Goal: Task Accomplishment & Management: Complete application form

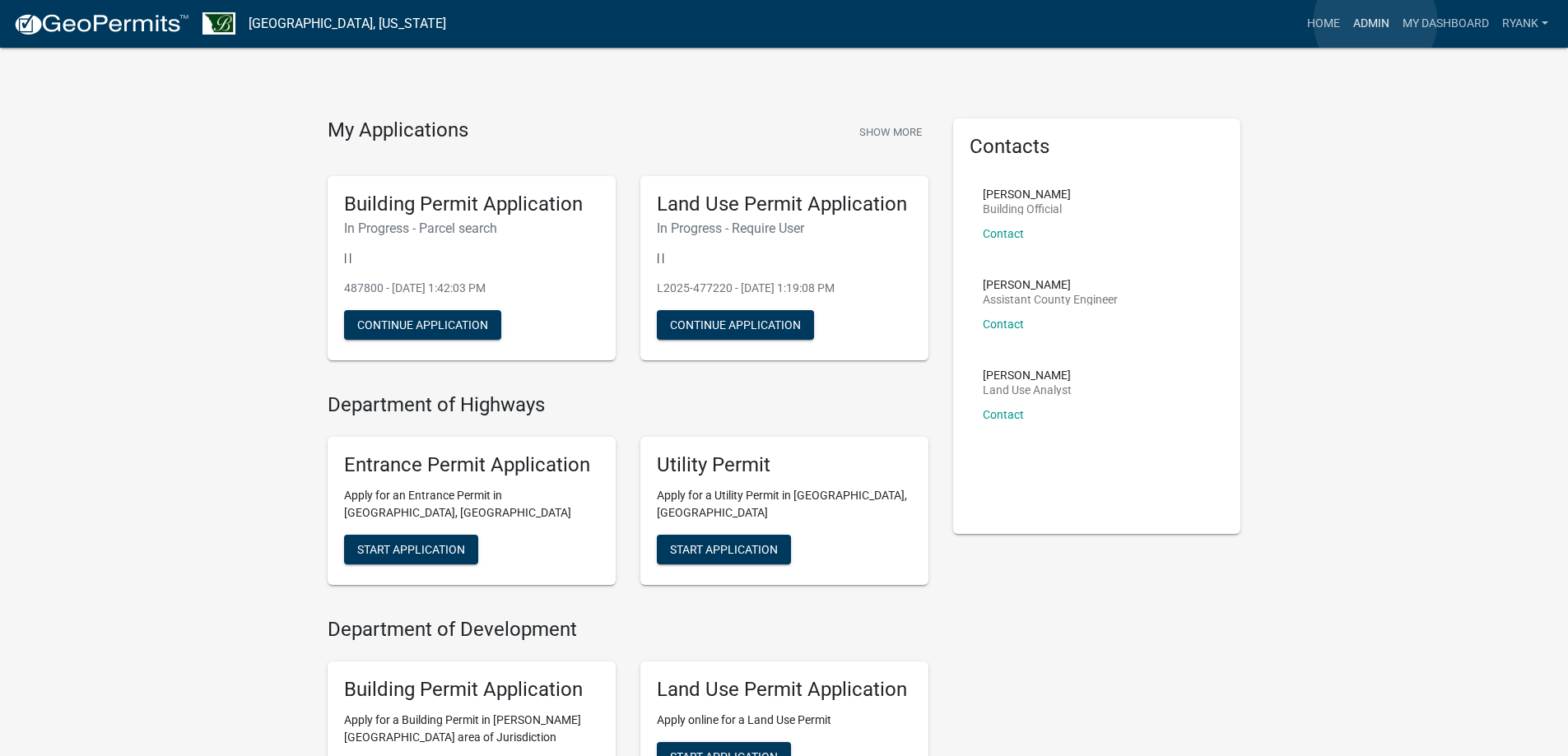
click at [1375, 21] on link "Admin" at bounding box center [1371, 23] width 49 height 31
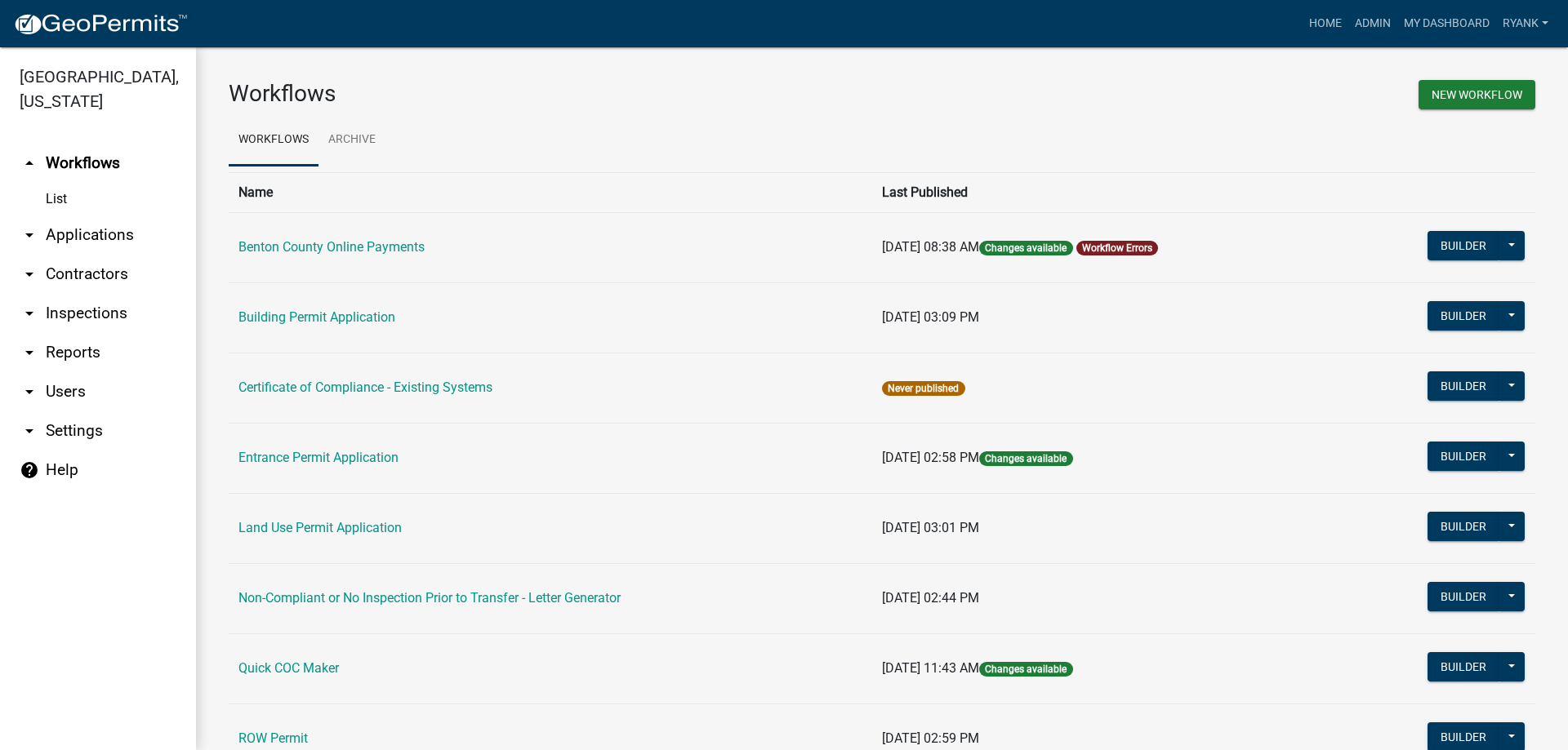
click at [89, 234] on link "arrow_drop_down Applications" at bounding box center [98, 235] width 196 height 39
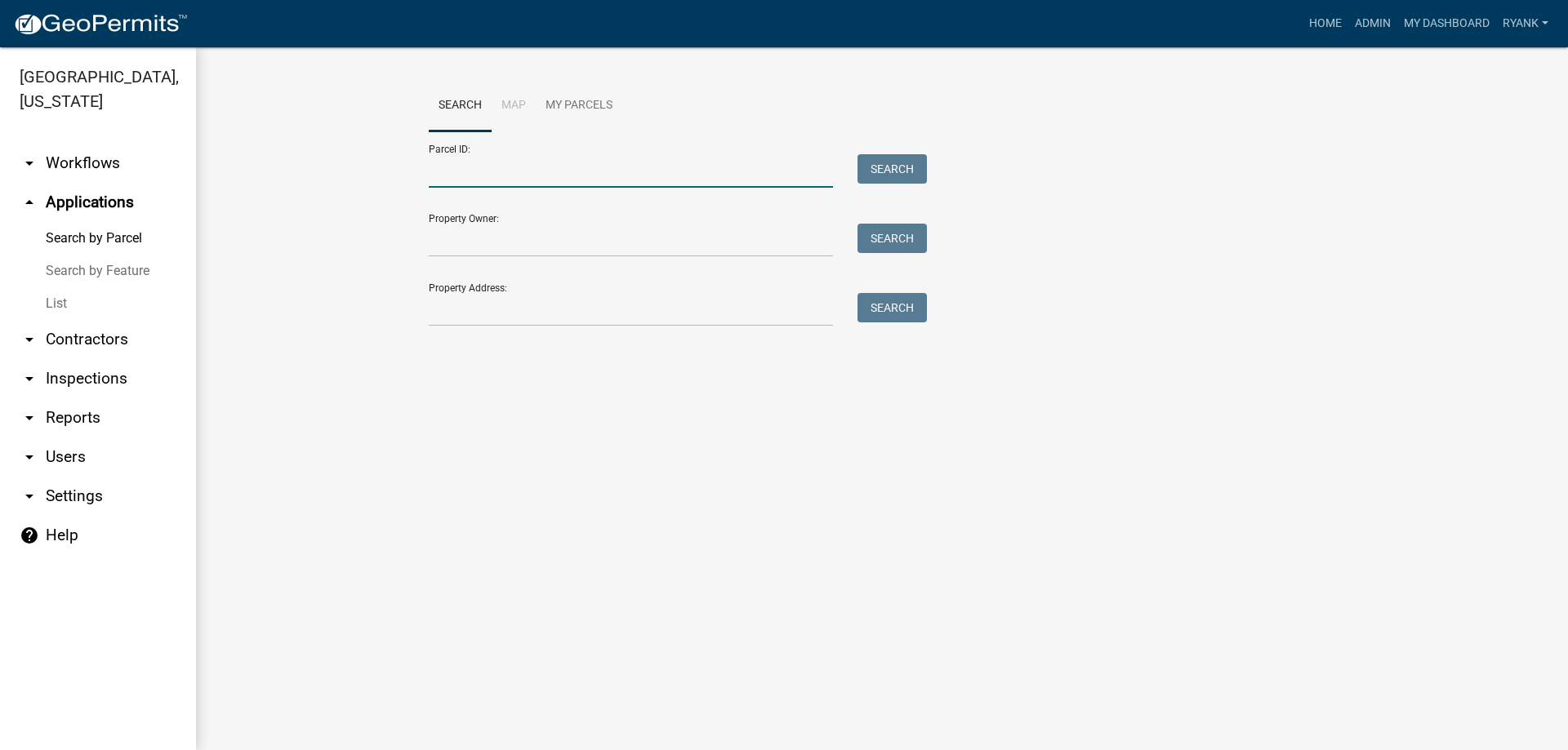
click at [501, 174] on input "Parcel ID:" at bounding box center [630, 171] width 404 height 33
type input "120208500"
click at [900, 168] on button "Search" at bounding box center [892, 168] width 70 height 29
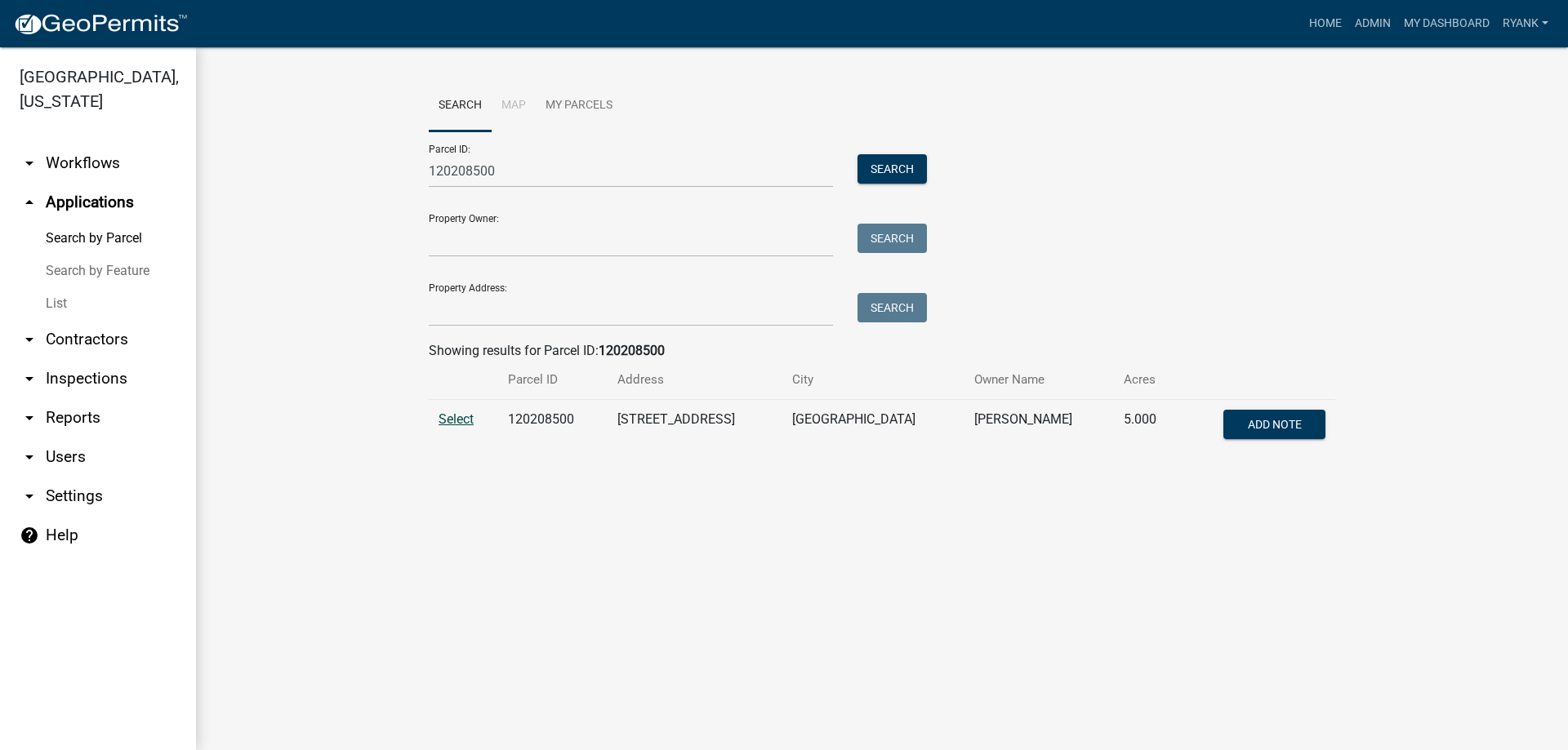
click at [450, 413] on span "Select" at bounding box center [456, 419] width 35 height 16
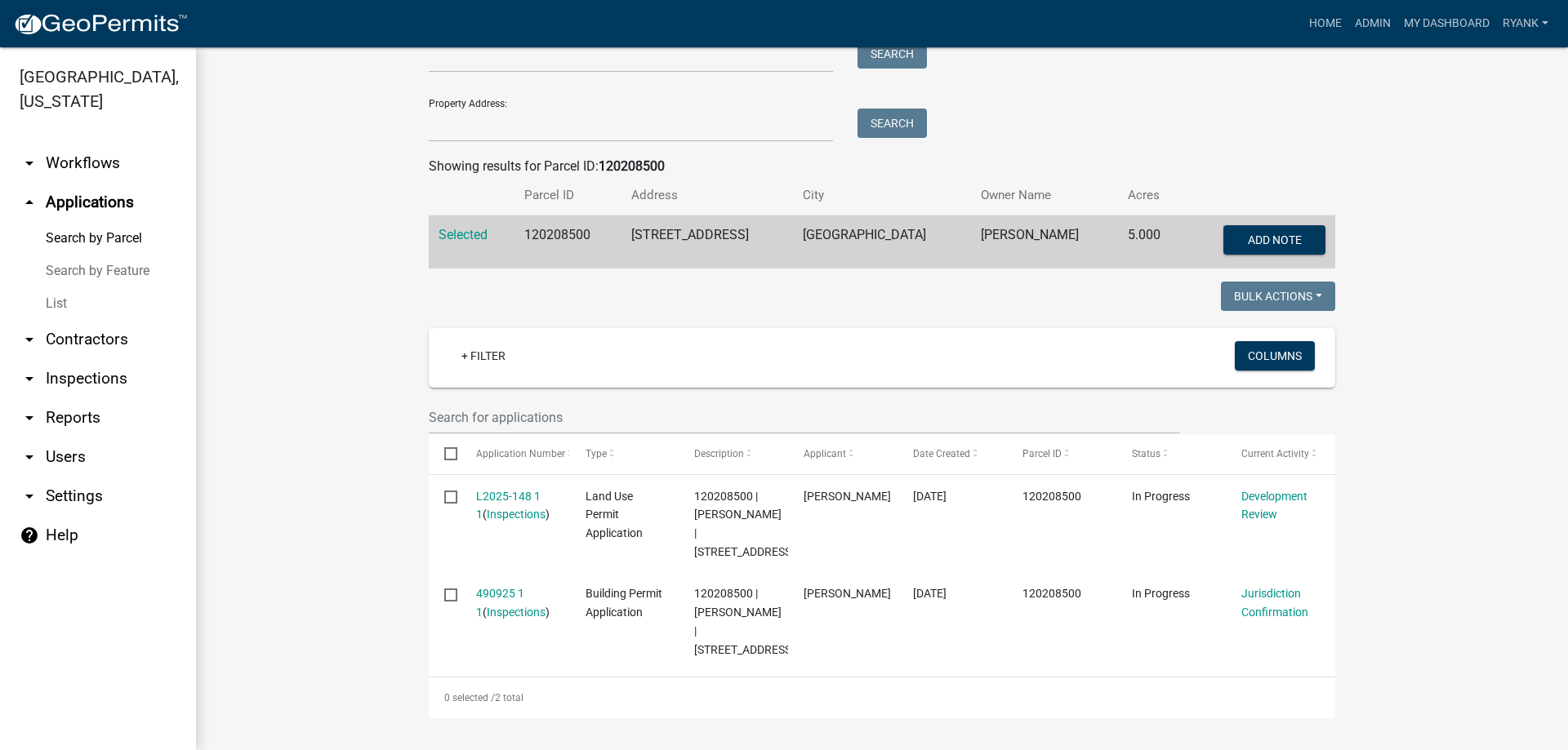
scroll to position [222, 0]
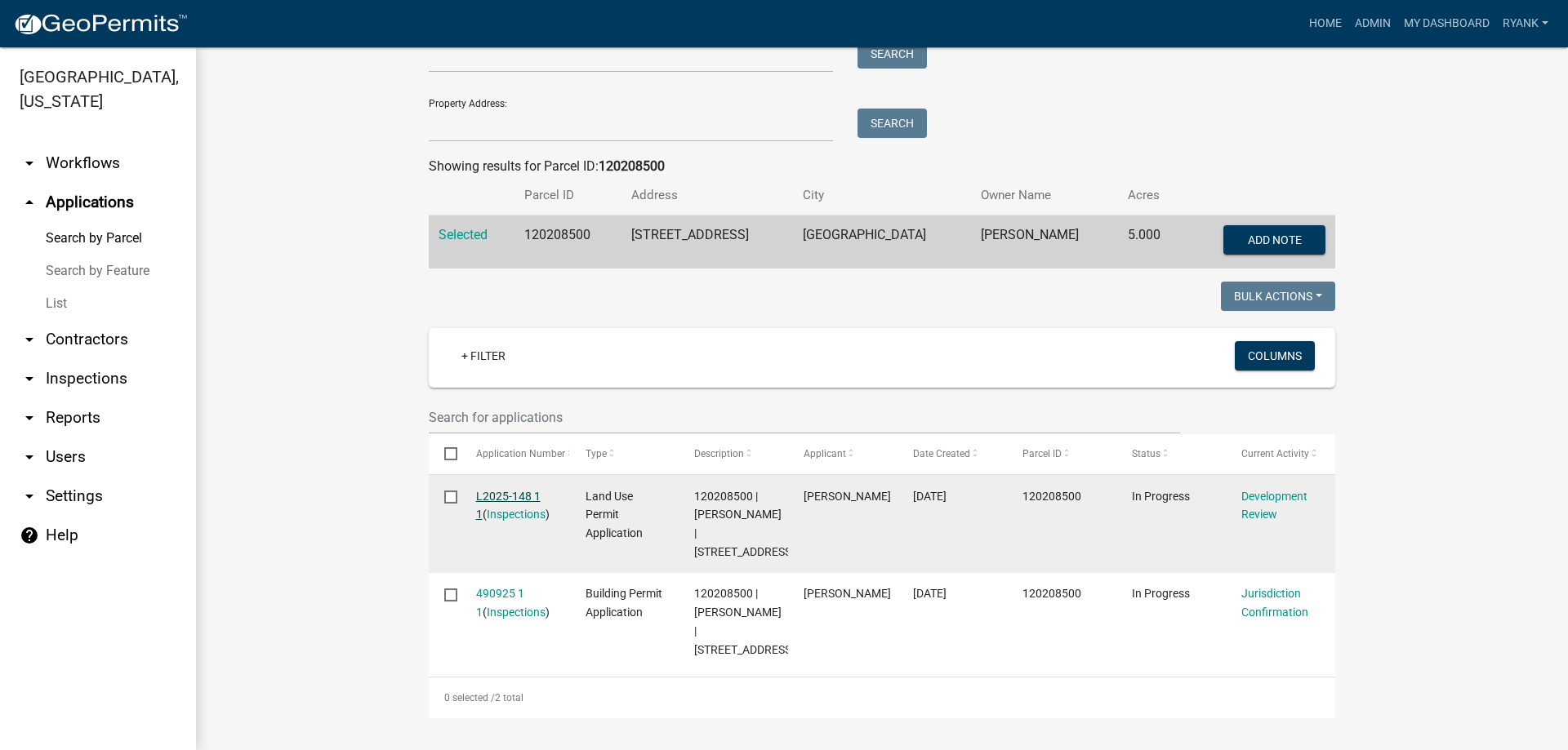
click at [512, 489] on link "L2025-148 1 1" at bounding box center [508, 505] width 65 height 32
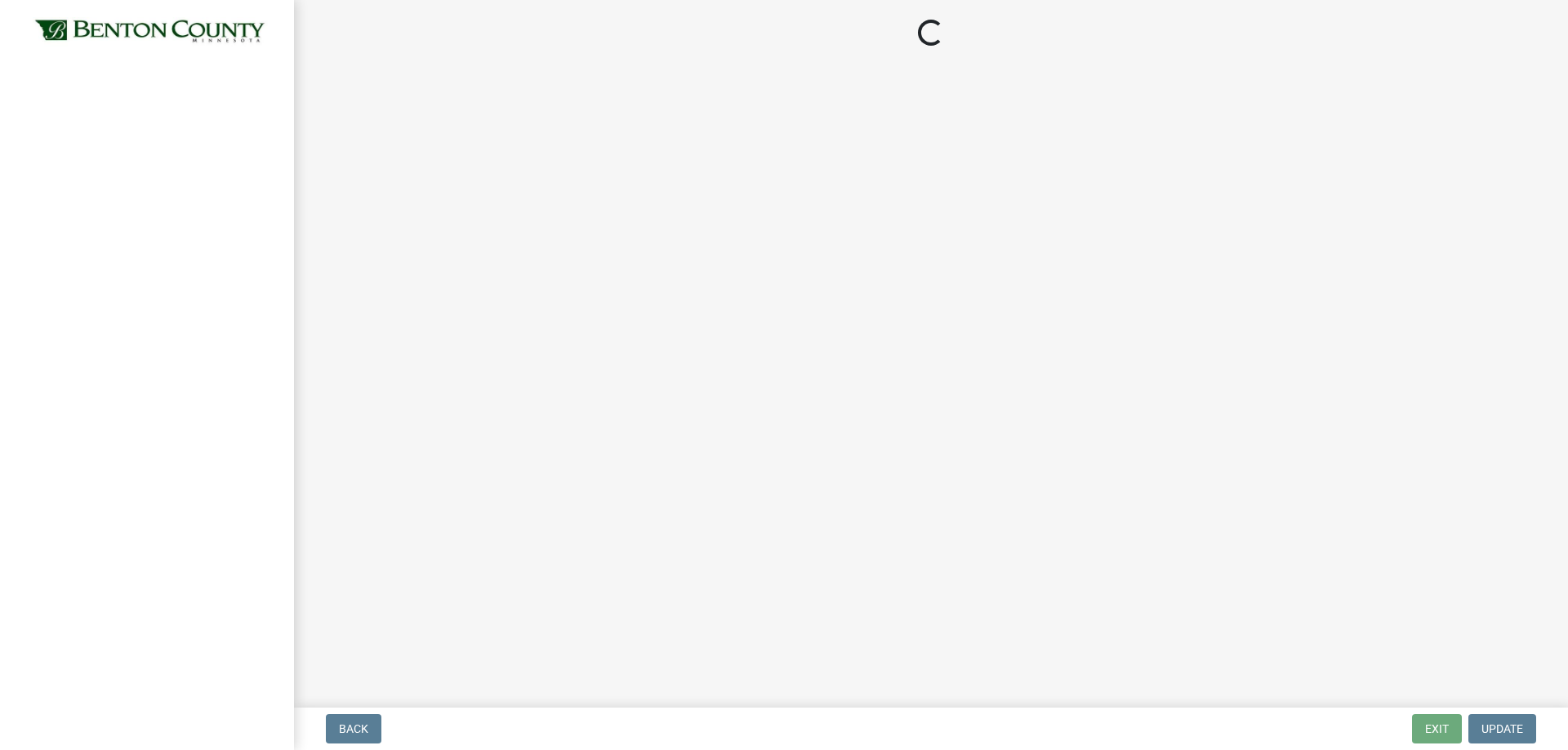
select select "d2e7867d-5e24-48c4-bfac-6c9236854e2a"
select select "0b2f72af-957f-4e5e-bc8d-0a492fb2505b"
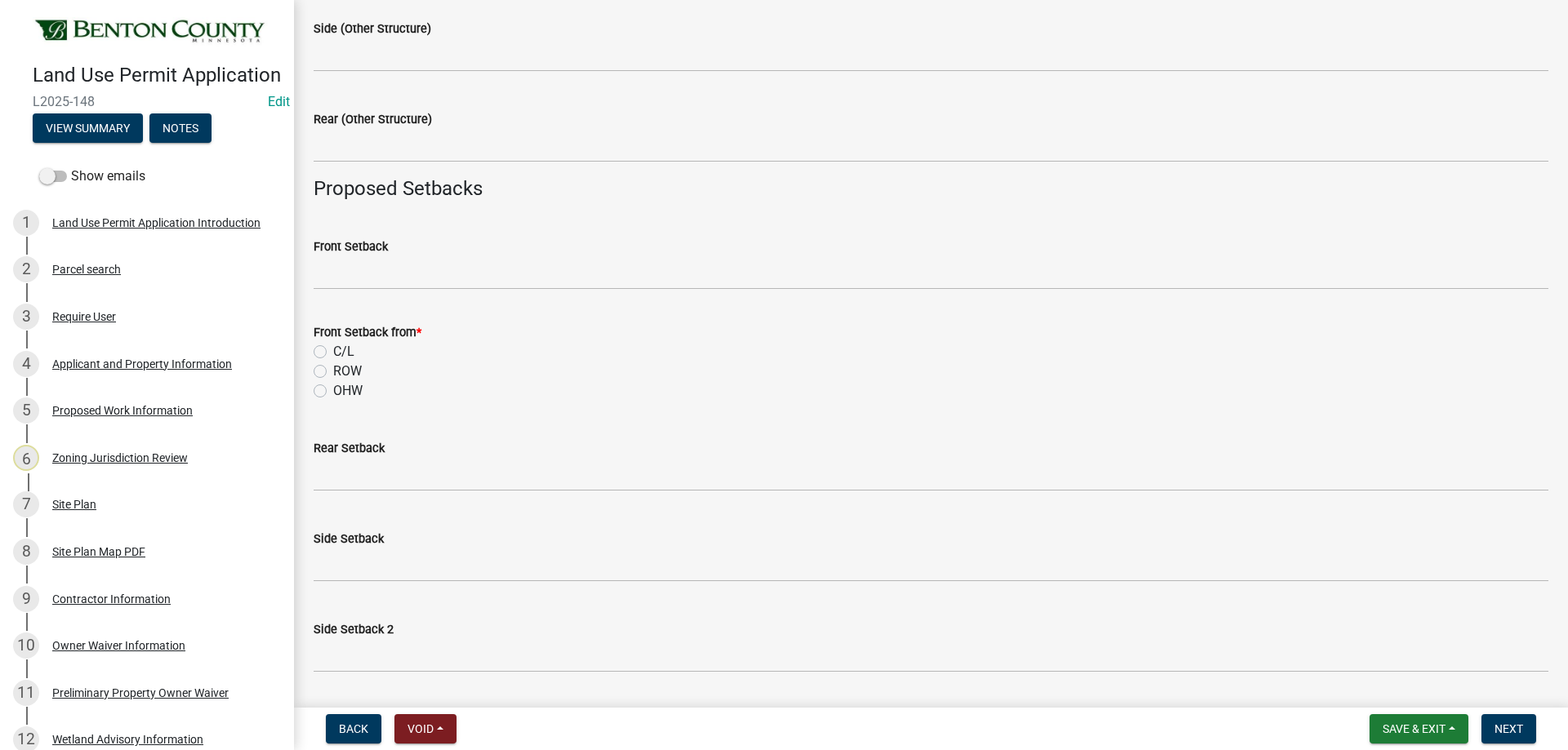
scroll to position [1306, 0]
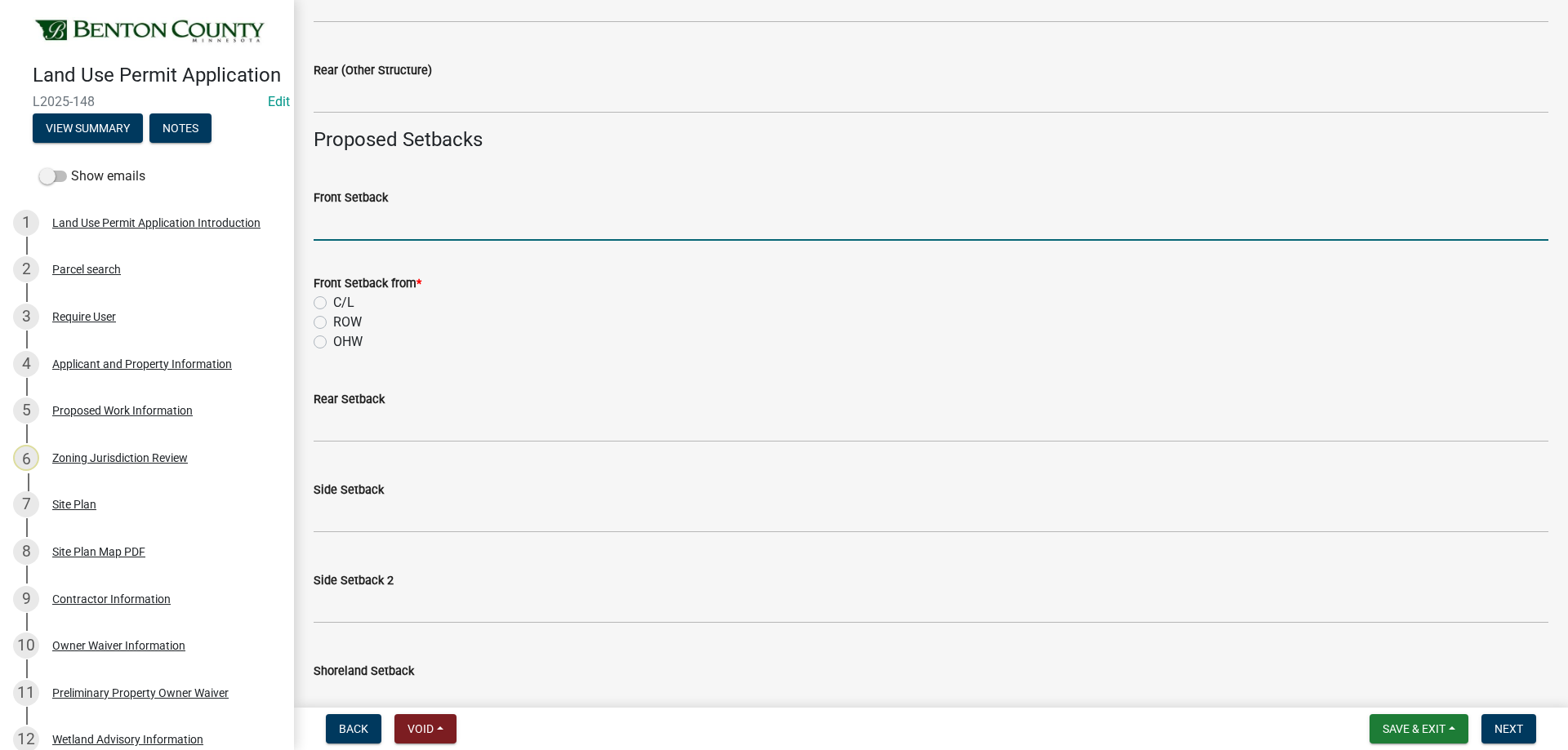
click at [357, 222] on input "Front Setback" at bounding box center [931, 224] width 1234 height 33
type input "257"
click at [333, 304] on label "C/L" at bounding box center [344, 303] width 22 height 20
click at [333, 304] on input "C/L" at bounding box center [338, 298] width 11 height 11
radio input "true"
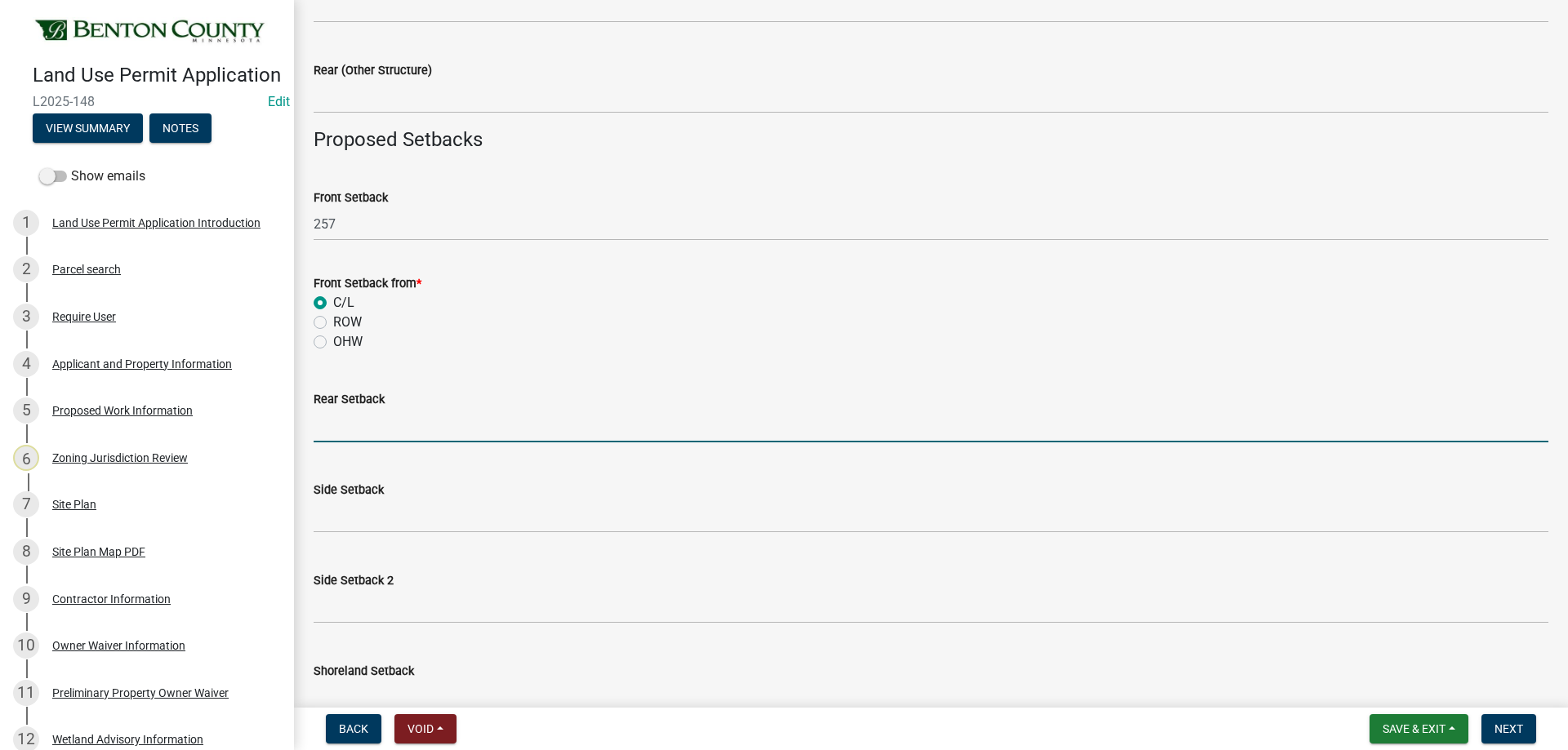
click at [358, 425] on input "text" at bounding box center [931, 426] width 1234 height 33
type input "159"
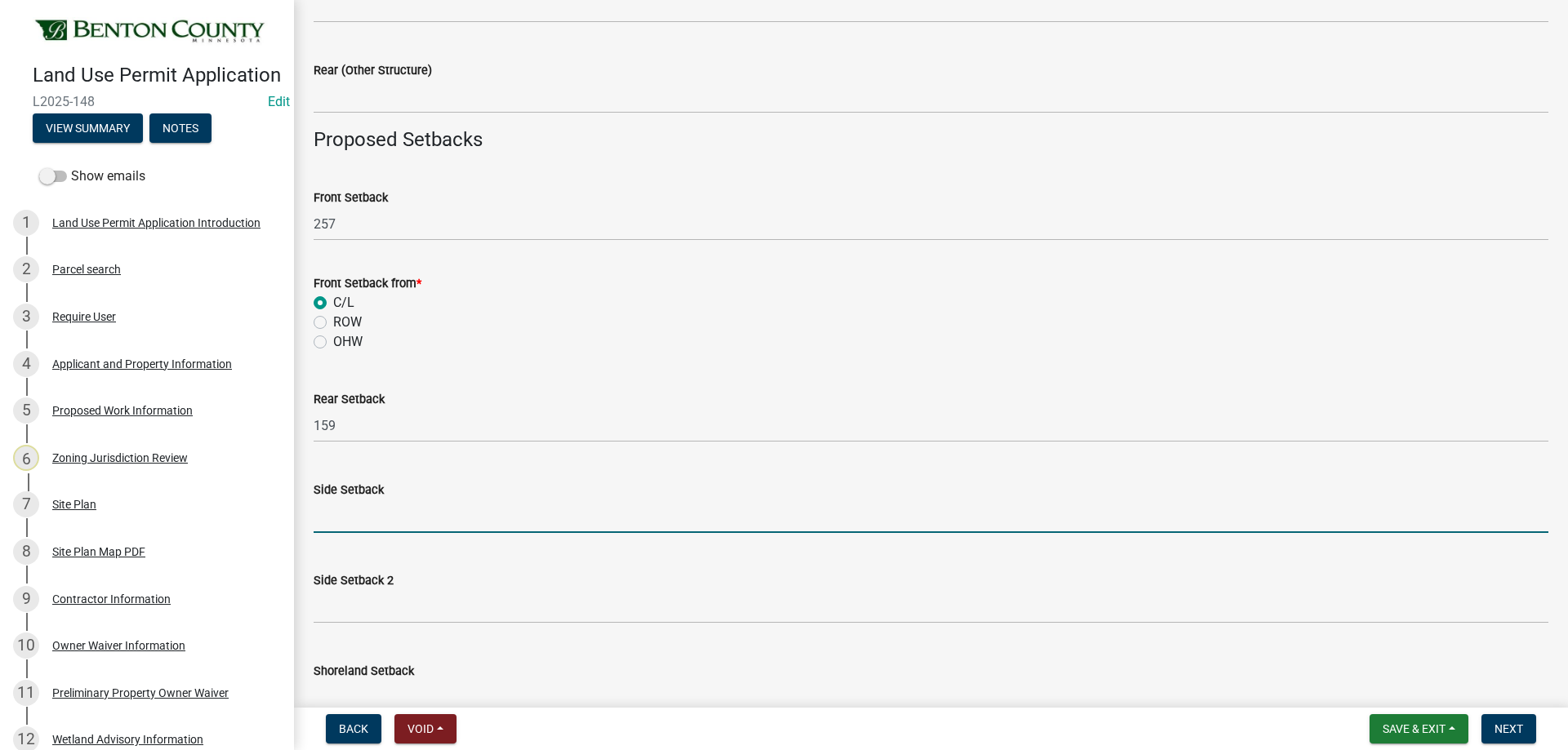
click at [331, 519] on input "text" at bounding box center [931, 516] width 1234 height 33
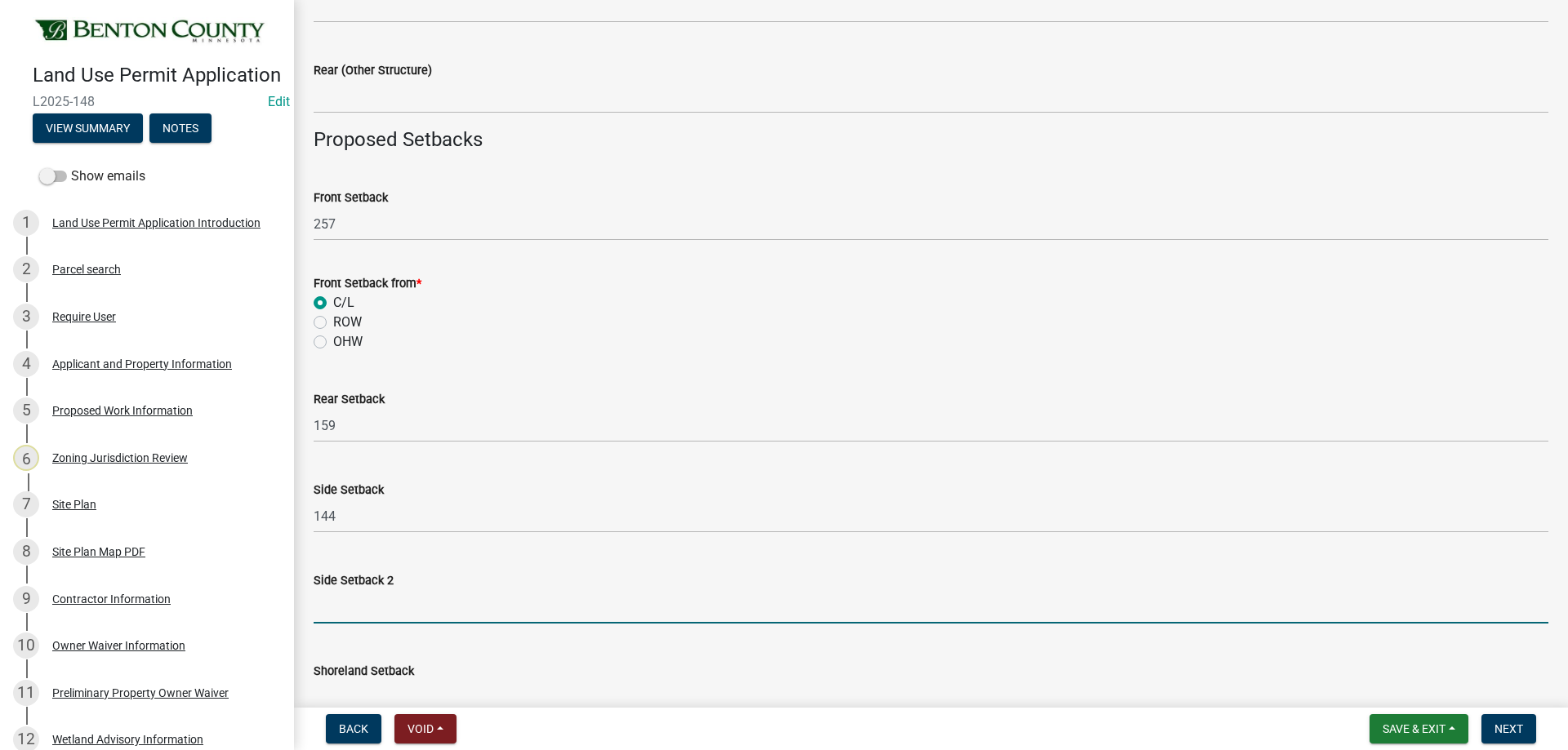
click at [356, 606] on input "text" at bounding box center [931, 606] width 1234 height 33
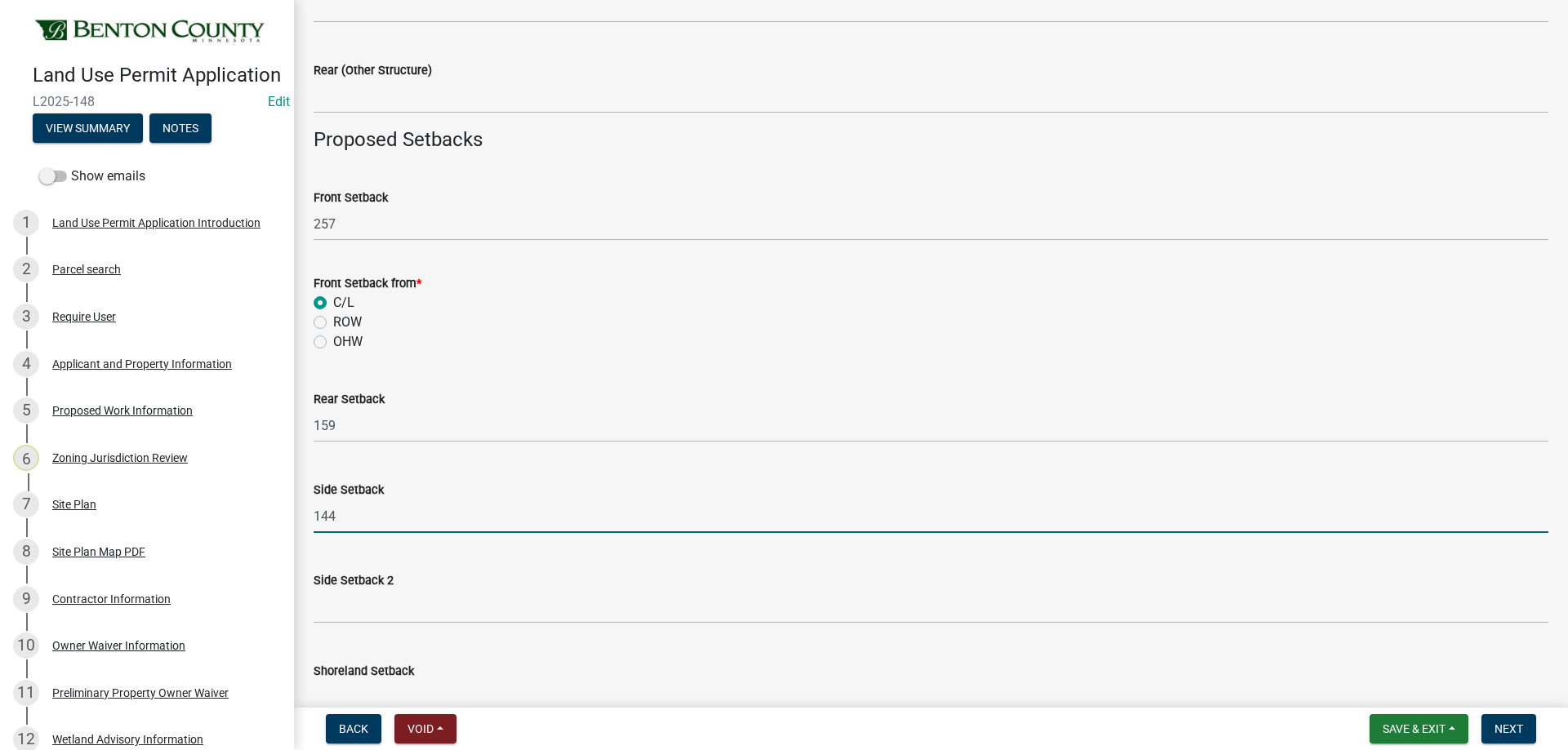
drag, startPoint x: 352, startPoint y: 508, endPoint x: 302, endPoint y: 513, distance: 50.2
click at [302, 513] on div "Side Setback 144" at bounding box center [931, 494] width 1259 height 75
type input "60"
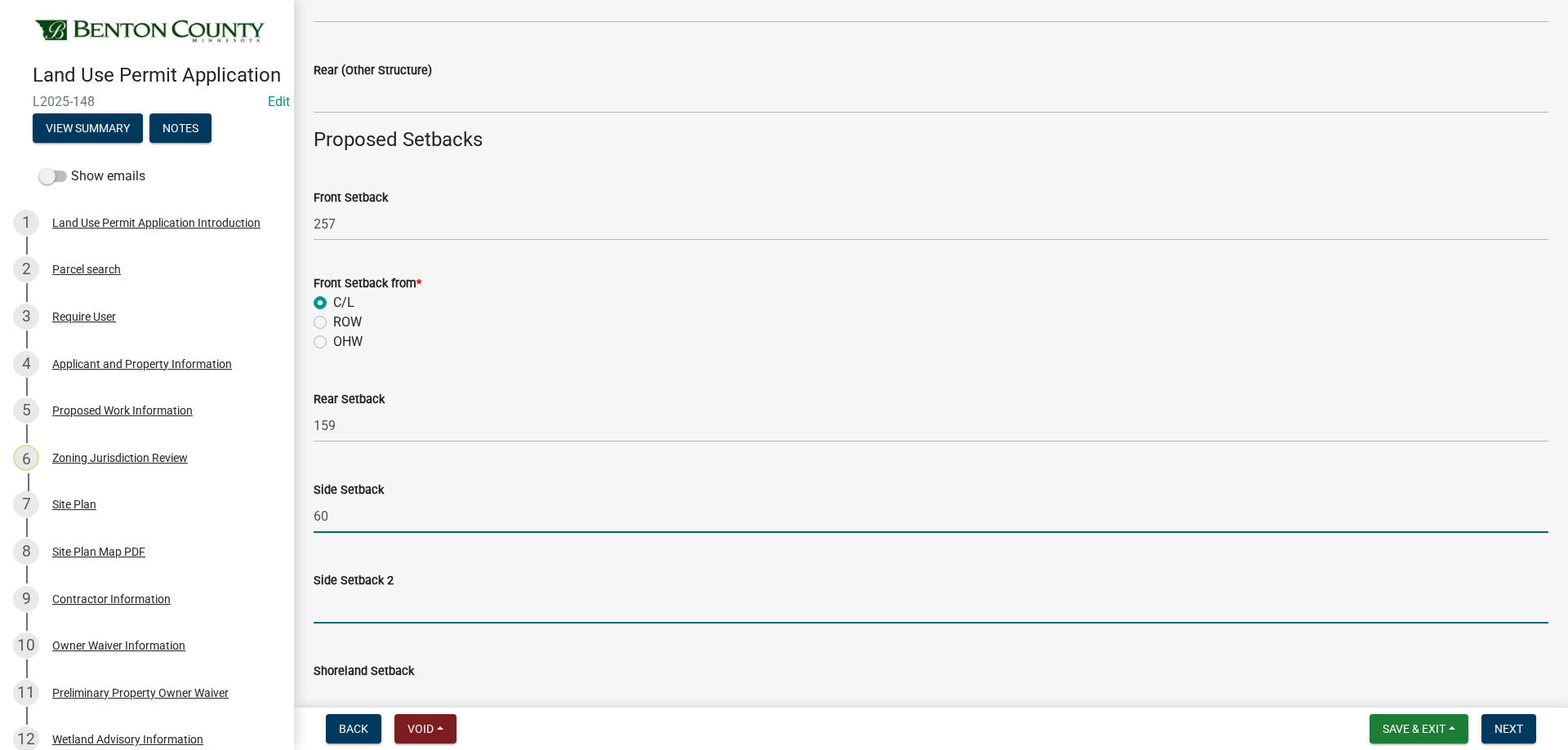
click at [335, 606] on input "text" at bounding box center [931, 606] width 1234 height 33
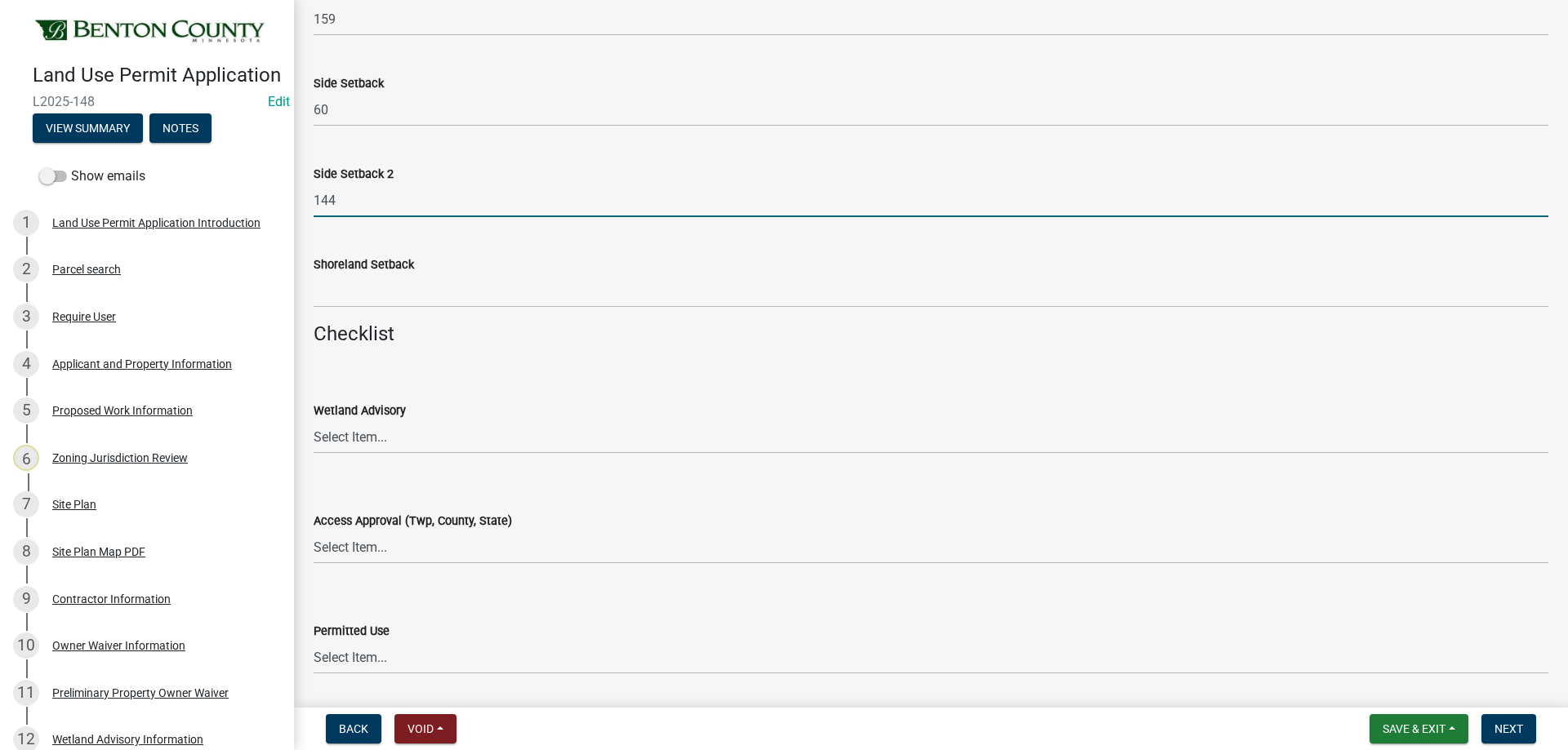
scroll to position [1714, 0]
type input "144"
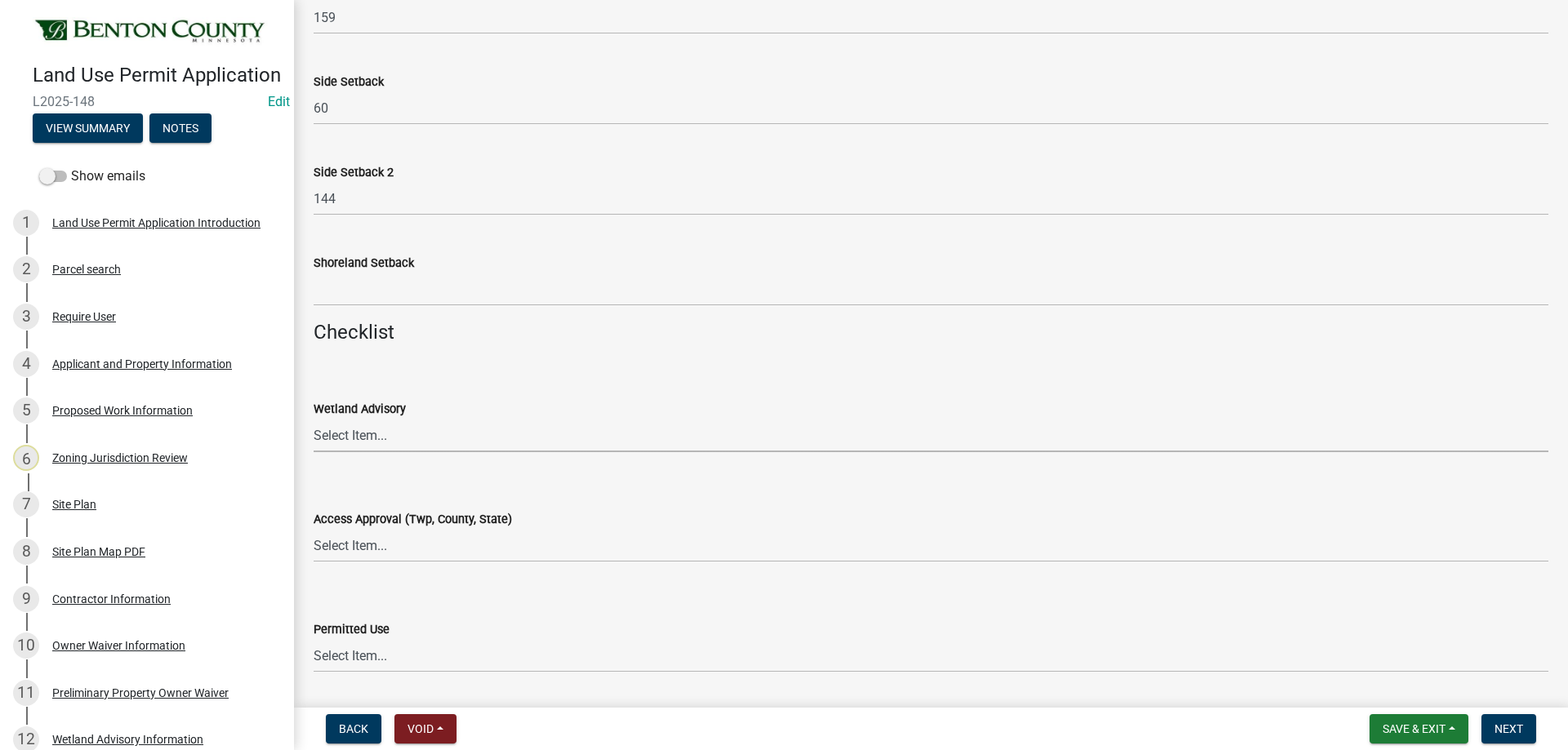
click at [349, 427] on select "Select Item... Yes No OK N/A" at bounding box center [931, 436] width 1234 height 33
click at [314, 419] on select "Select Item... Yes No OK N/A" at bounding box center [931, 436] width 1234 height 33
click at [369, 437] on select "Select Item... Yes No OK N/A" at bounding box center [931, 436] width 1234 height 33
click at [314, 419] on select "Select Item... Yes No OK N/A" at bounding box center [931, 436] width 1234 height 33
select select "29e042a6-806b-4b88-8ad4-222f55a74e1f"
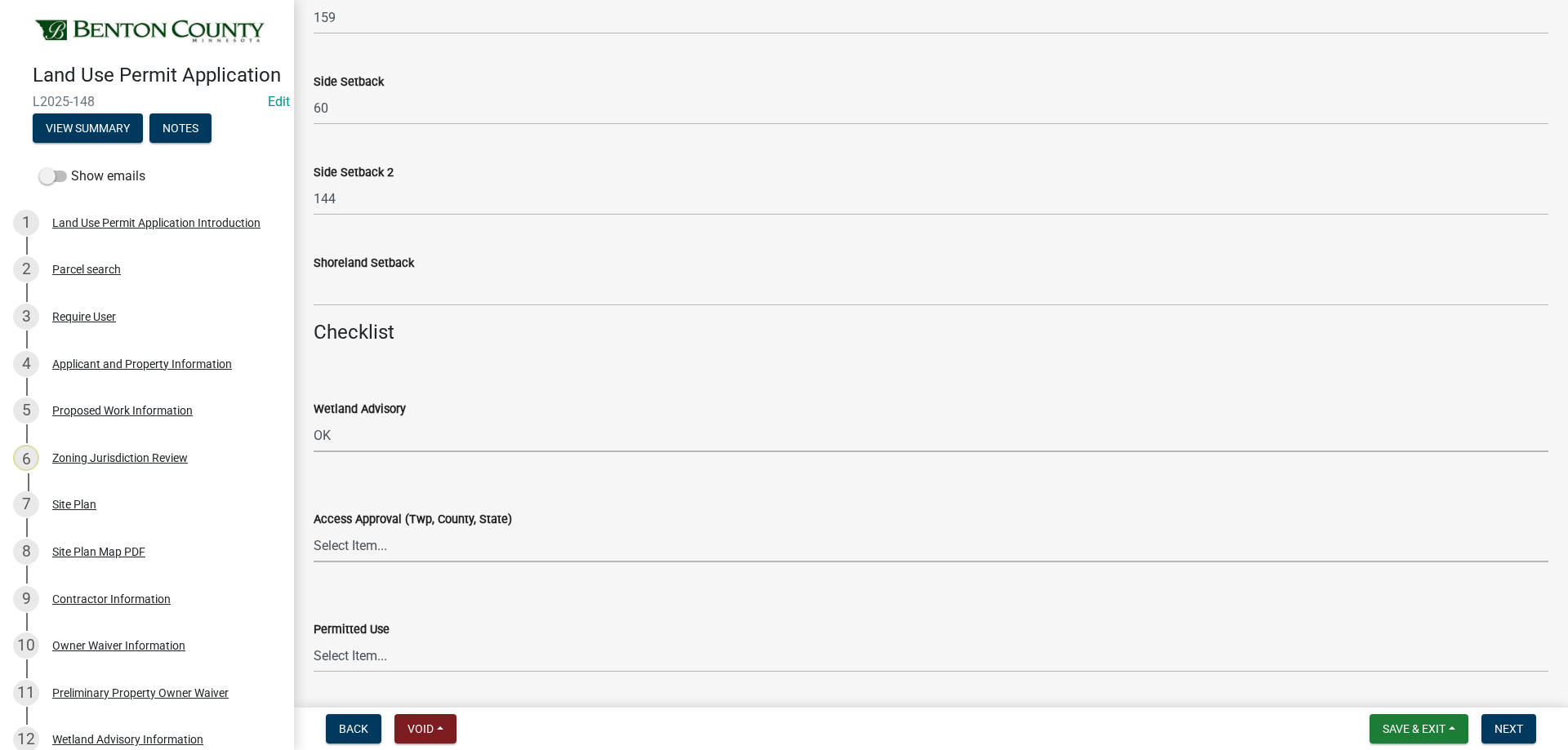
click at [349, 548] on select "Select Item... Yes No OK N/A" at bounding box center [931, 545] width 1234 height 33
click at [314, 528] on select "Select Item... Yes No OK N/A" at bounding box center [931, 545] width 1234 height 33
select select "29e042a6-806b-4b88-8ad4-222f55a74e1f"
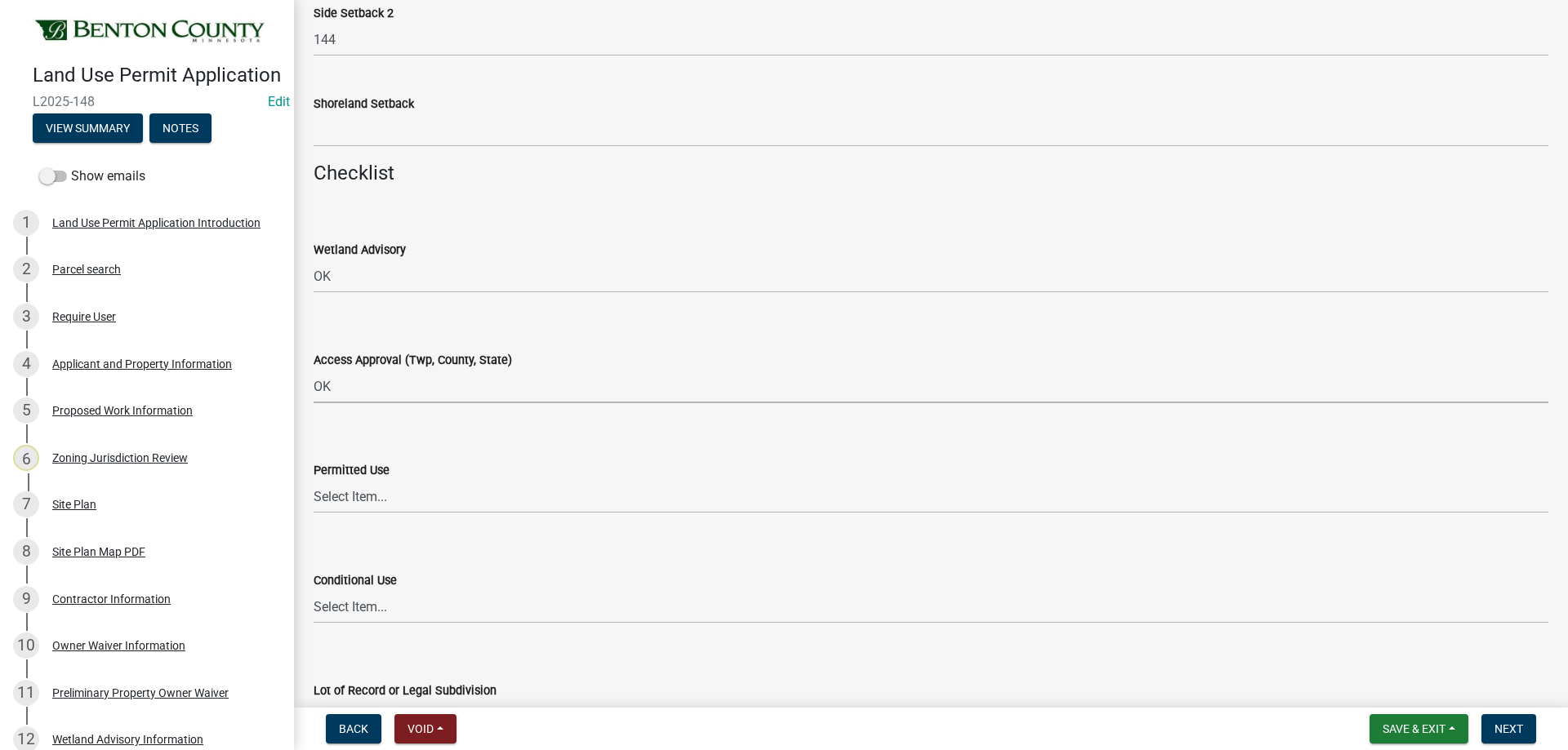
scroll to position [1877, 0]
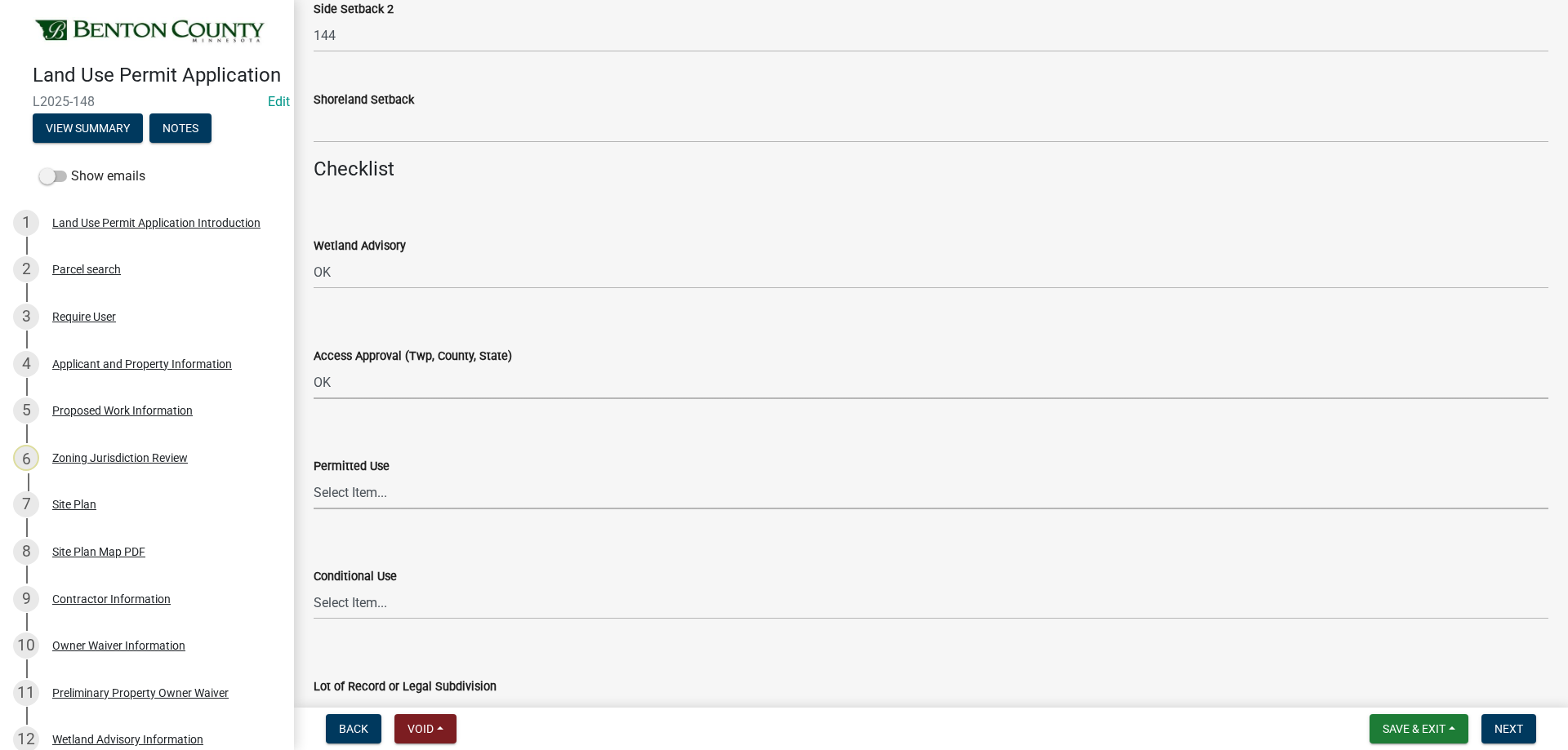
click at [363, 494] on select "Select Item... Yes No OK N/A" at bounding box center [931, 492] width 1234 height 33
click at [314, 475] on select "Select Item... Yes No OK N/A" at bounding box center [931, 492] width 1234 height 33
select select "29e042a6-806b-4b88-8ad4-222f55a74e1f"
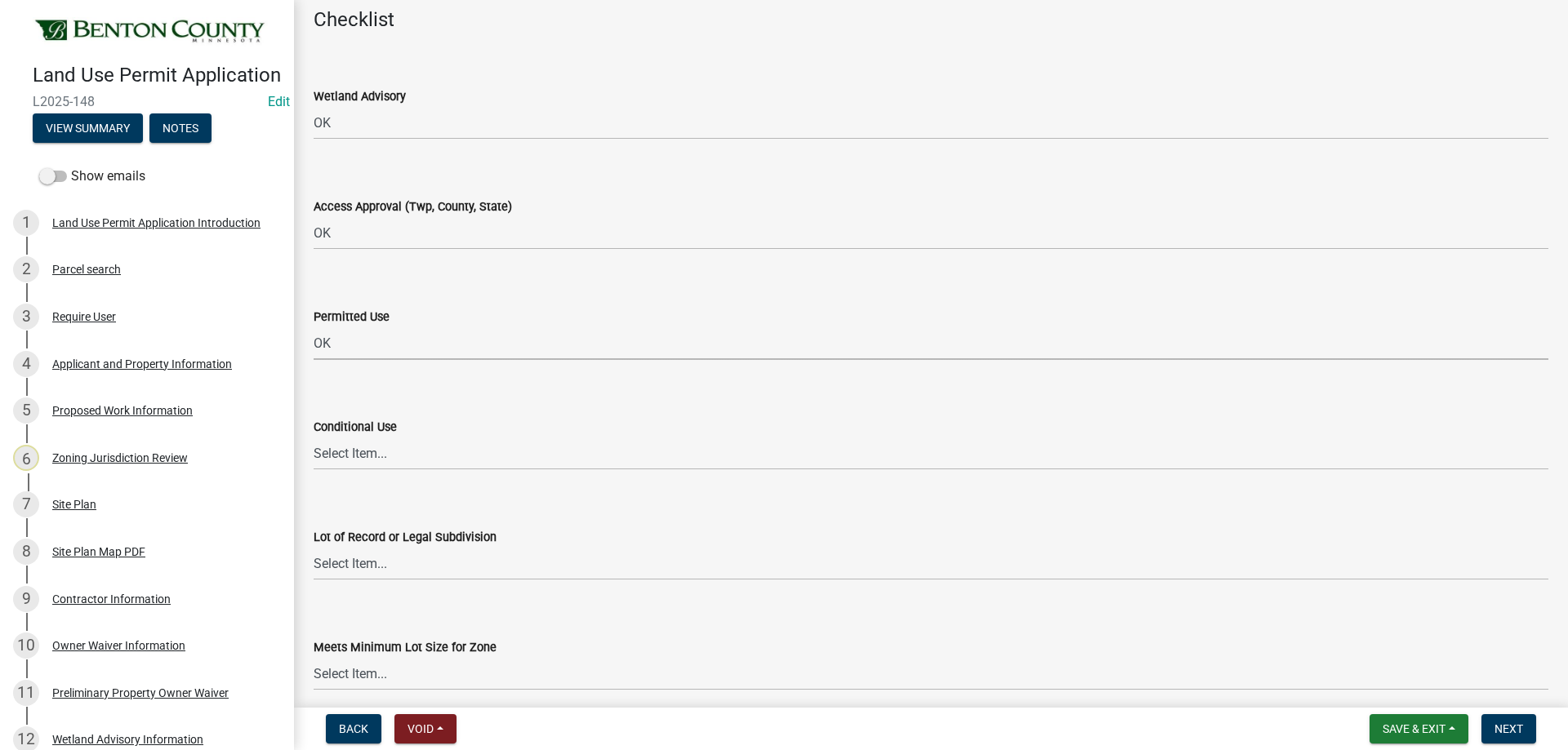
scroll to position [2040, 0]
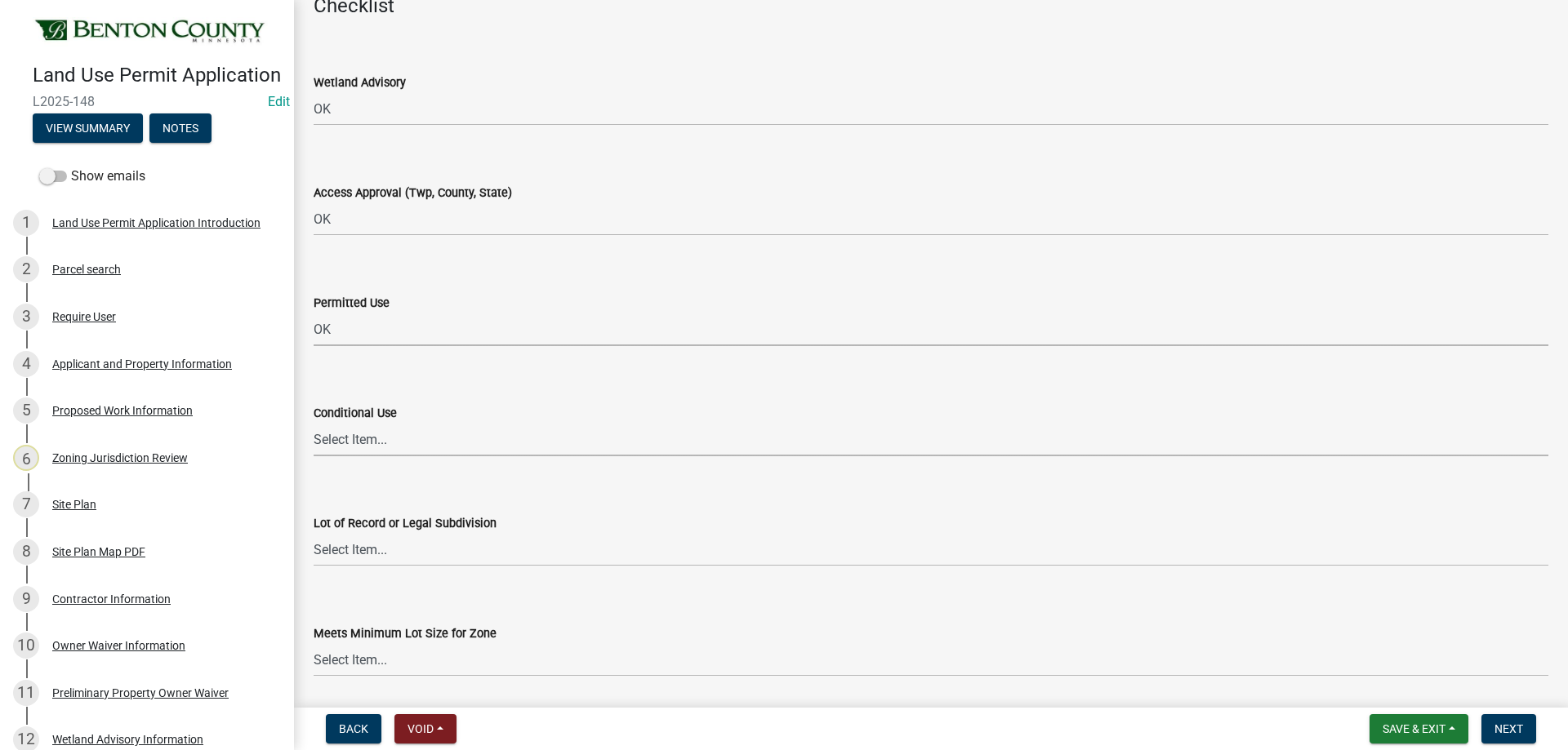
click at [366, 436] on select "Select Item... Yes No OK N/A" at bounding box center [931, 440] width 1234 height 33
click at [314, 423] on select "Select Item... Yes No OK N/A" at bounding box center [931, 440] width 1234 height 33
select select "886b3fcf-7535-4eb7-bda7-c47490aa8987"
click at [362, 552] on select "Select Item... Yes No OK N/A" at bounding box center [931, 549] width 1234 height 33
click at [314, 533] on select "Select Item... Yes No OK N/A" at bounding box center [931, 549] width 1234 height 33
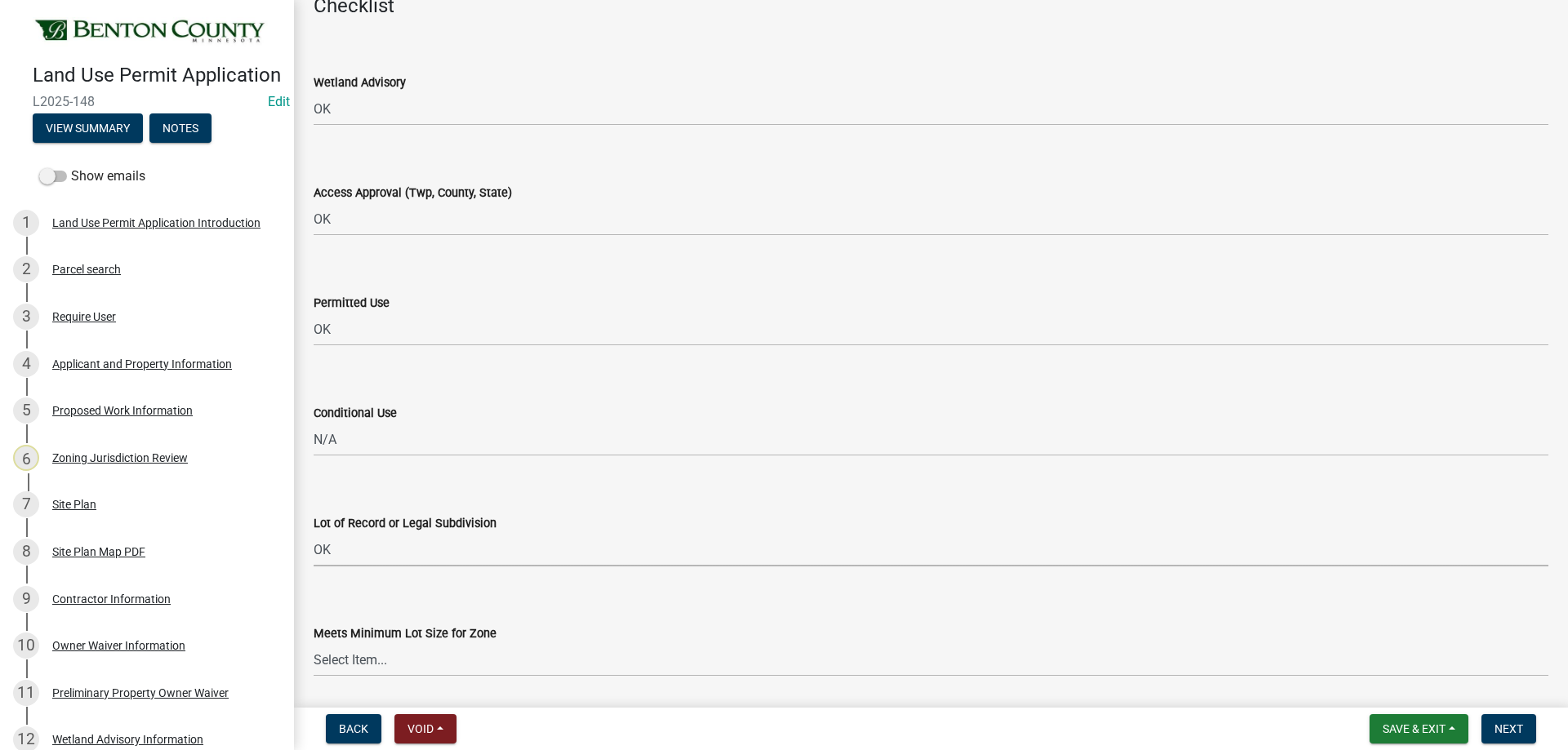
select select "29e042a6-806b-4b88-8ad4-222f55a74e1f"
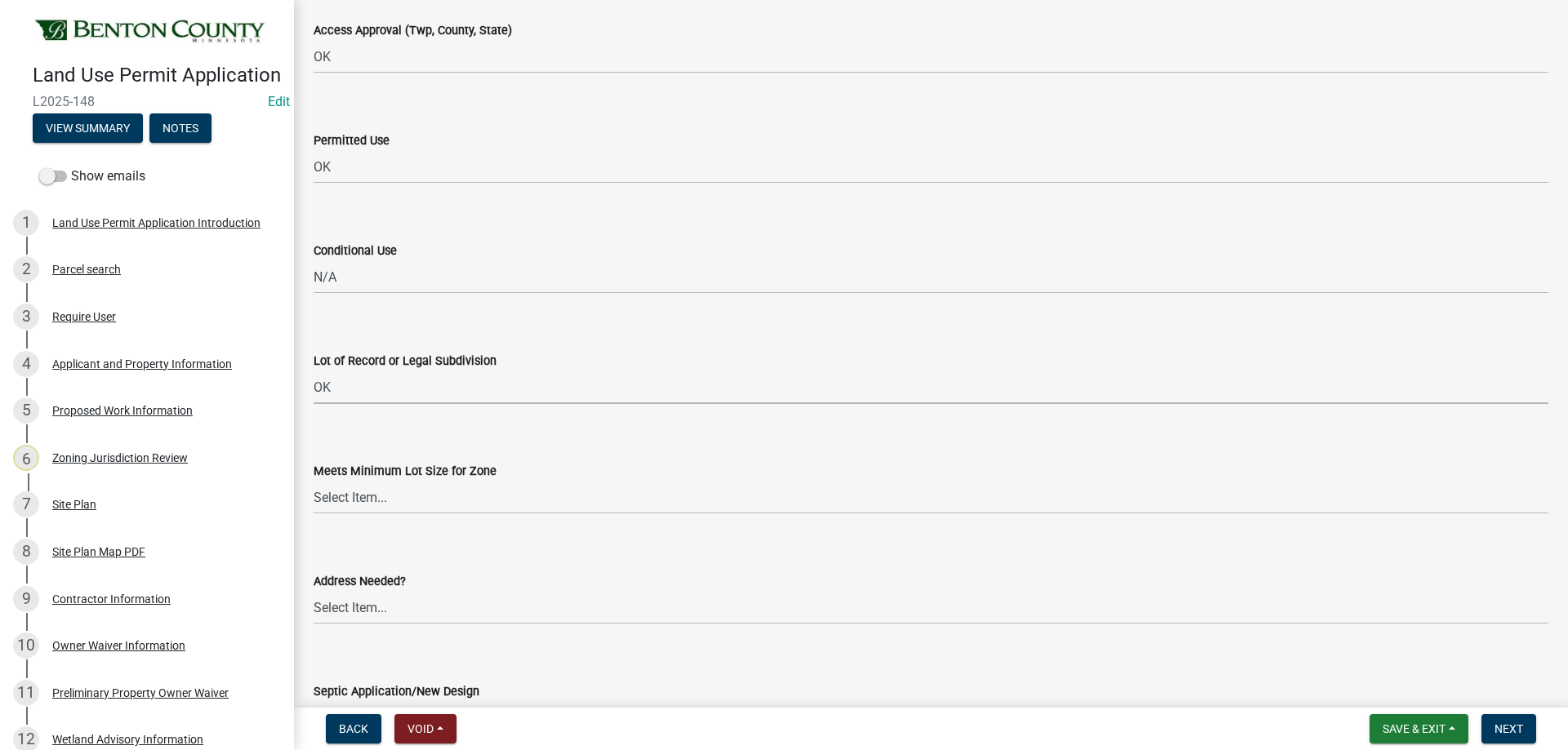
scroll to position [2204, 0]
click at [363, 501] on select "Select Item... Yes No OK N/A" at bounding box center [931, 496] width 1234 height 33
click at [314, 480] on select "Select Item... Yes No OK N/A" at bounding box center [931, 496] width 1234 height 33
select select "29e042a6-806b-4b88-8ad4-222f55a74e1f"
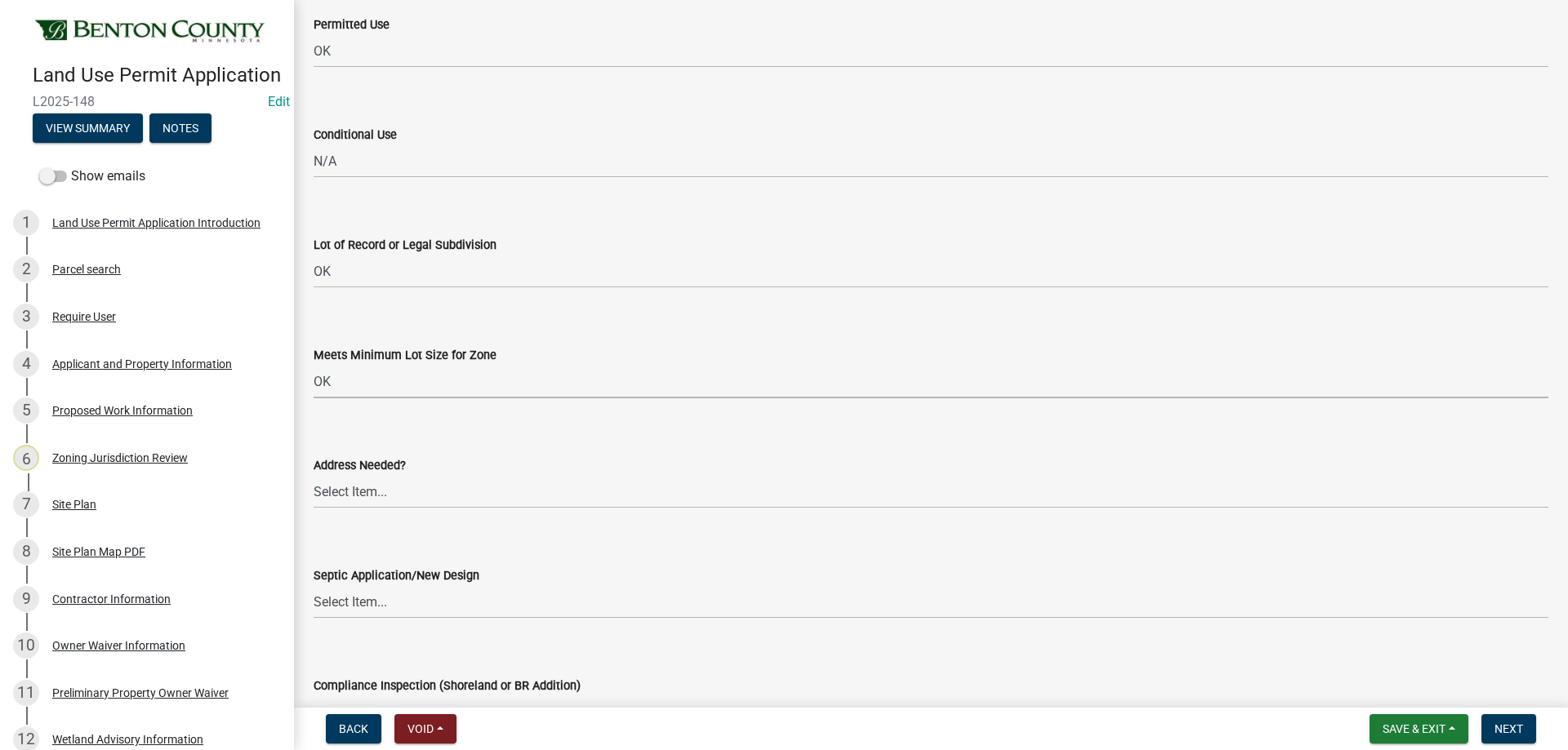
scroll to position [2367, 0]
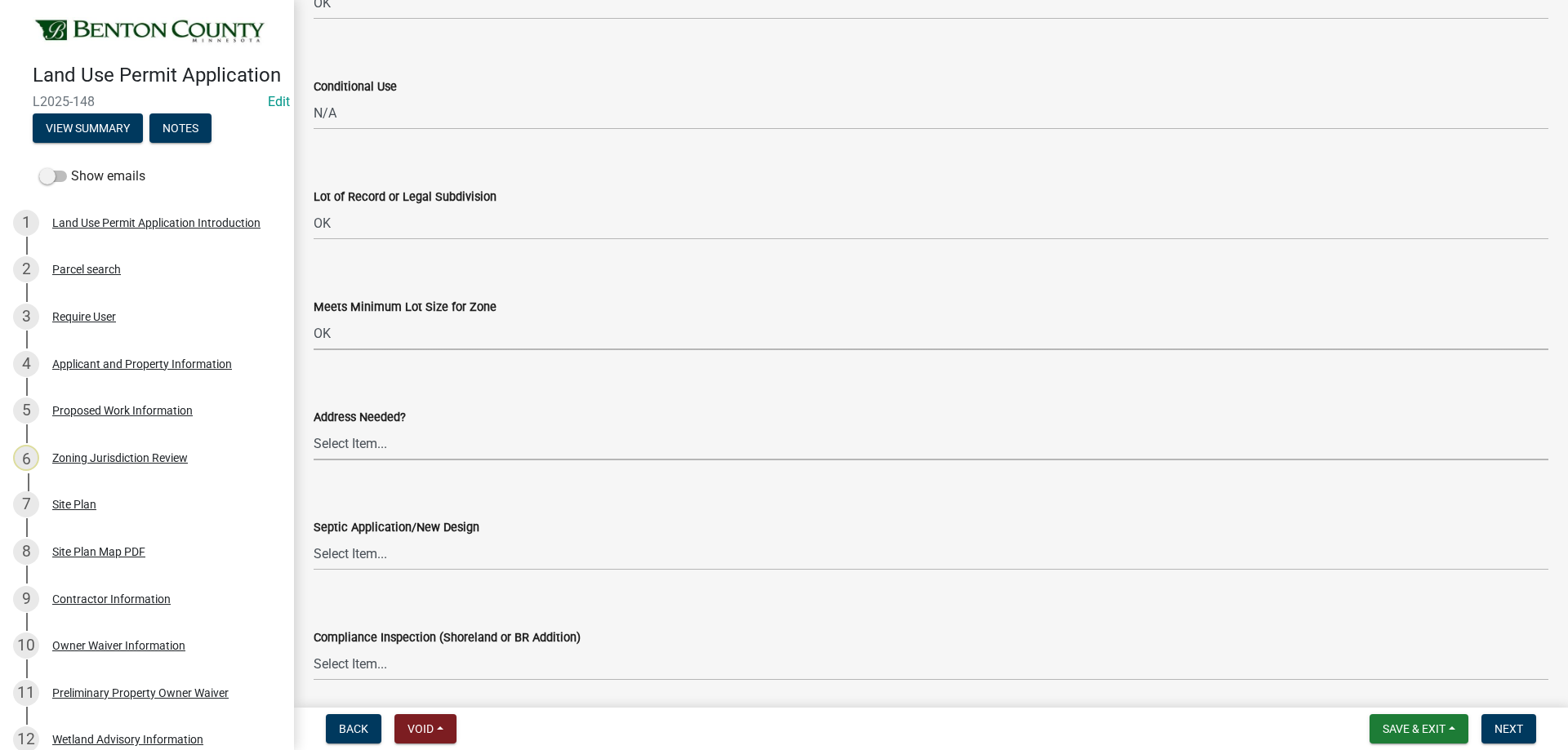
click at [393, 443] on select "Select Item... Yes No OK N/A" at bounding box center [931, 443] width 1234 height 33
click at [314, 426] on select "Select Item... Yes No OK N/A" at bounding box center [931, 443] width 1234 height 33
select select "445341f5-2b7a-4e9a-a8a7-43788b572440"
click at [389, 553] on select "Select Item... Yes No OK N/A" at bounding box center [931, 553] width 1234 height 33
click at [314, 537] on select "Select Item... Yes No OK N/A" at bounding box center [931, 553] width 1234 height 33
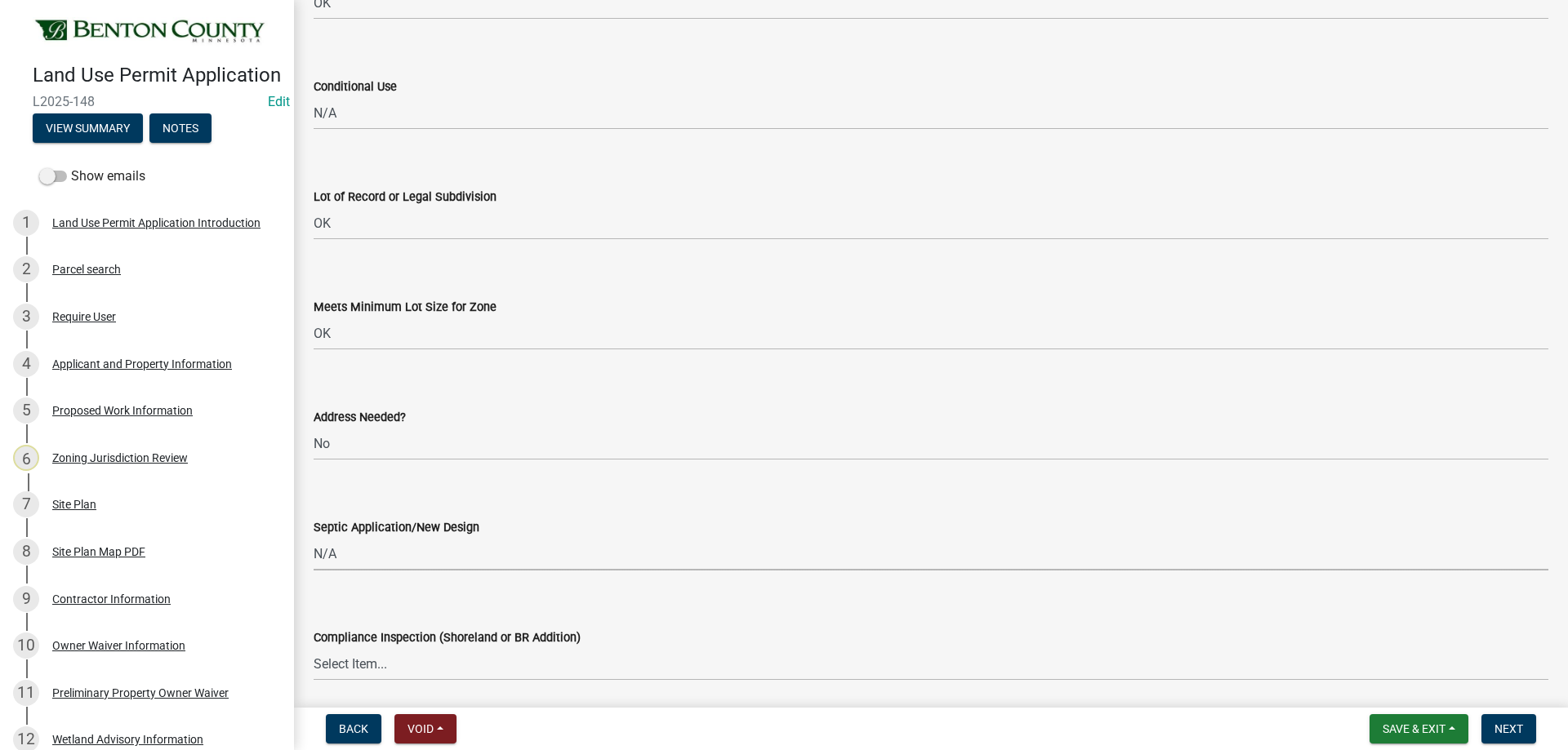
select select "886b3fcf-7535-4eb7-bda7-c47490aa8987"
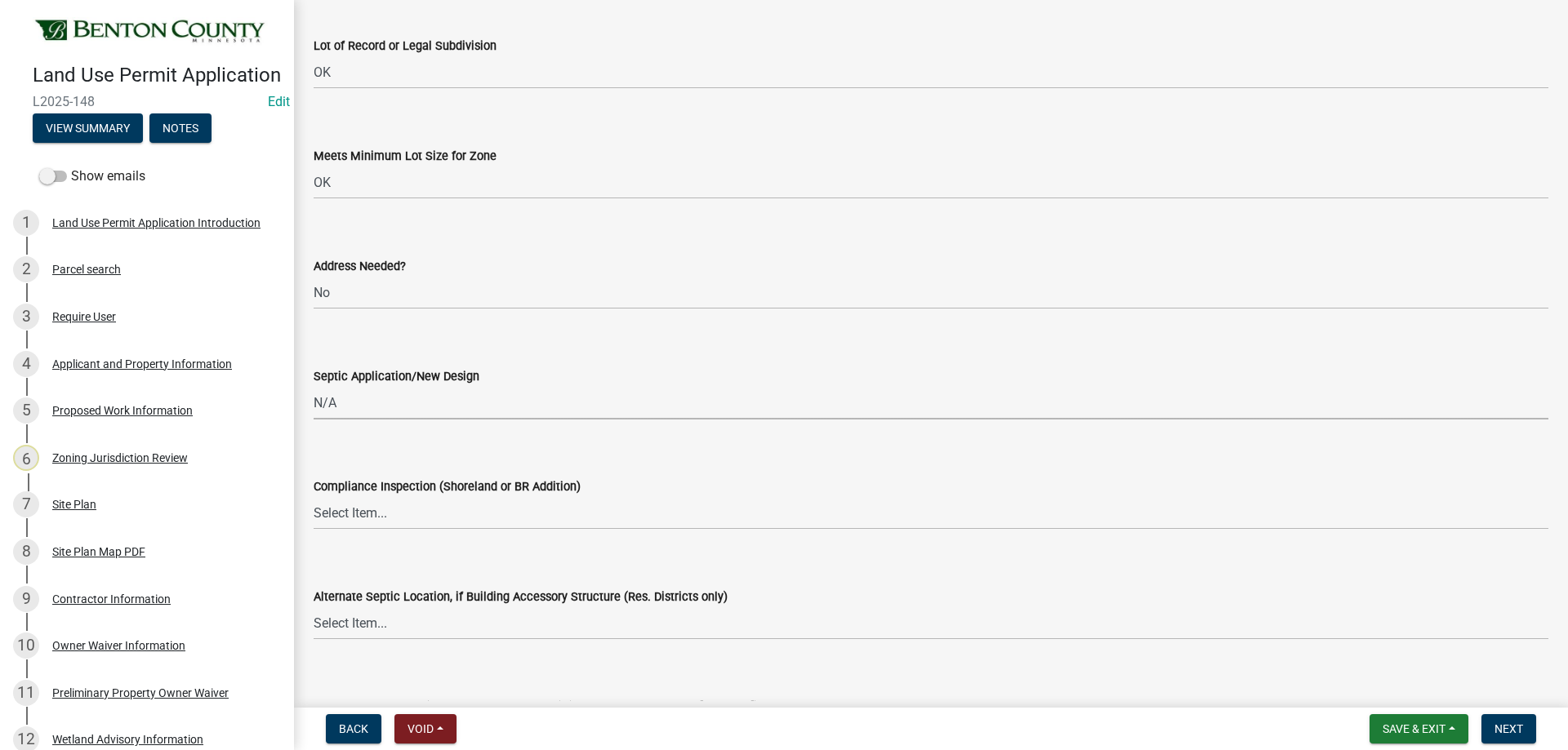
scroll to position [2530, 0]
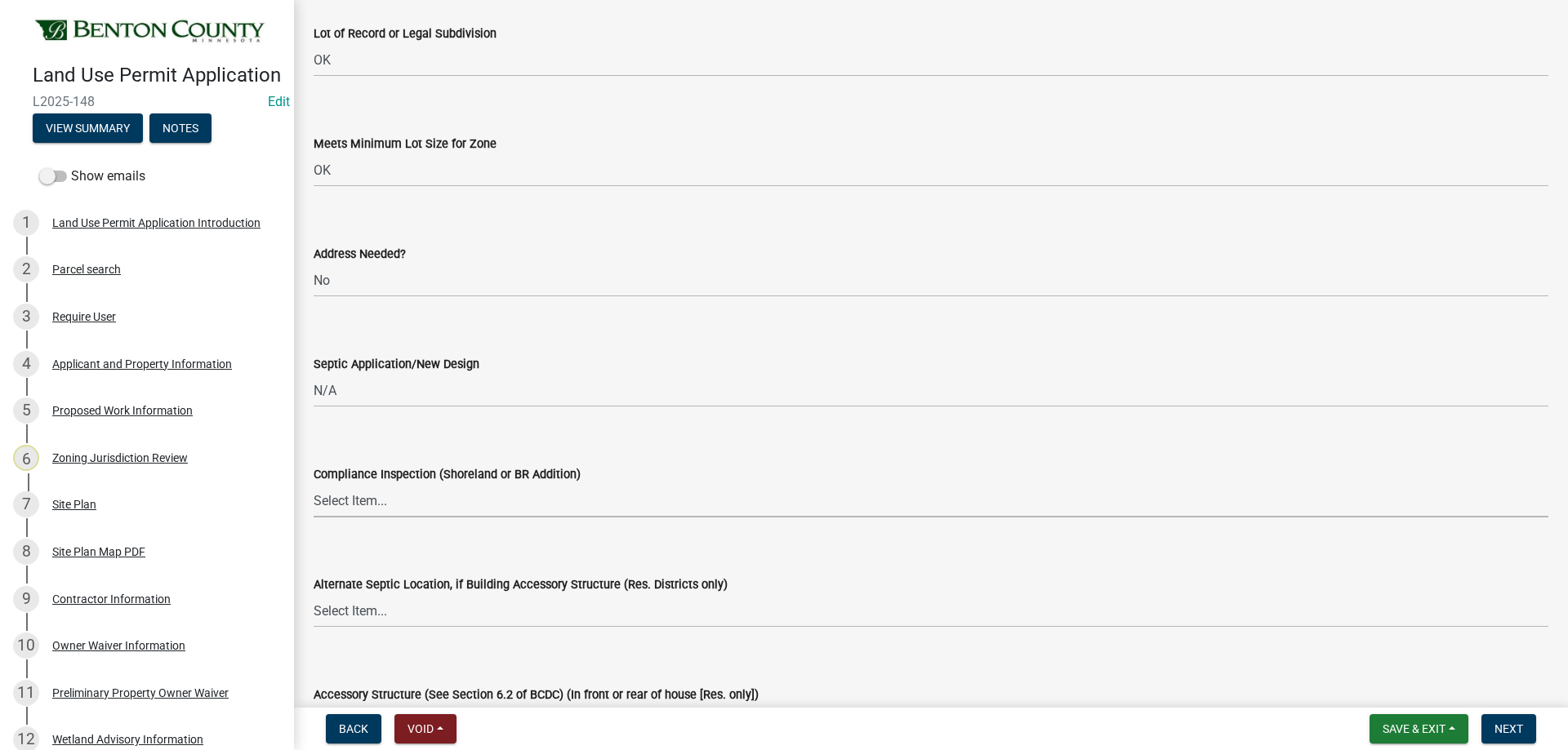
click at [358, 504] on select "Select Item... Yes No OK N/A" at bounding box center [931, 500] width 1234 height 33
click at [314, 484] on select "Select Item... Yes No OK N/A" at bounding box center [931, 500] width 1234 height 33
select select "886b3fcf-7535-4eb7-bda7-c47490aa8987"
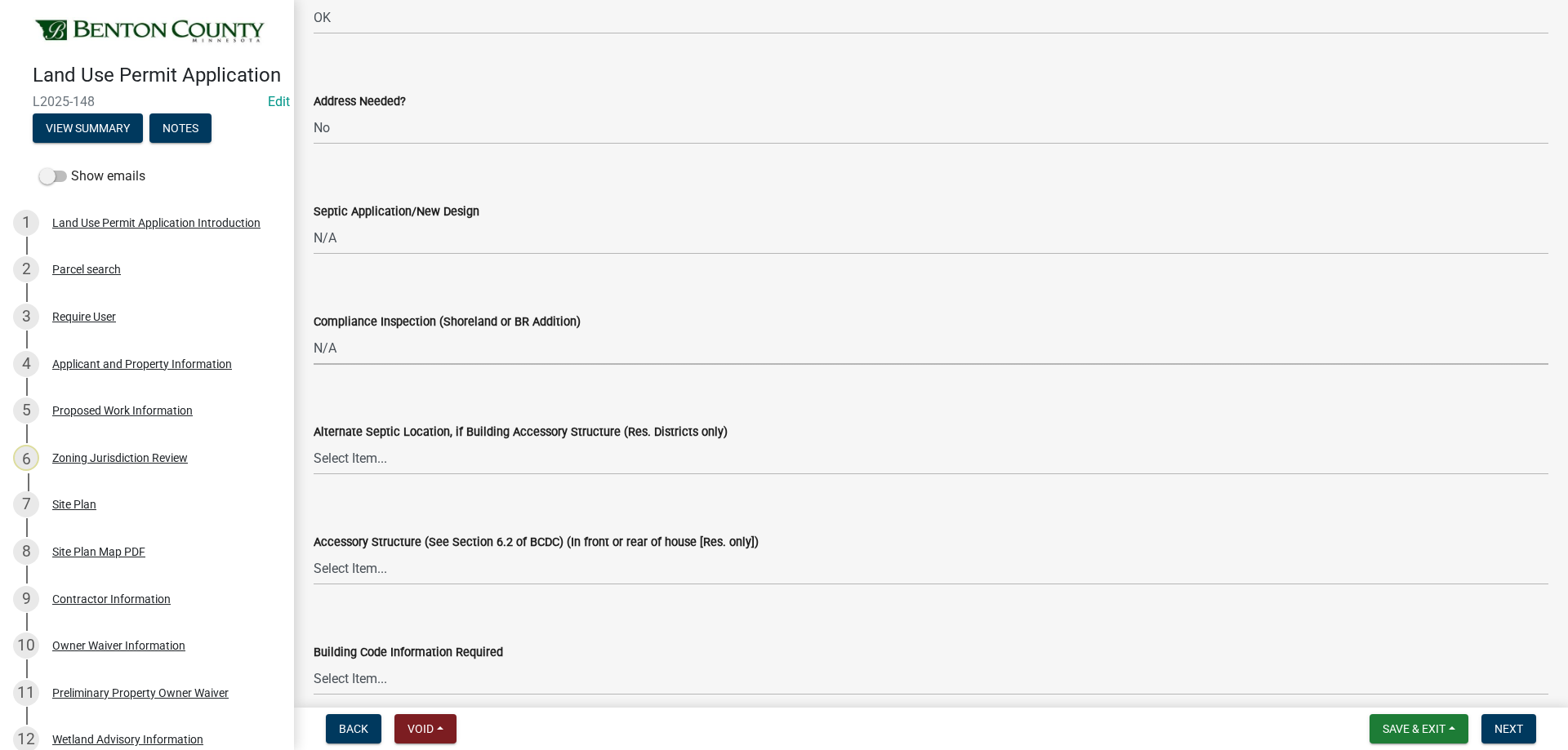
scroll to position [2693, 0]
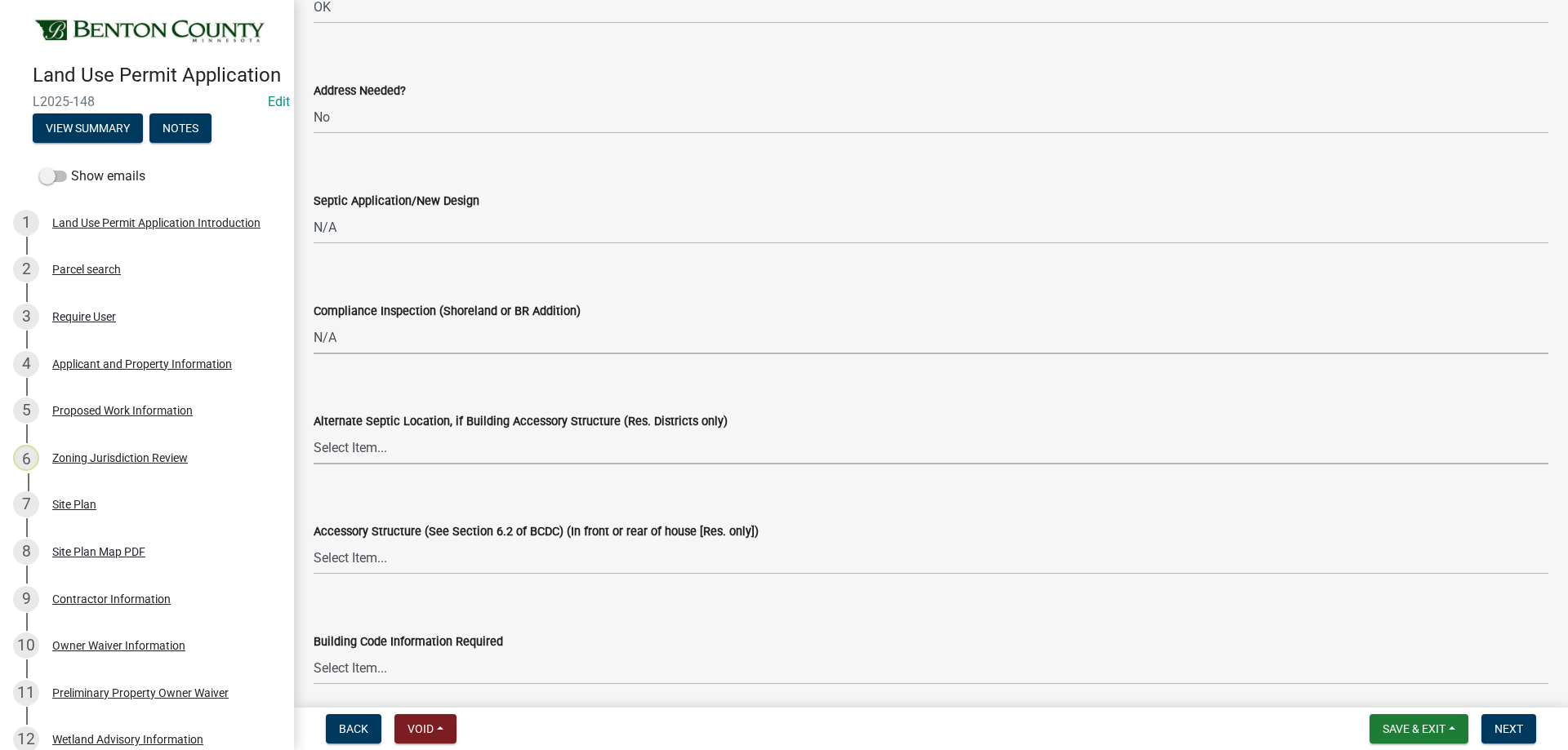
click at [362, 447] on select "Select Item... Yes No OK N/A" at bounding box center [931, 447] width 1234 height 33
click at [314, 431] on select "Select Item... Yes No OK N/A" at bounding box center [931, 447] width 1234 height 33
select select "886b3fcf-7535-4eb7-bda7-c47490aa8987"
click at [406, 568] on select "Select Item... Yes No OK N/A" at bounding box center [931, 558] width 1234 height 33
click at [314, 541] on select "Select Item... Yes No OK N/A" at bounding box center [931, 558] width 1234 height 33
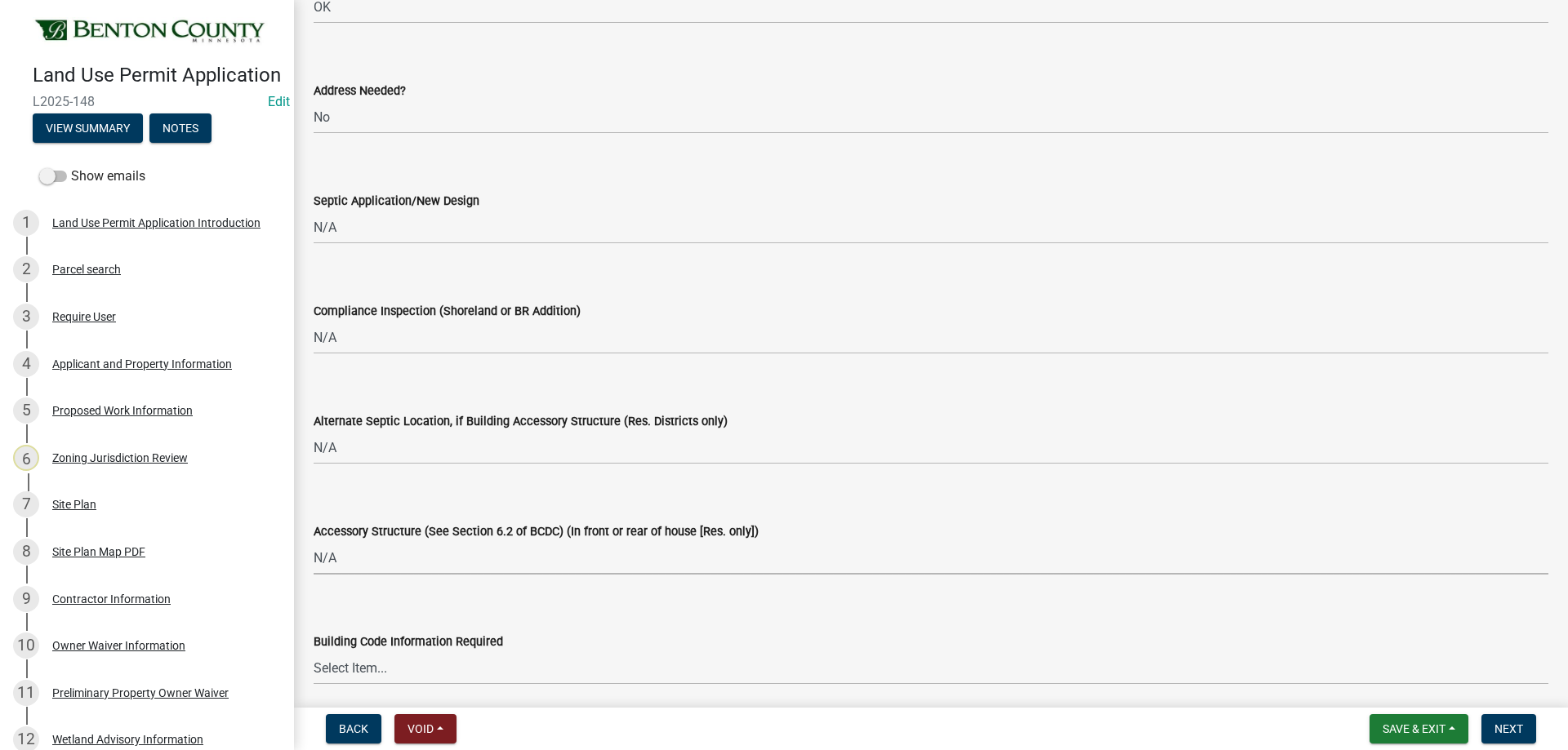
select select "886b3fcf-7535-4eb7-bda7-c47490aa8987"
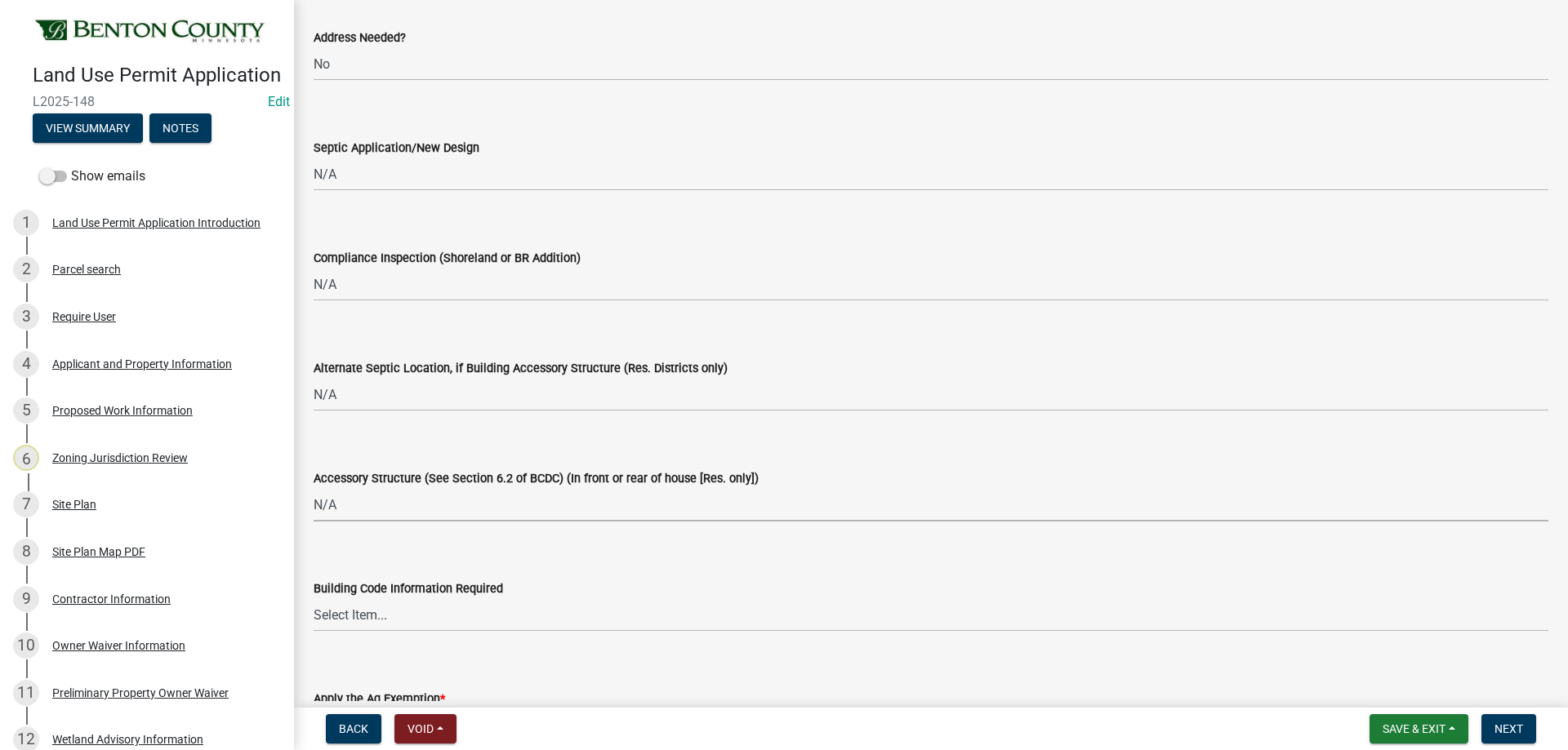
scroll to position [2775, 0]
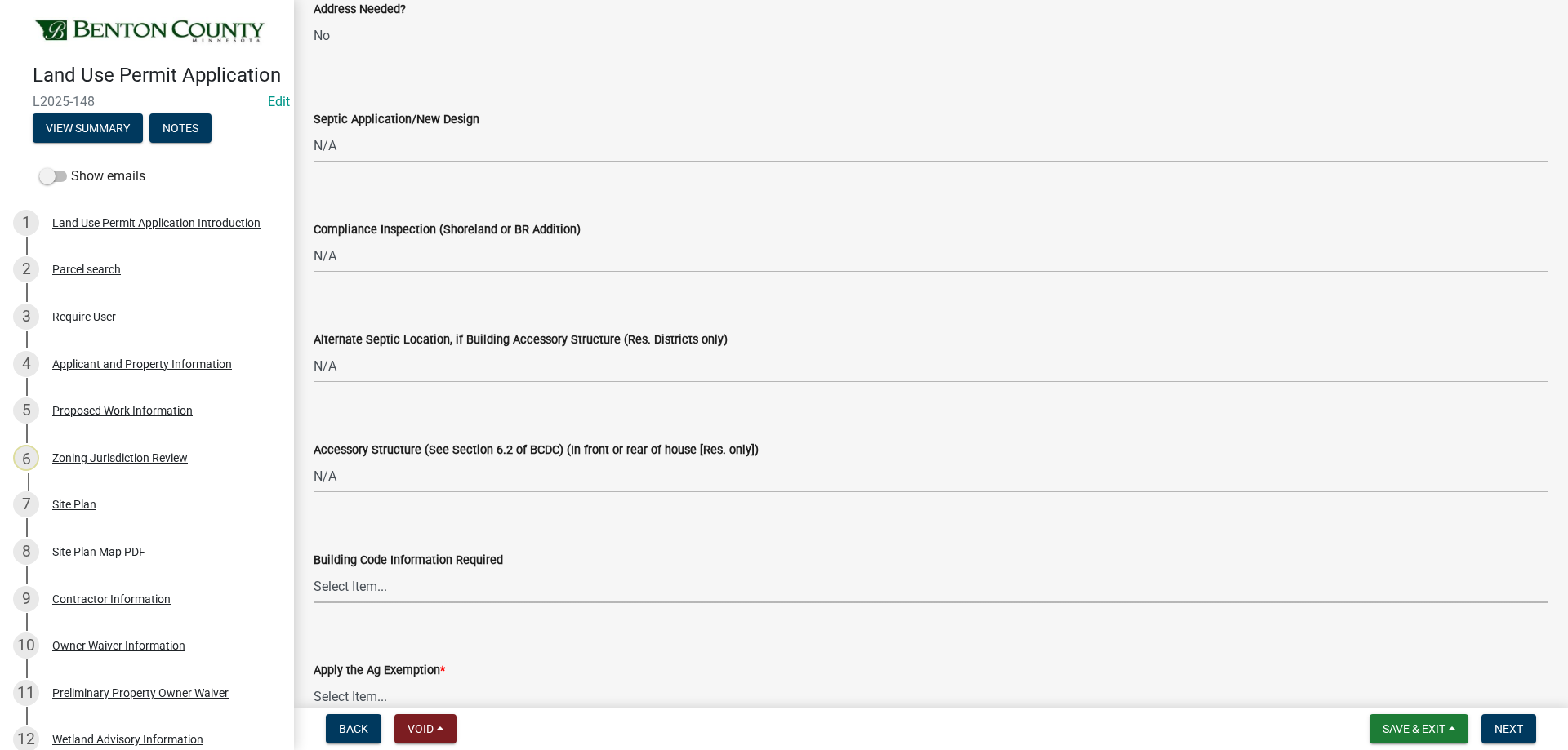
click at [359, 597] on select "Select Item... Yes No OK N/A" at bounding box center [931, 587] width 1234 height 33
click at [314, 570] on select "Select Item... Yes No OK N/A" at bounding box center [931, 587] width 1234 height 33
select select "72748fc4-3f0a-45e2-b467-dc37e2b15731"
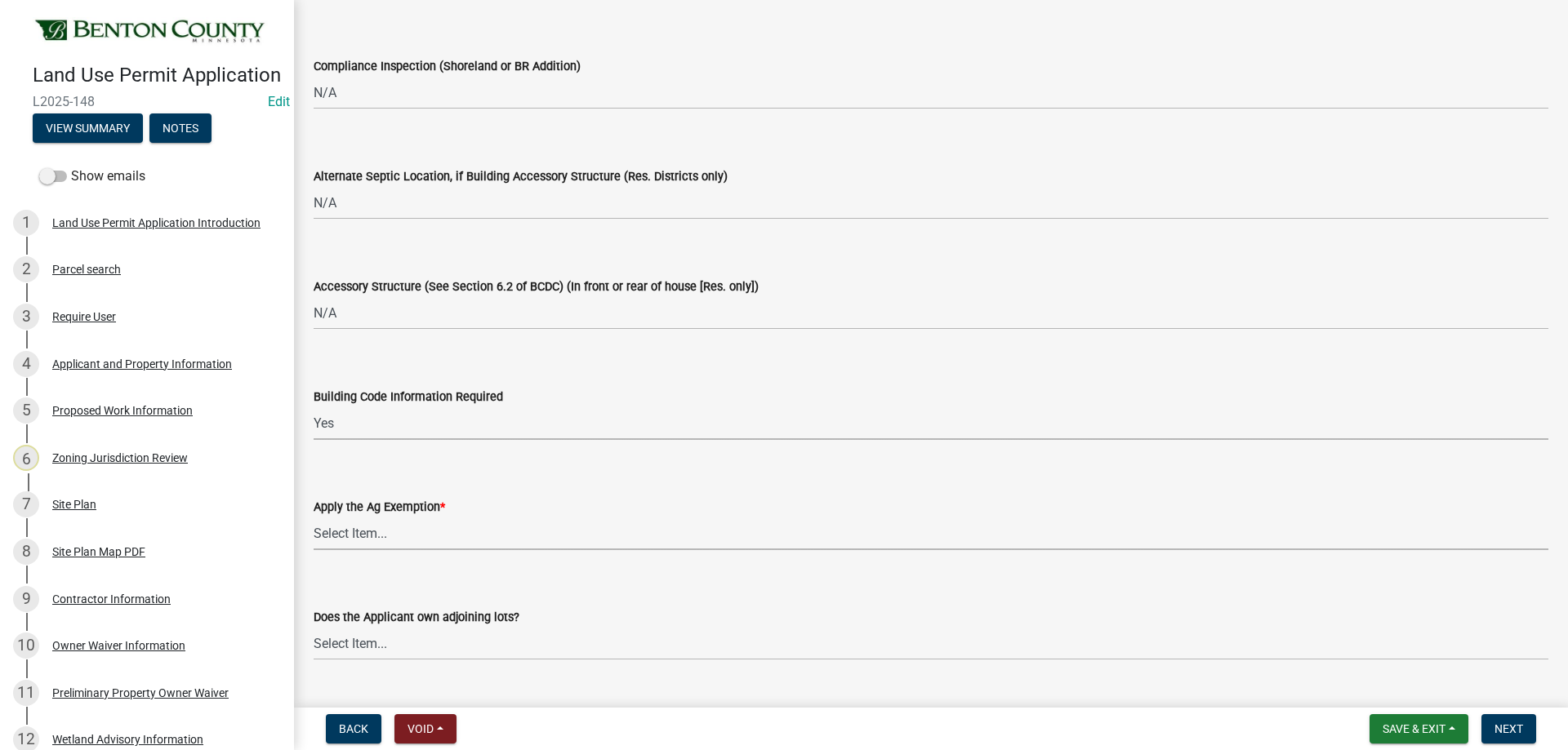
click at [395, 535] on select "Select Item... Yes No" at bounding box center [931, 533] width 1234 height 33
click at [314, 517] on select "Select Item... Yes No" at bounding box center [931, 533] width 1234 height 33
select select "523f7e88-fc73-440c-a56f-38c702f7ffe1"
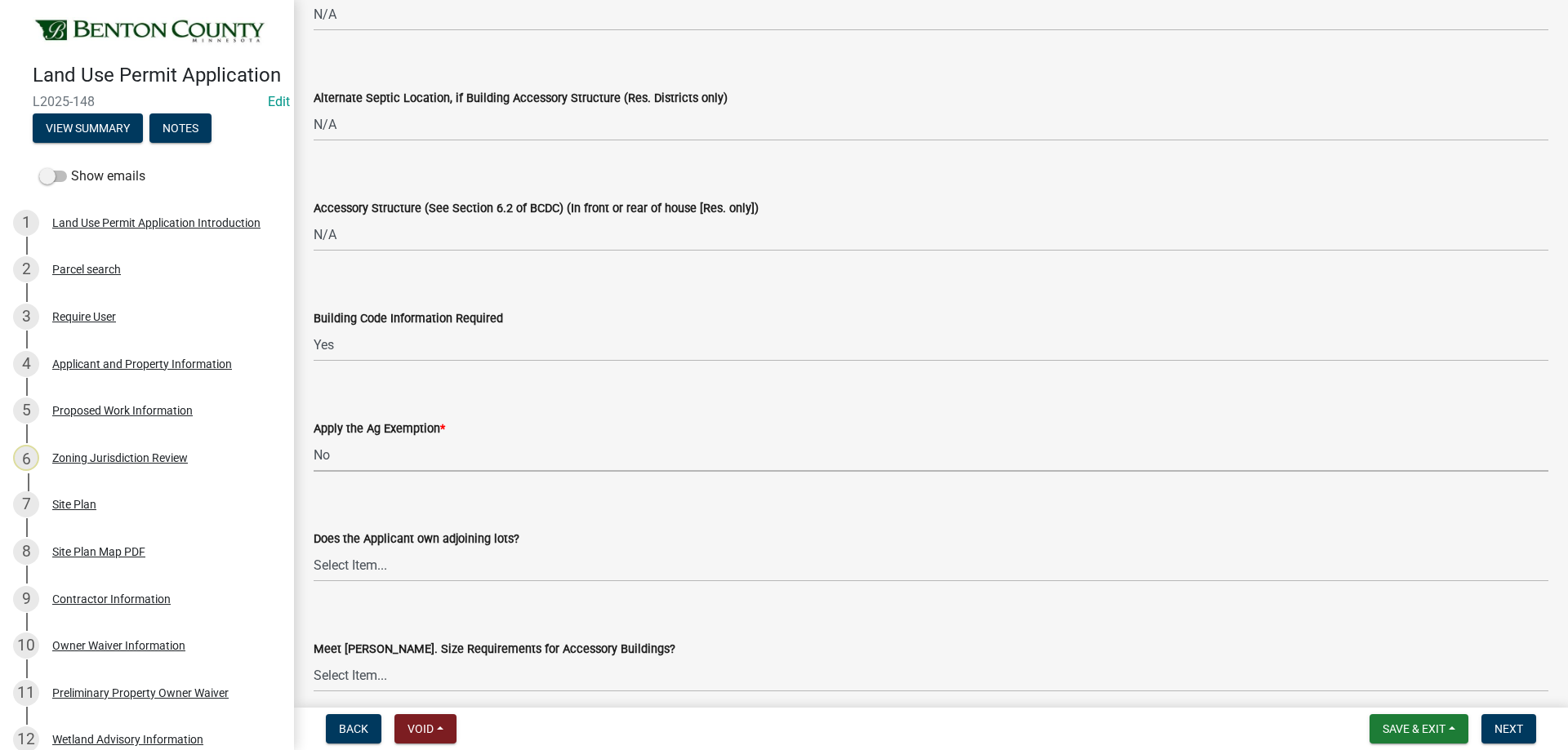
scroll to position [3101, 0]
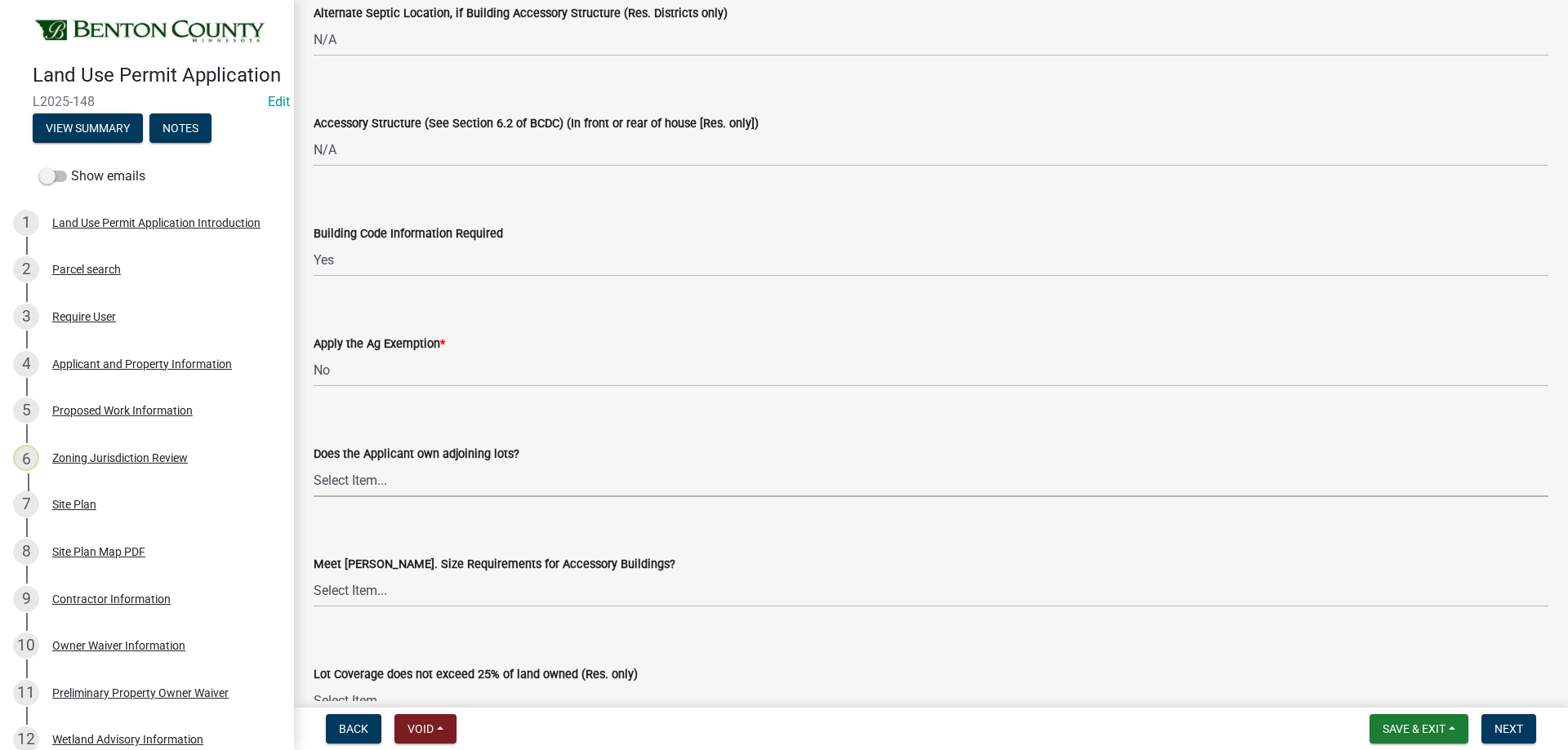
click at [356, 483] on select "Select Item... Yes No OK N/A" at bounding box center [931, 480] width 1234 height 33
click at [314, 464] on select "Select Item... Yes No OK N/A" at bounding box center [931, 480] width 1234 height 33
select select "72748fc4-3f0a-45e2-b467-dc37e2b15731"
click at [377, 601] on select "Select Item... Yes No OK N/A" at bounding box center [931, 591] width 1234 height 33
click at [314, 574] on select "Select Item... Yes No OK N/A" at bounding box center [931, 591] width 1234 height 33
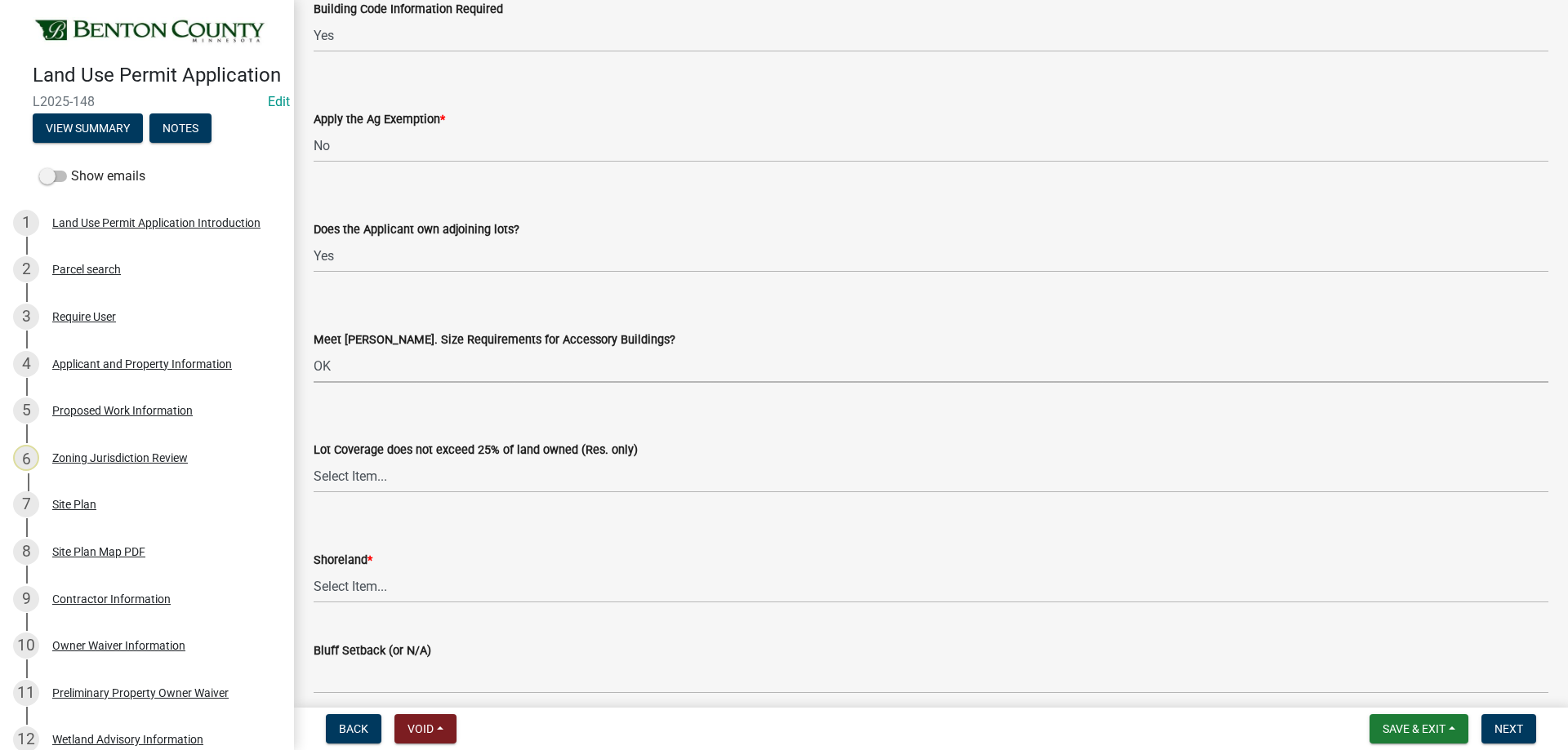
scroll to position [3346, 0]
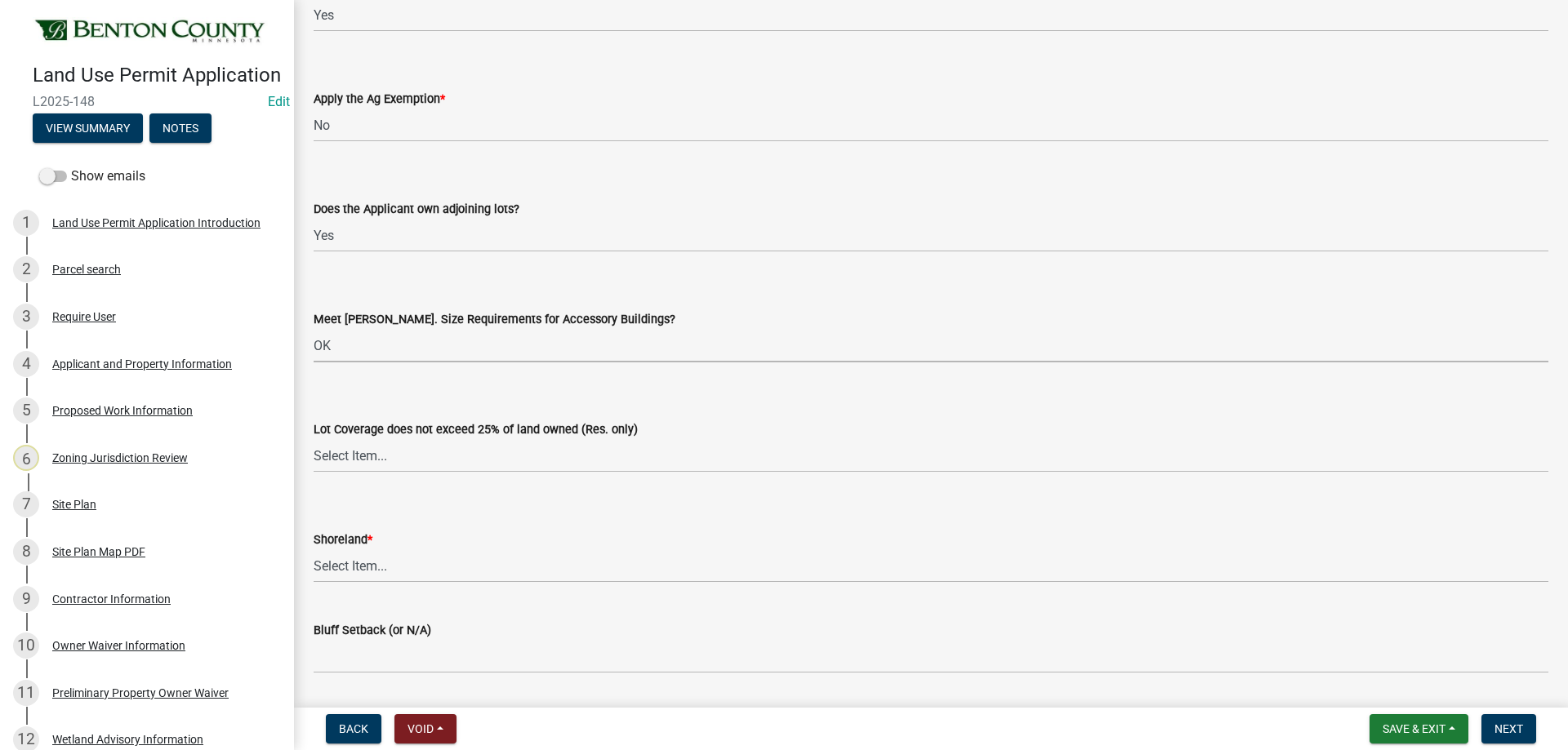
click at [327, 348] on select "Select Item... Yes No OK N/A" at bounding box center [931, 345] width 1234 height 33
click at [314, 329] on select "Select Item... Yes No OK N/A" at bounding box center [931, 345] width 1234 height 33
select select "886b3fcf-7535-4eb7-bda7-c47490aa8987"
click at [346, 465] on select "Select Item... Yes No OK N/A" at bounding box center [931, 455] width 1234 height 33
click at [314, 439] on select "Select Item... Yes No OK N/A" at bounding box center [931, 455] width 1234 height 33
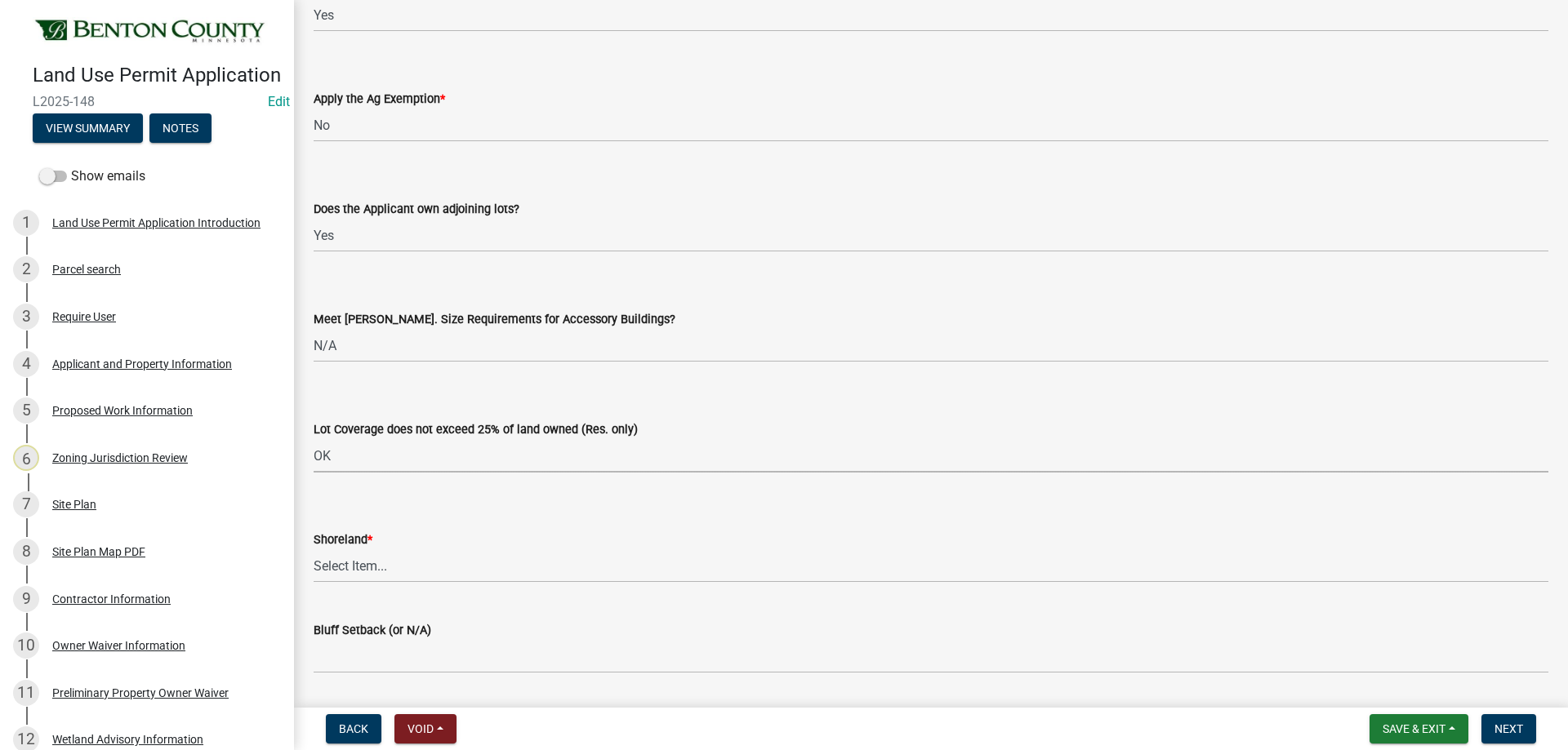
select select "29e042a6-806b-4b88-8ad4-222f55a74e1f"
click at [353, 574] on select "Select Item... Yes No OK N/A" at bounding box center [931, 566] width 1234 height 33
click at [314, 549] on select "Select Item... Yes No OK N/A" at bounding box center [931, 566] width 1234 height 33
select select "886b3fcf-7535-4eb7-bda7-c47490aa8987"
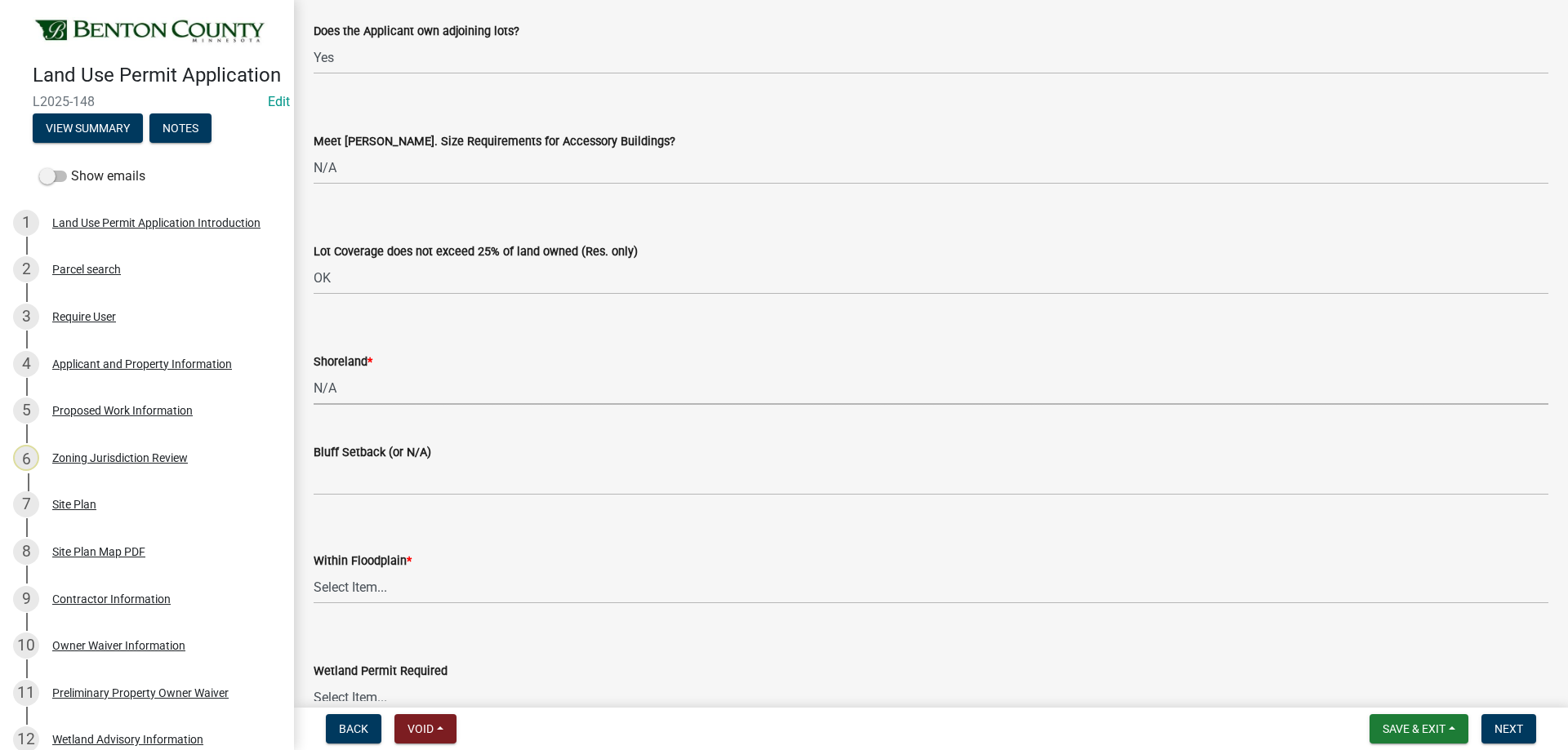
scroll to position [3591, 0]
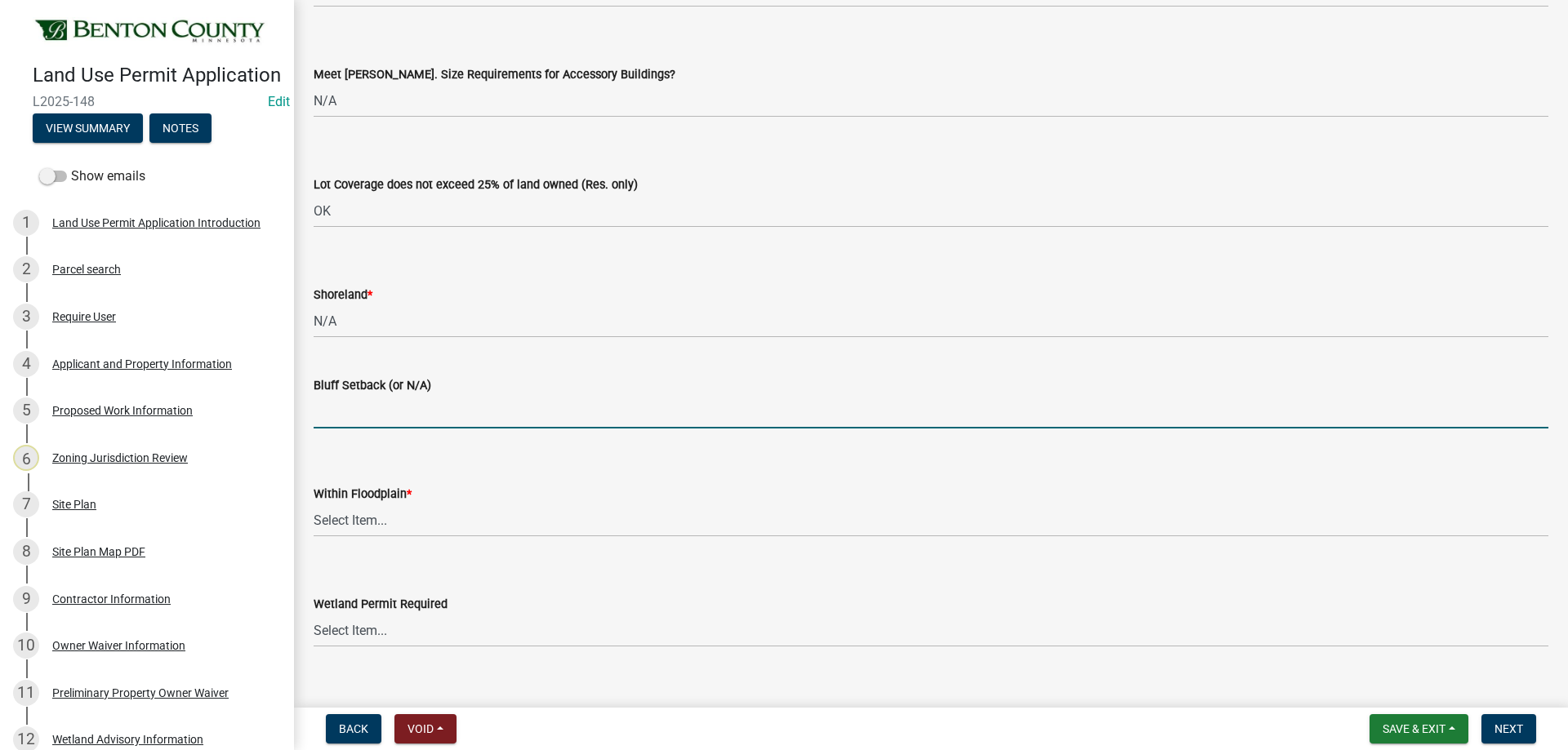
click at [362, 401] on input "Bluff Setback (or N/A)" at bounding box center [931, 412] width 1234 height 33
type input "N/A"
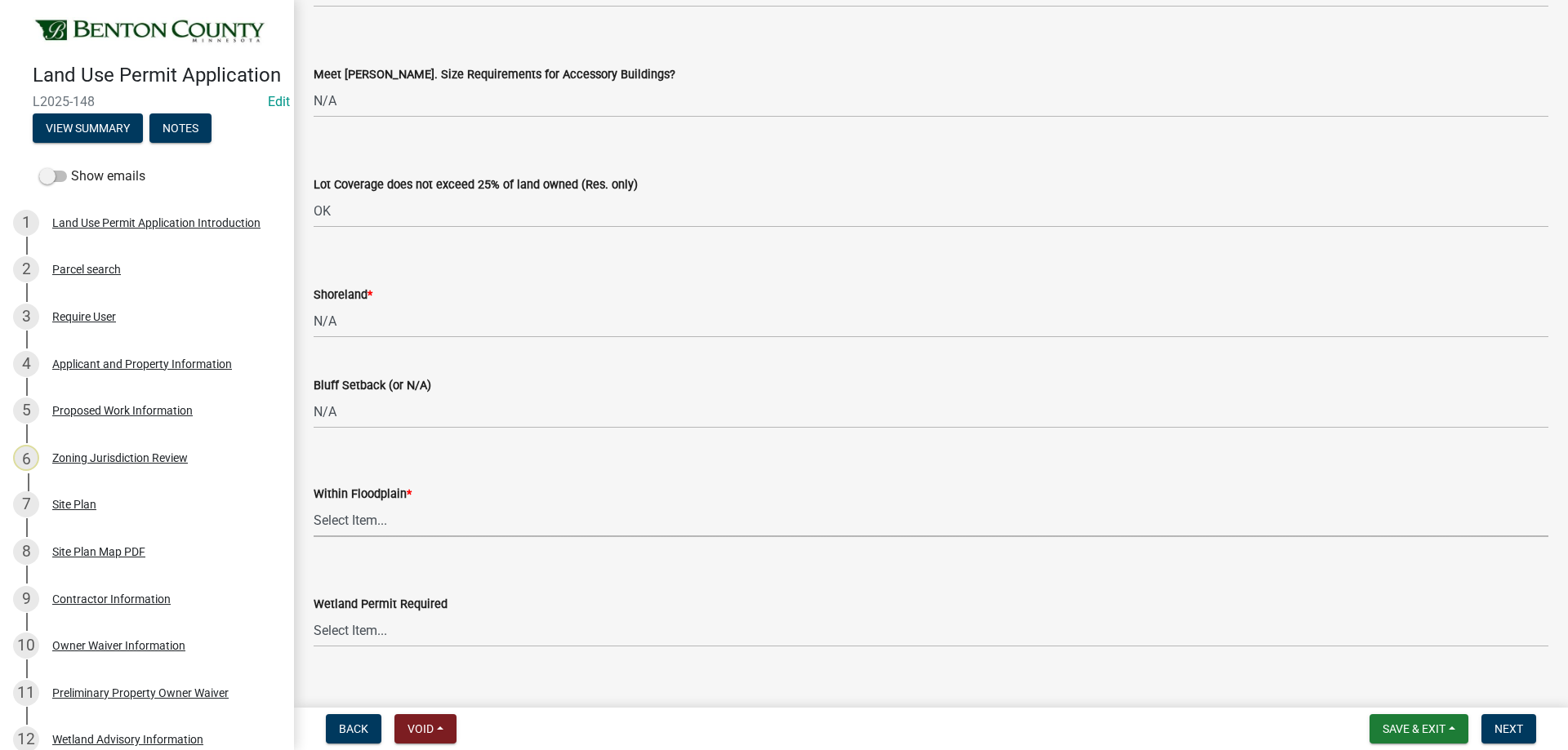
click at [380, 510] on select "Select Item... Yes No OK N/A" at bounding box center [931, 520] width 1234 height 33
click at [314, 504] on select "Select Item... Yes No OK N/A" at bounding box center [931, 520] width 1234 height 33
select select "445341f5-2b7a-4e9a-a8a7-43788b572440"
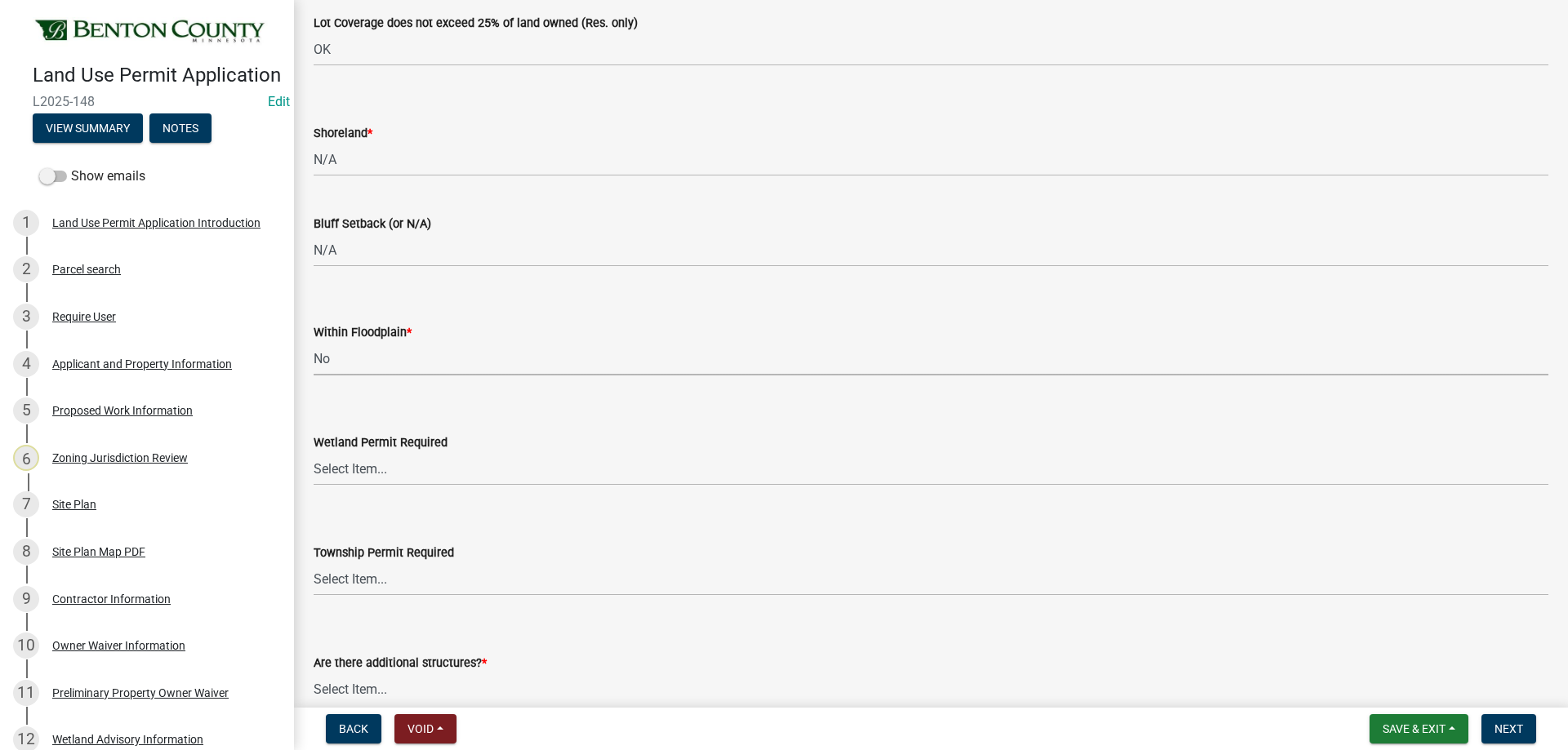
scroll to position [3754, 0]
click at [363, 470] on select "Select Item... Yes No" at bounding box center [931, 467] width 1234 height 33
click at [314, 450] on select "Select Item... Yes No" at bounding box center [931, 467] width 1234 height 33
select select "58818da3-c200-45fa-b10d-5f5c42909306"
click at [379, 584] on select "Select Item... Yes No" at bounding box center [931, 577] width 1234 height 33
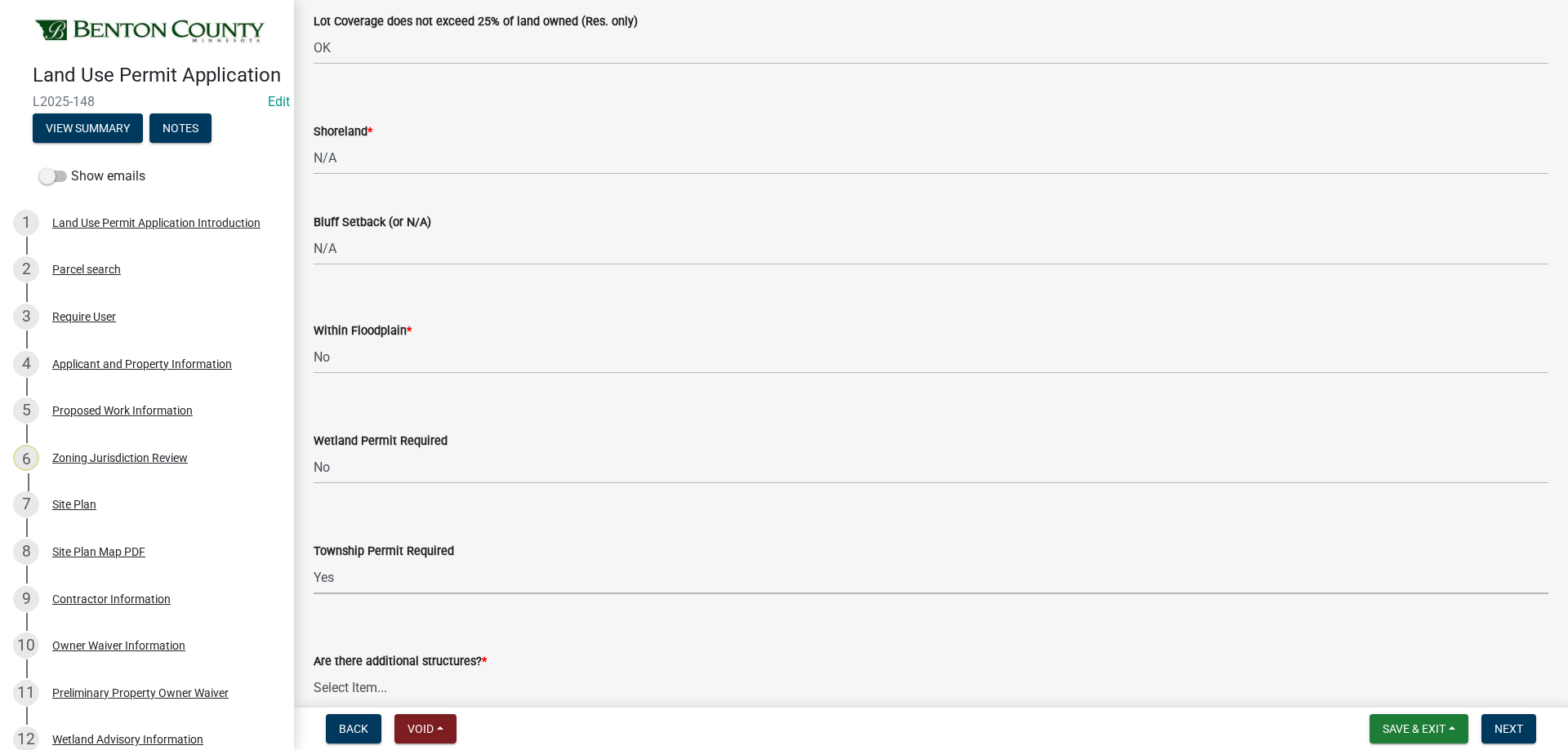
click at [314, 561] on select "Select Item... Yes No" at bounding box center [931, 577] width 1234 height 33
select select "7580ef43-c040-4c87-9f88-a96ec257e226"
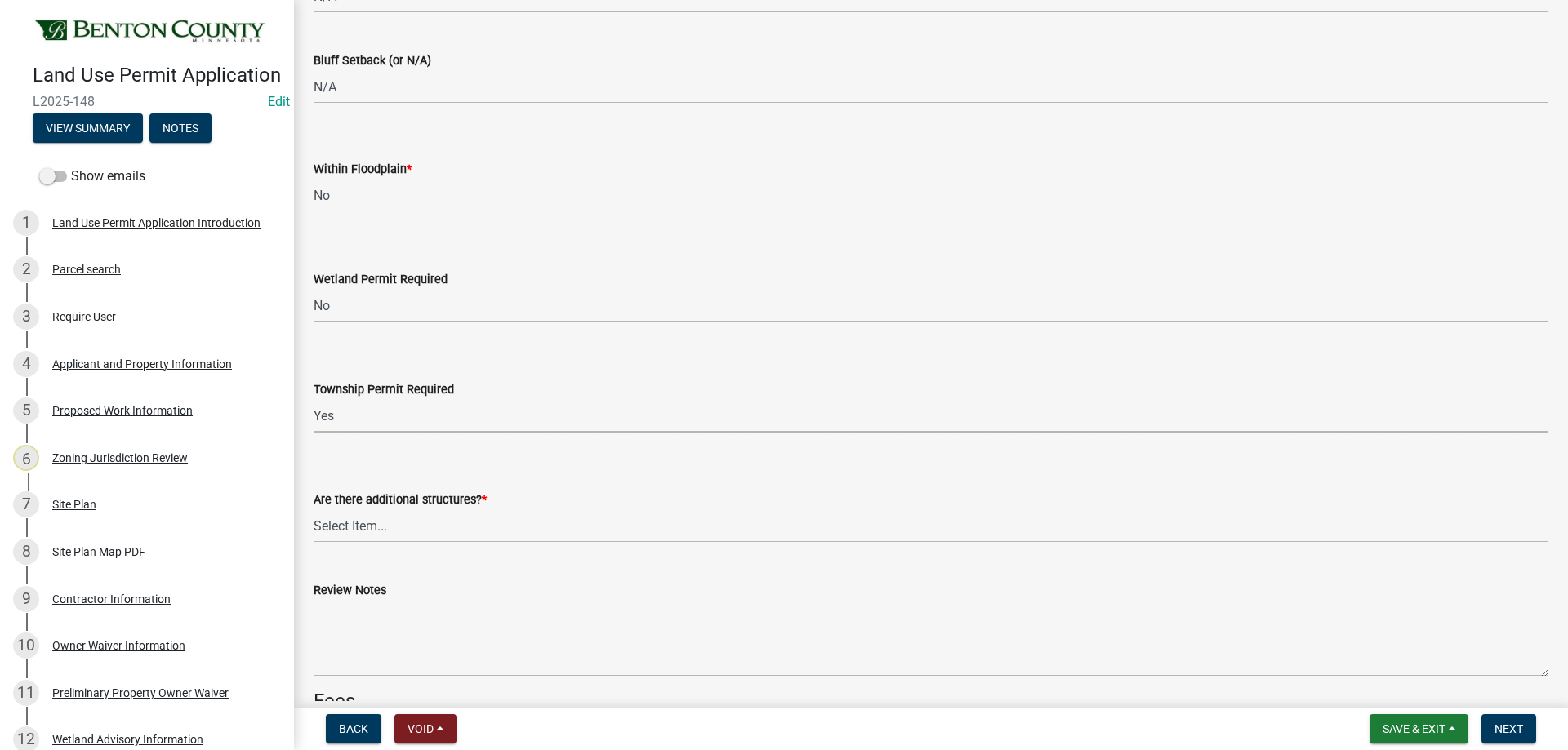
scroll to position [3918, 0]
click at [369, 535] on select "Select Item... Yes No" at bounding box center [931, 524] width 1234 height 33
click at [314, 508] on select "Select Item... Yes No" at bounding box center [931, 524] width 1234 height 33
select select "3b637cc4-ed0a-4d27-997c-adf22bb05159"
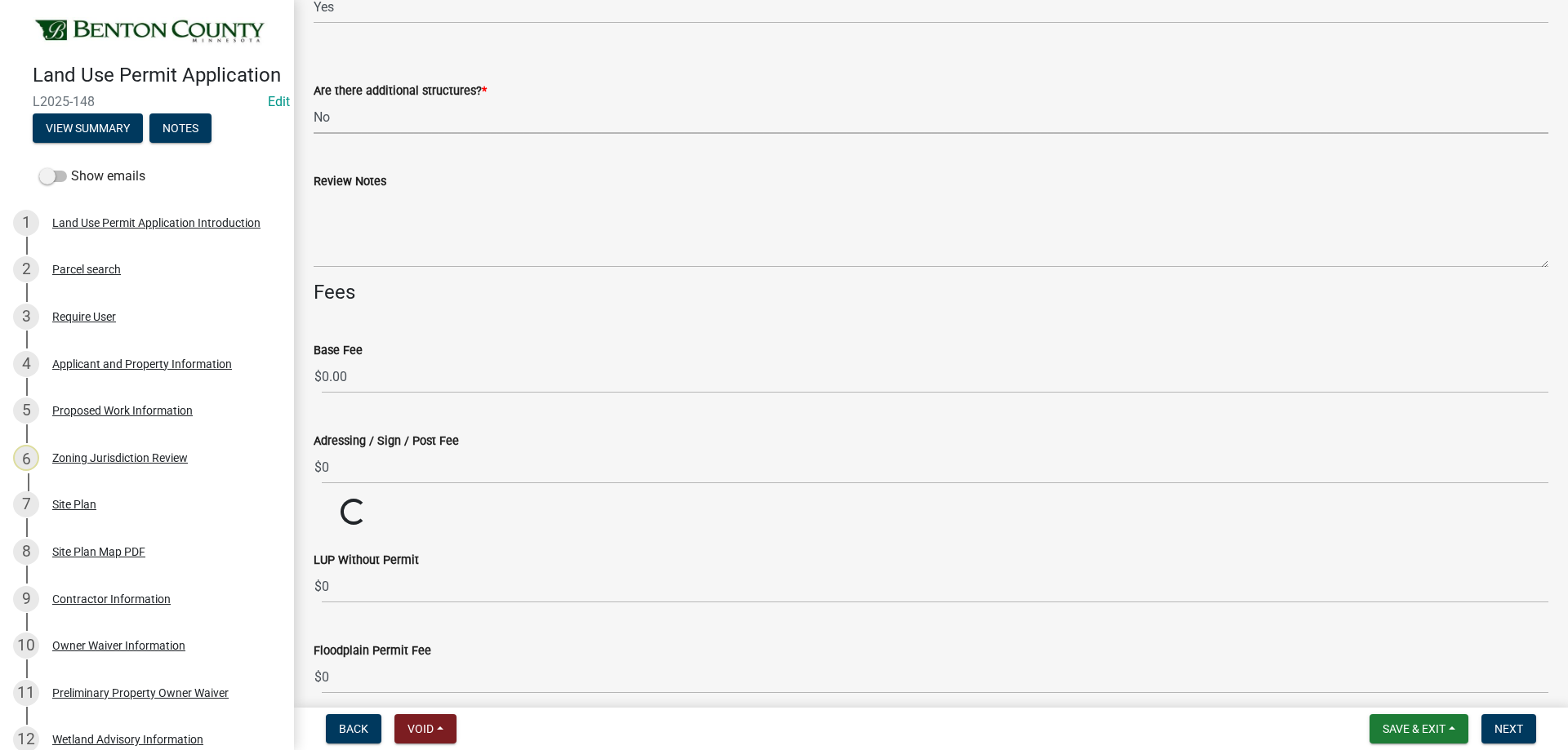
scroll to position [4326, 0]
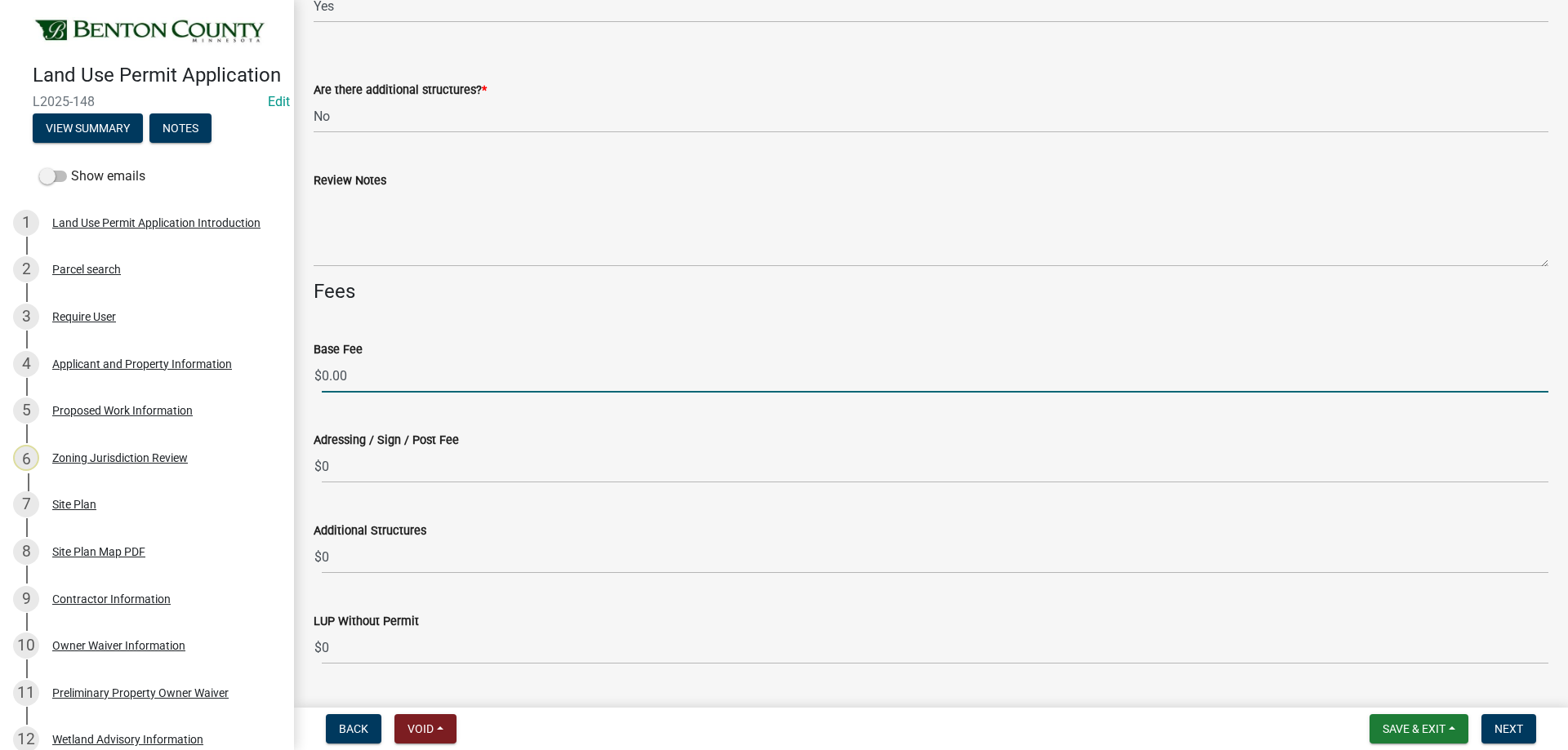
drag, startPoint x: 355, startPoint y: 371, endPoint x: 287, endPoint y: 370, distance: 68.0
click at [287, 370] on div "Land Use Permit Application L2025-148 Edit View Summary Notes Show emails 1 Lan…" at bounding box center [784, 375] width 1568 height 750
type input "100.00"
click at [582, 421] on div "Adressing / Sign / Post Fee $ 0" at bounding box center [931, 445] width 1234 height 75
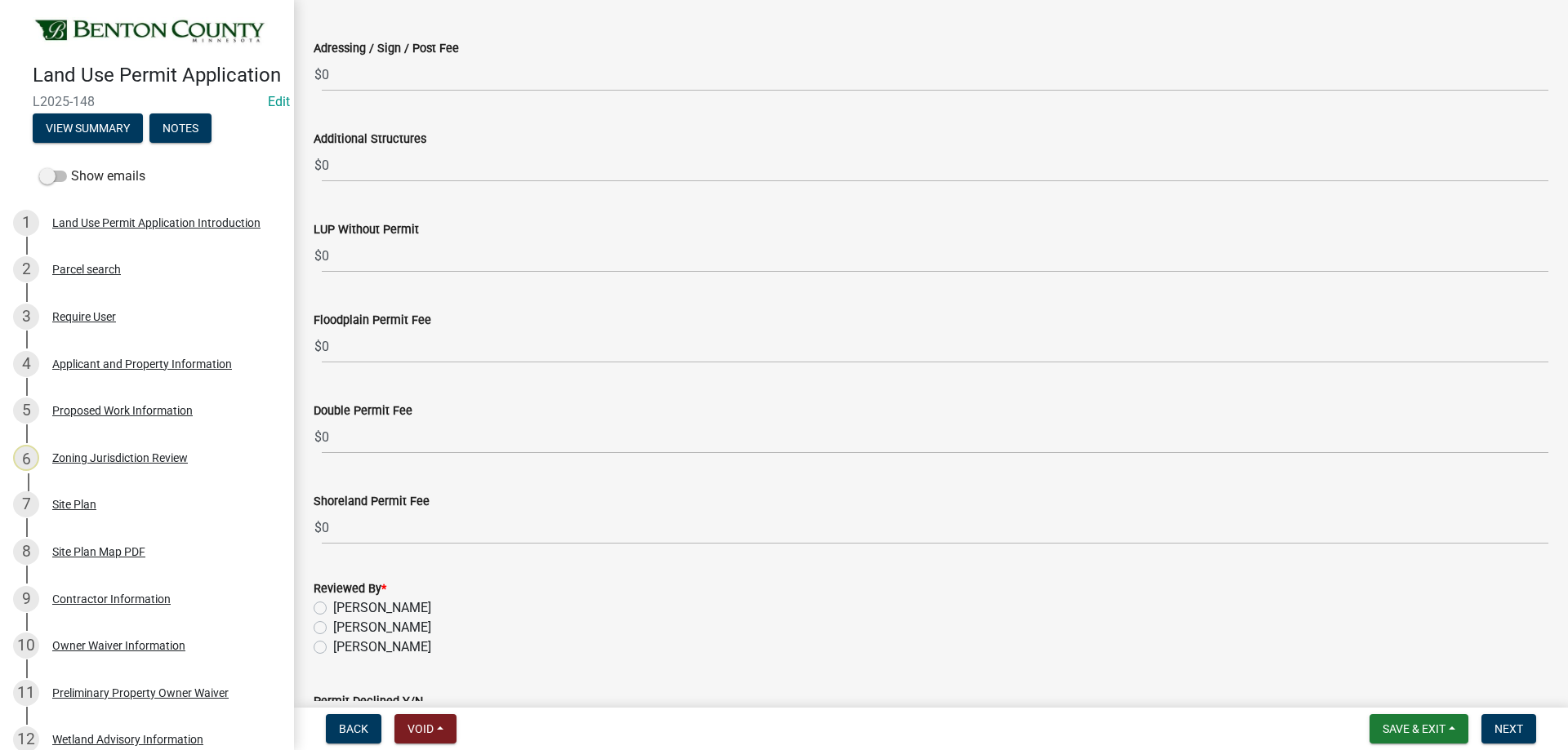
scroll to position [4897, 0]
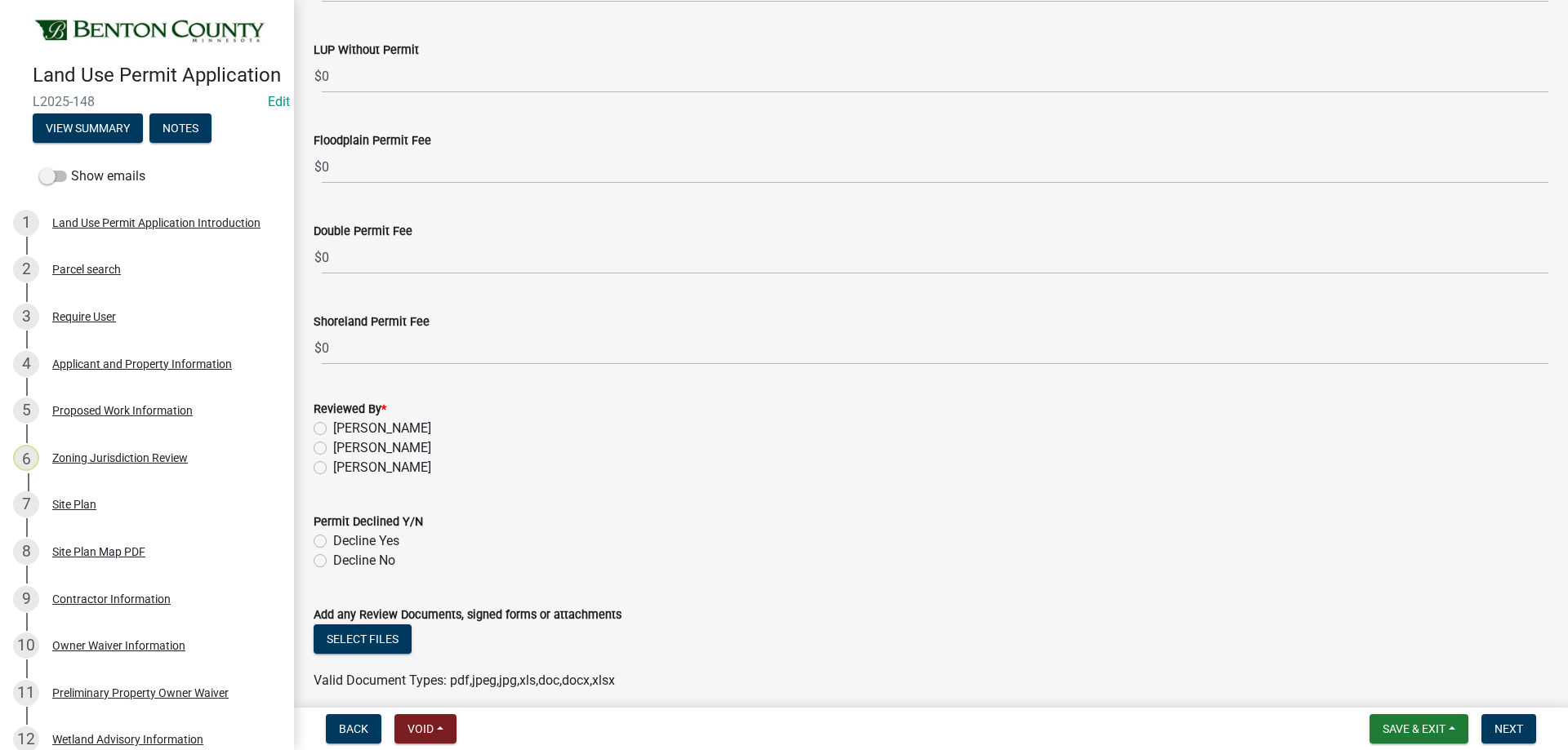
click at [333, 468] on label "[PERSON_NAME]" at bounding box center [382, 468] width 98 height 20
click at [333, 468] on input "[PERSON_NAME]" at bounding box center [338, 463] width 11 height 11
radio input "true"
click at [333, 561] on label "Decline No" at bounding box center [364, 561] width 62 height 20
click at [333, 561] on input "Decline No" at bounding box center [338, 556] width 11 height 11
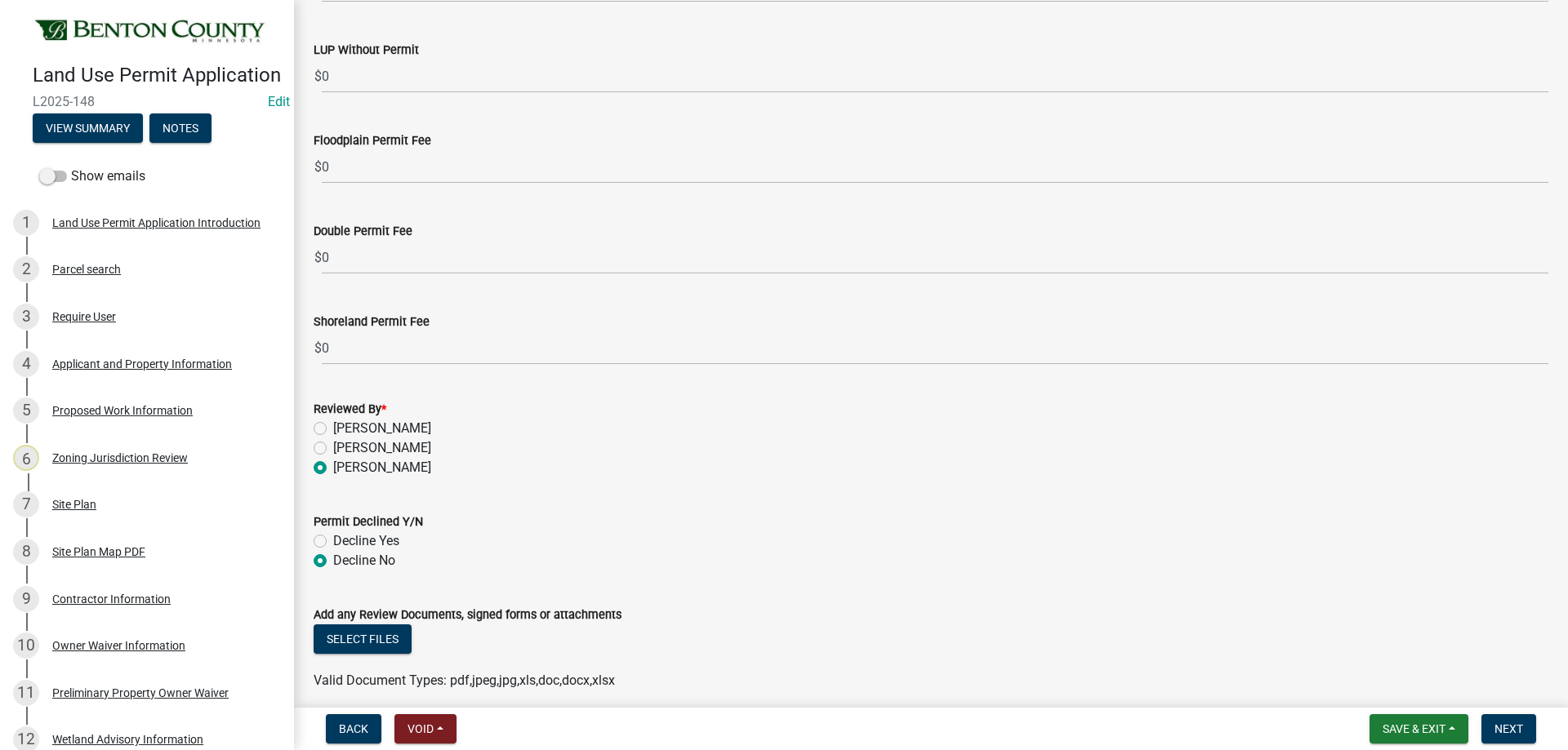
radio input "true"
click at [374, 634] on button "Select files" at bounding box center [363, 639] width 98 height 29
click at [1456, 728] on button "Save & Exit" at bounding box center [1419, 728] width 99 height 29
click at [1403, 641] on button "Save" at bounding box center [1402, 646] width 130 height 39
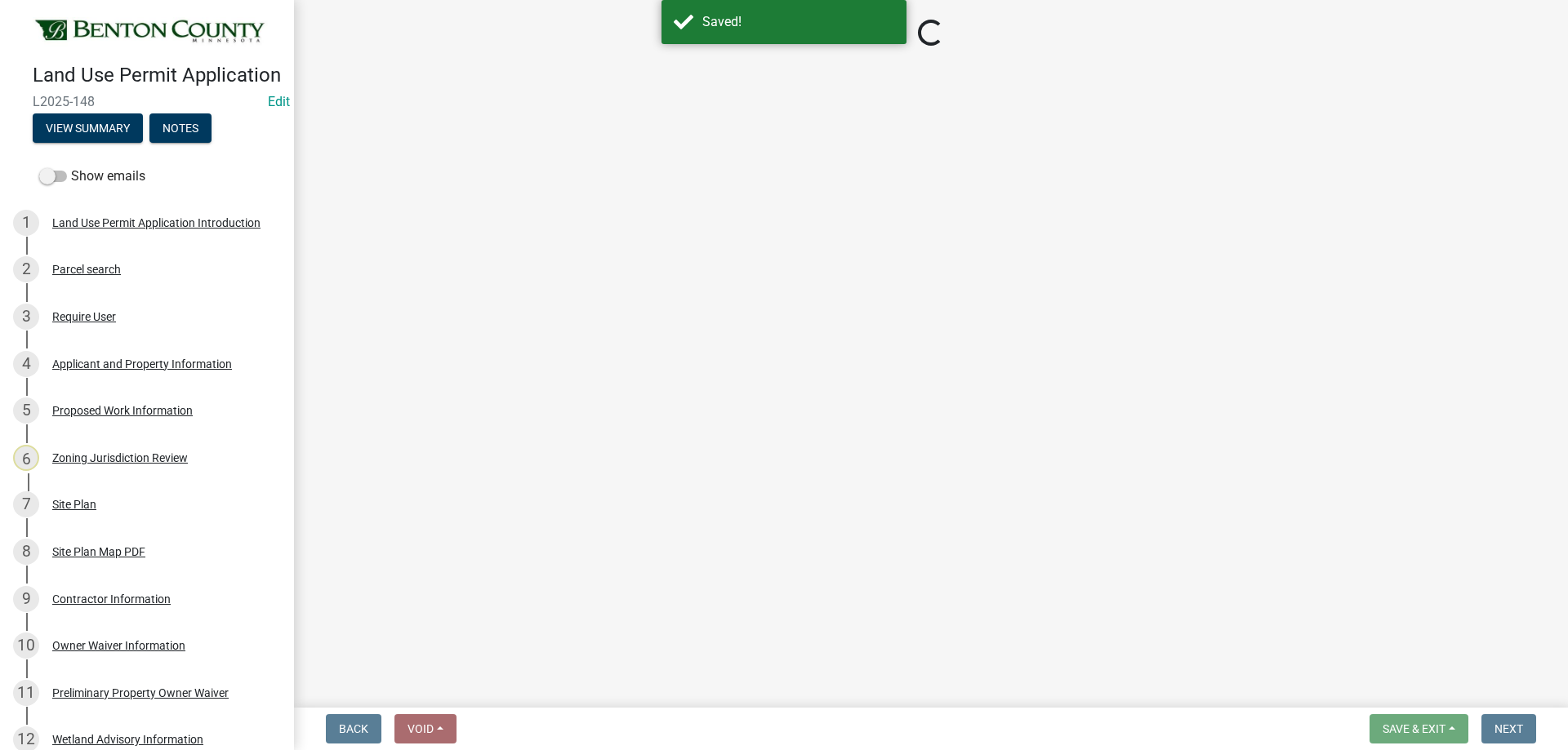
select select "d2e7867d-5e24-48c4-bfac-6c9236854e2a"
select select "0b2f72af-957f-4e5e-bc8d-0a492fb2505b"
select select "29e042a6-806b-4b88-8ad4-222f55a74e1f"
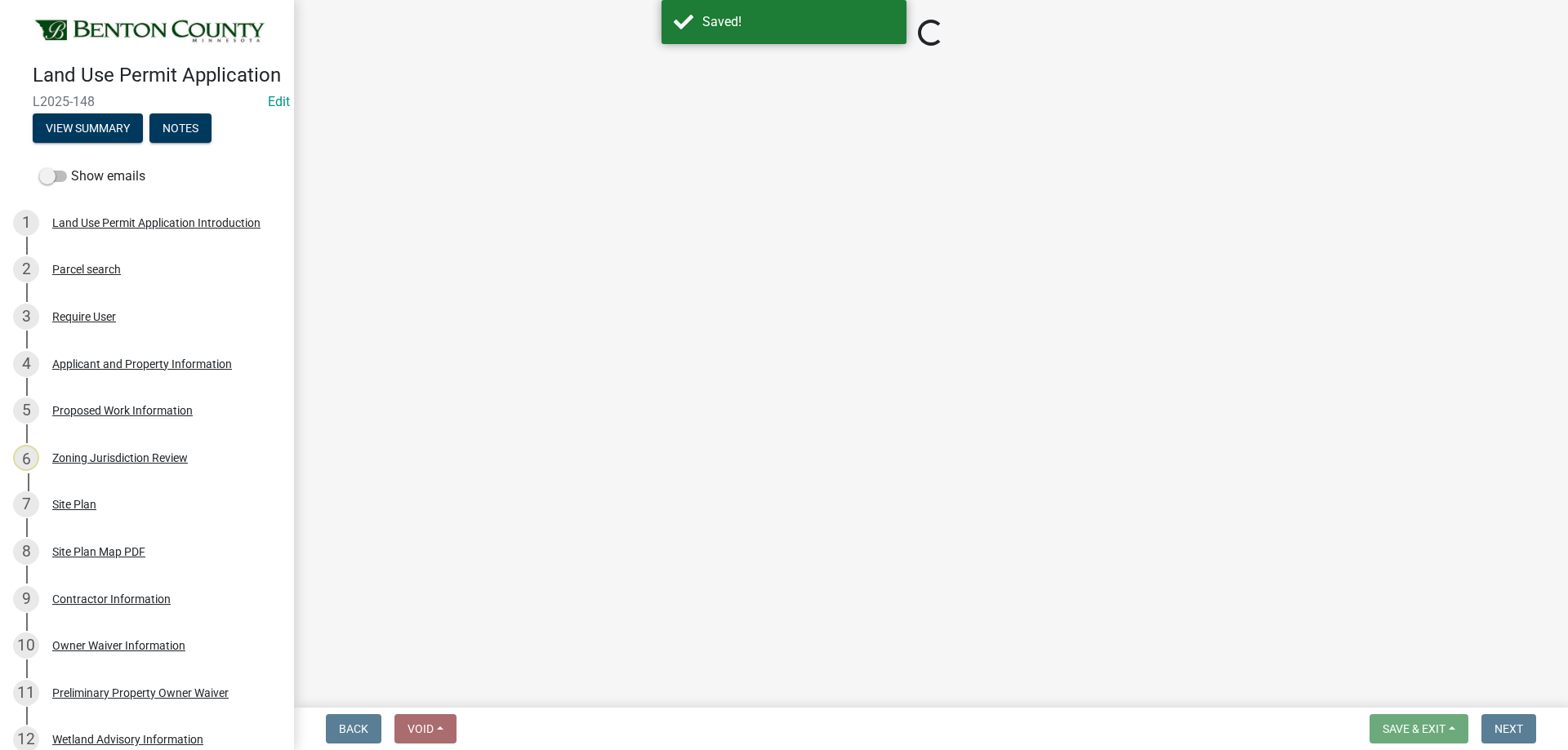
select select "886b3fcf-7535-4eb7-bda7-c47490aa8987"
select select "29e042a6-806b-4b88-8ad4-222f55a74e1f"
select select "445341f5-2b7a-4e9a-a8a7-43788b572440"
select select "886b3fcf-7535-4eb7-bda7-c47490aa8987"
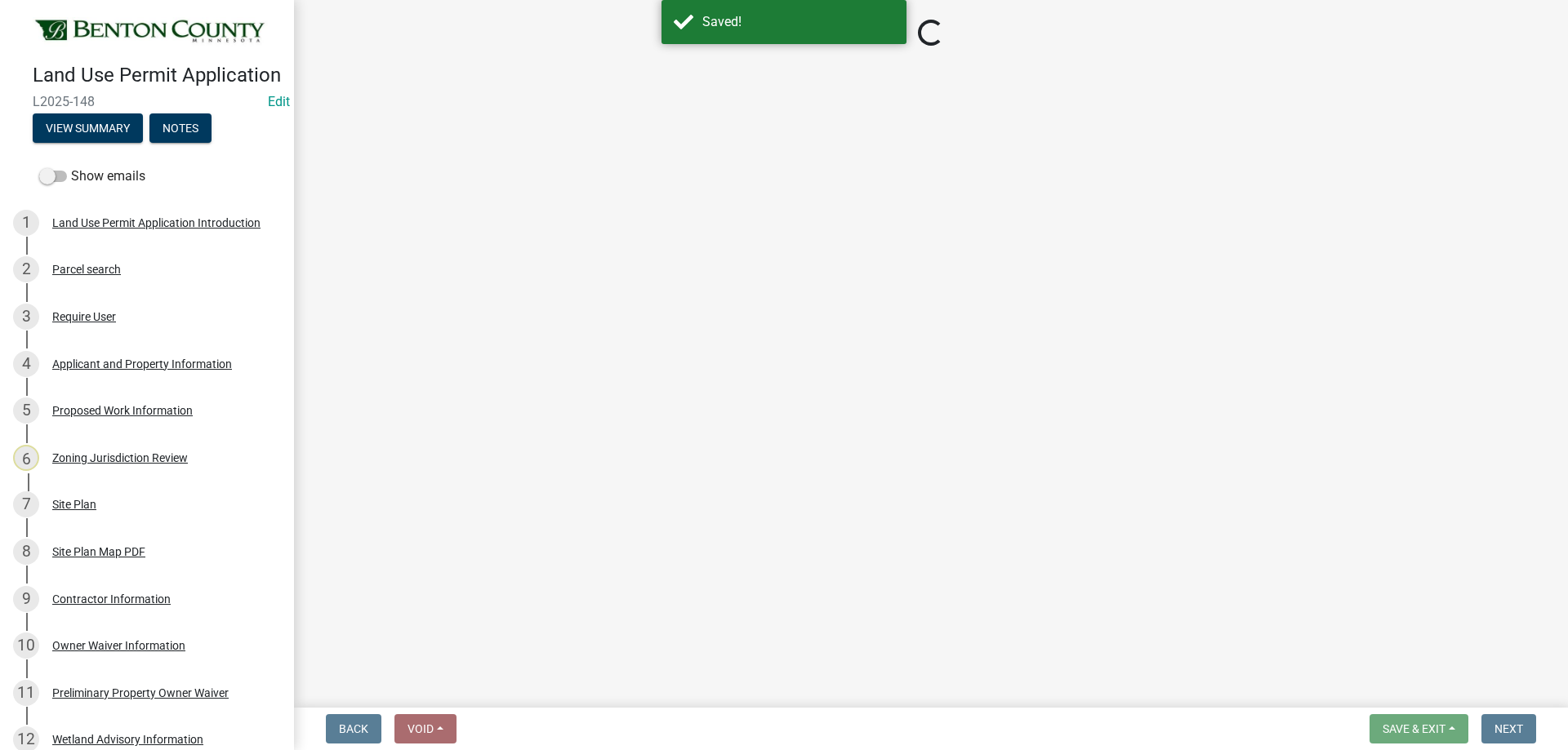
select select "886b3fcf-7535-4eb7-bda7-c47490aa8987"
select select "72748fc4-3f0a-45e2-b467-dc37e2b15731"
select select "523f7e88-fc73-440c-a56f-38c702f7ffe1"
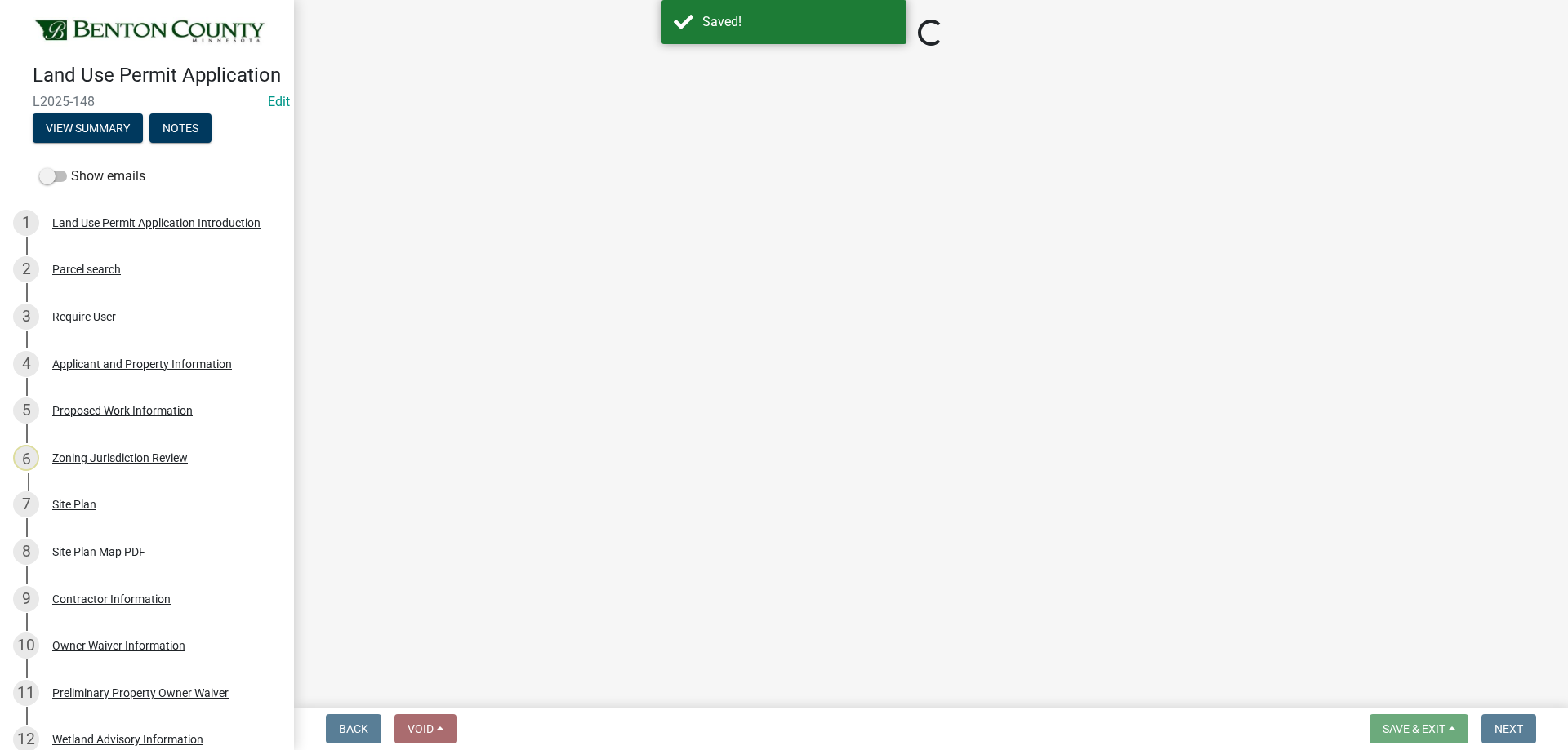
select select "72748fc4-3f0a-45e2-b467-dc37e2b15731"
select select "886b3fcf-7535-4eb7-bda7-c47490aa8987"
select select "29e042a6-806b-4b88-8ad4-222f55a74e1f"
select select "886b3fcf-7535-4eb7-bda7-c47490aa8987"
select select "445341f5-2b7a-4e9a-a8a7-43788b572440"
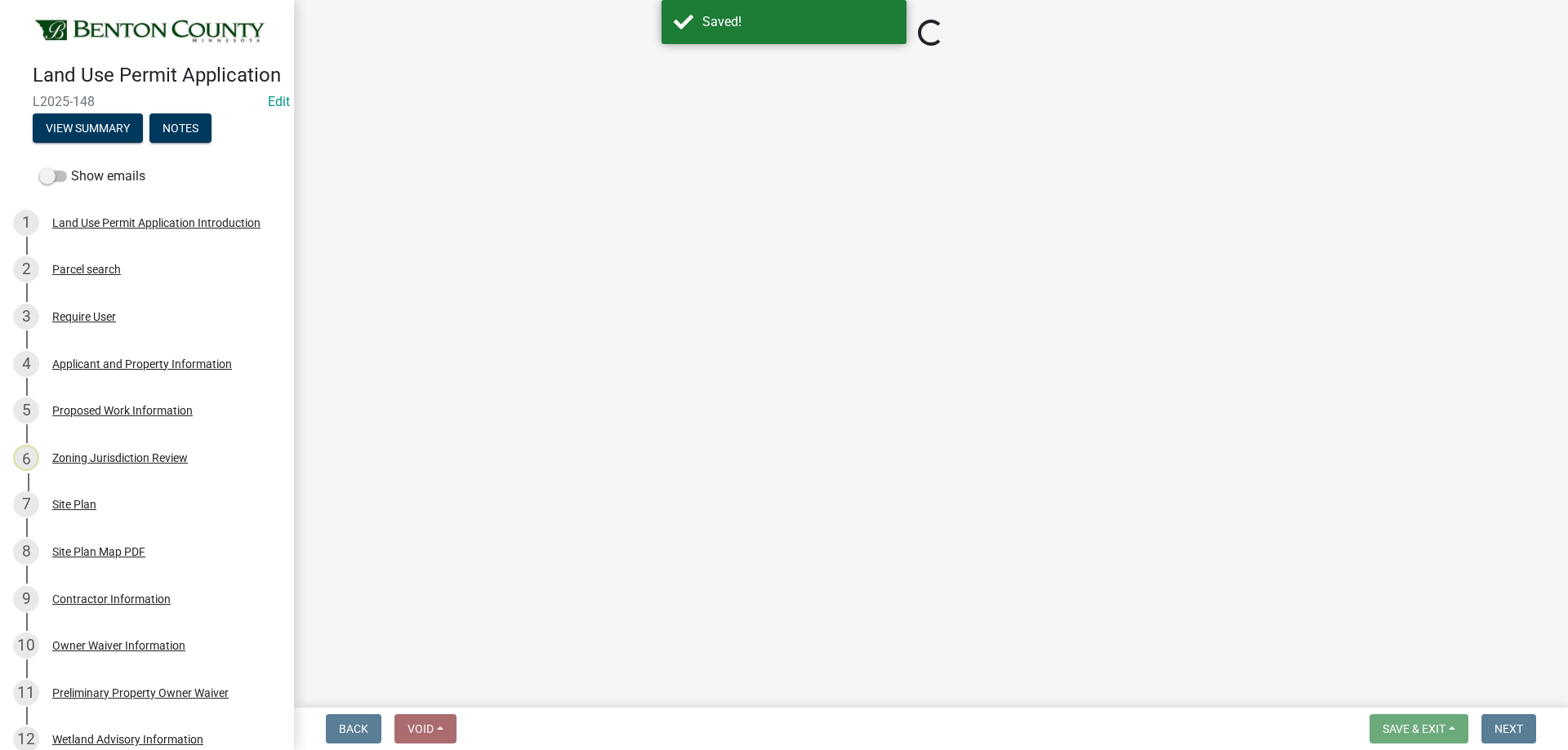
select select "58818da3-c200-45fa-b10d-5f5c42909306"
select select "7580ef43-c040-4c87-9f88-a96ec257e226"
select select "3b637cc4-ed0a-4d27-997c-adf22bb05159"
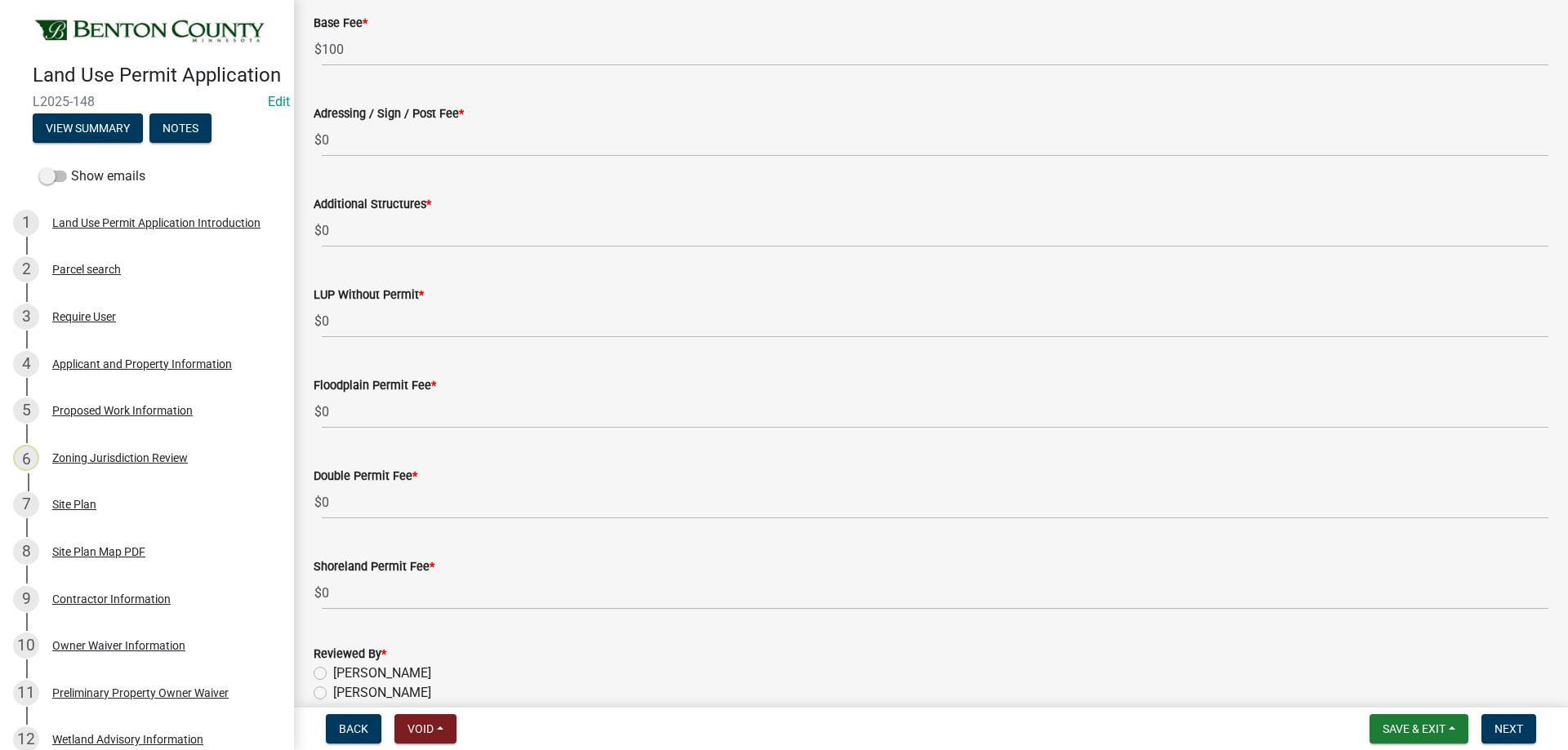
scroll to position [4965, 0]
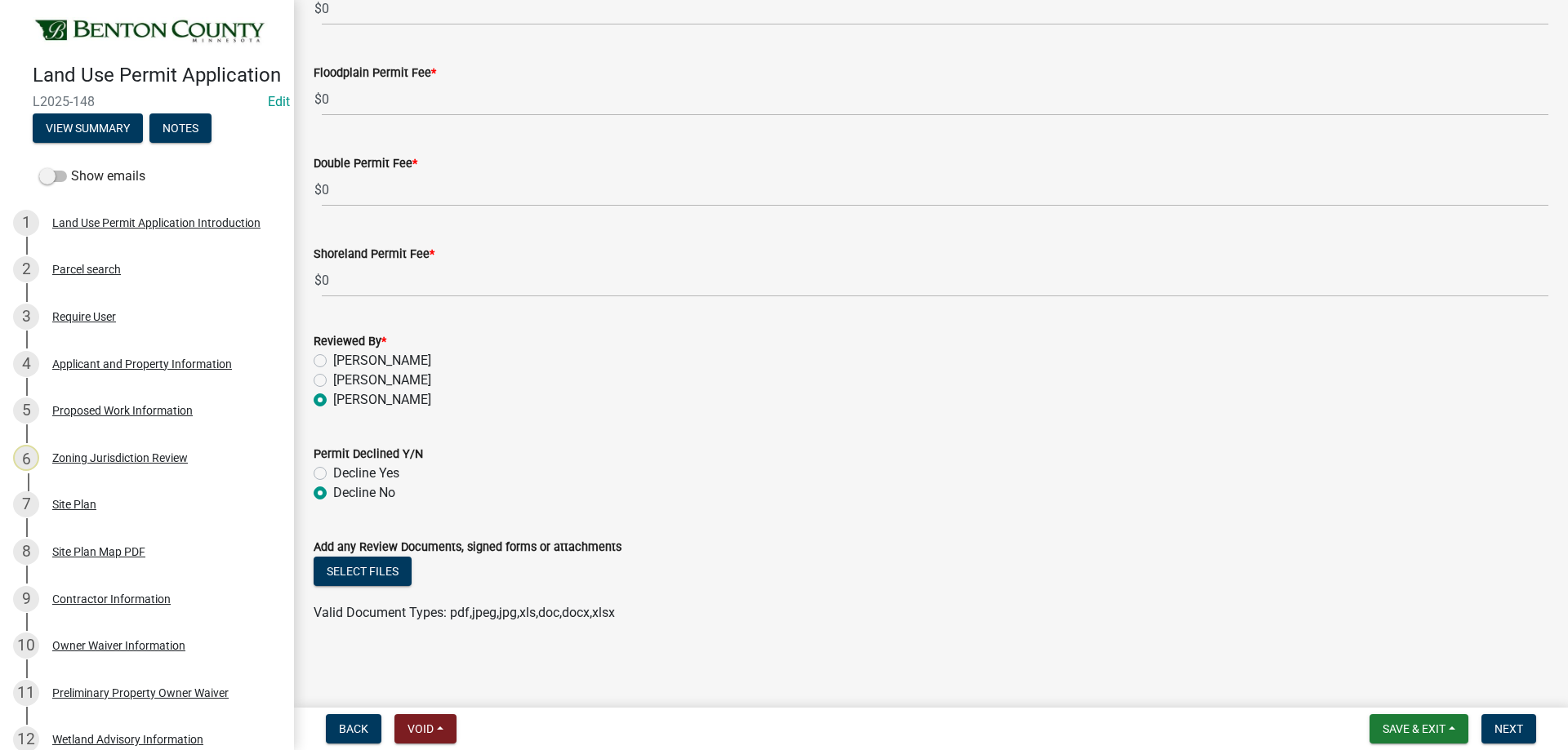
click at [335, 546] on label "Add any Review Documents, signed forms or attachments" at bounding box center [467, 548] width 308 height 12
click at [346, 569] on button "Select files" at bounding box center [363, 571] width 98 height 29
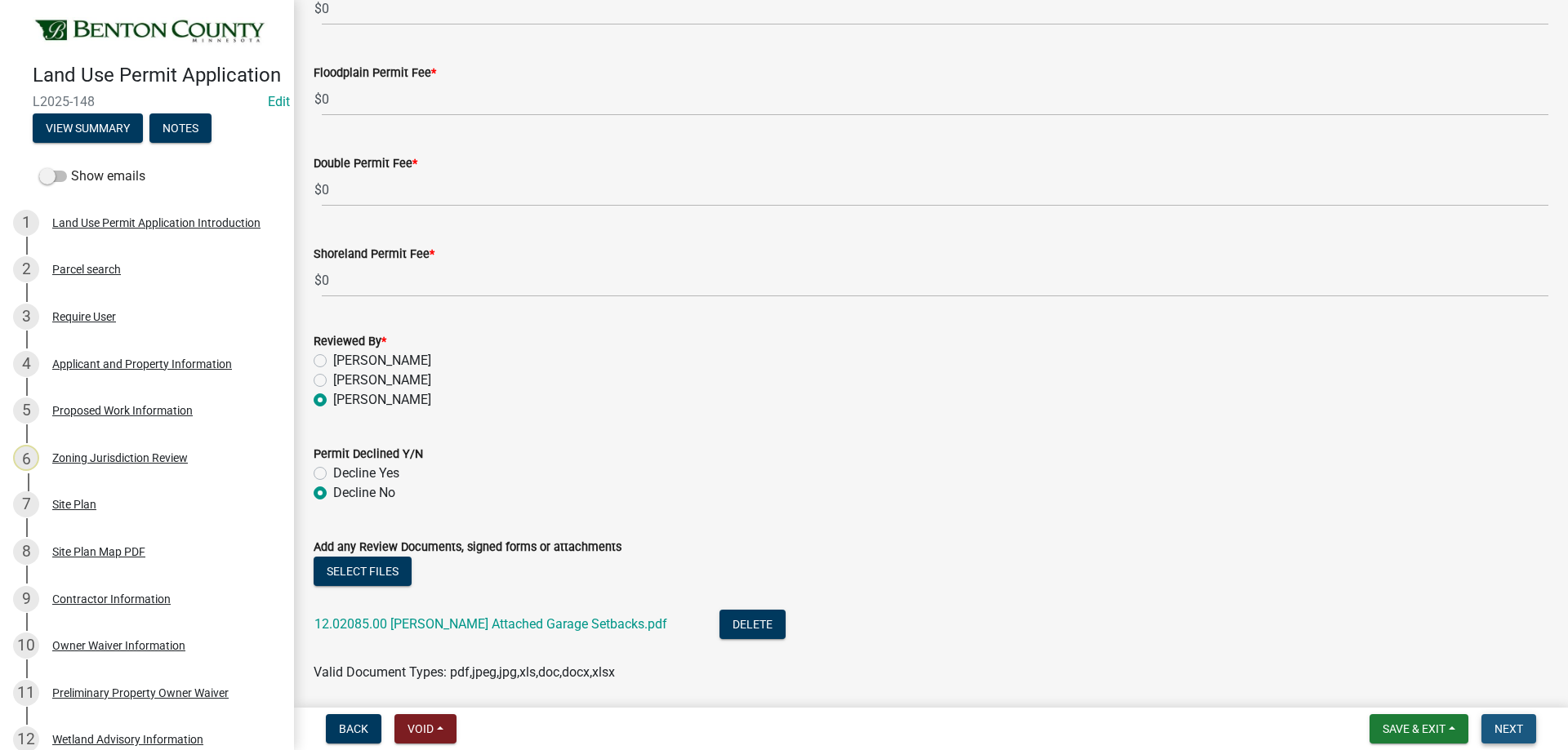
click at [1519, 720] on button "Next" at bounding box center [1508, 728] width 55 height 29
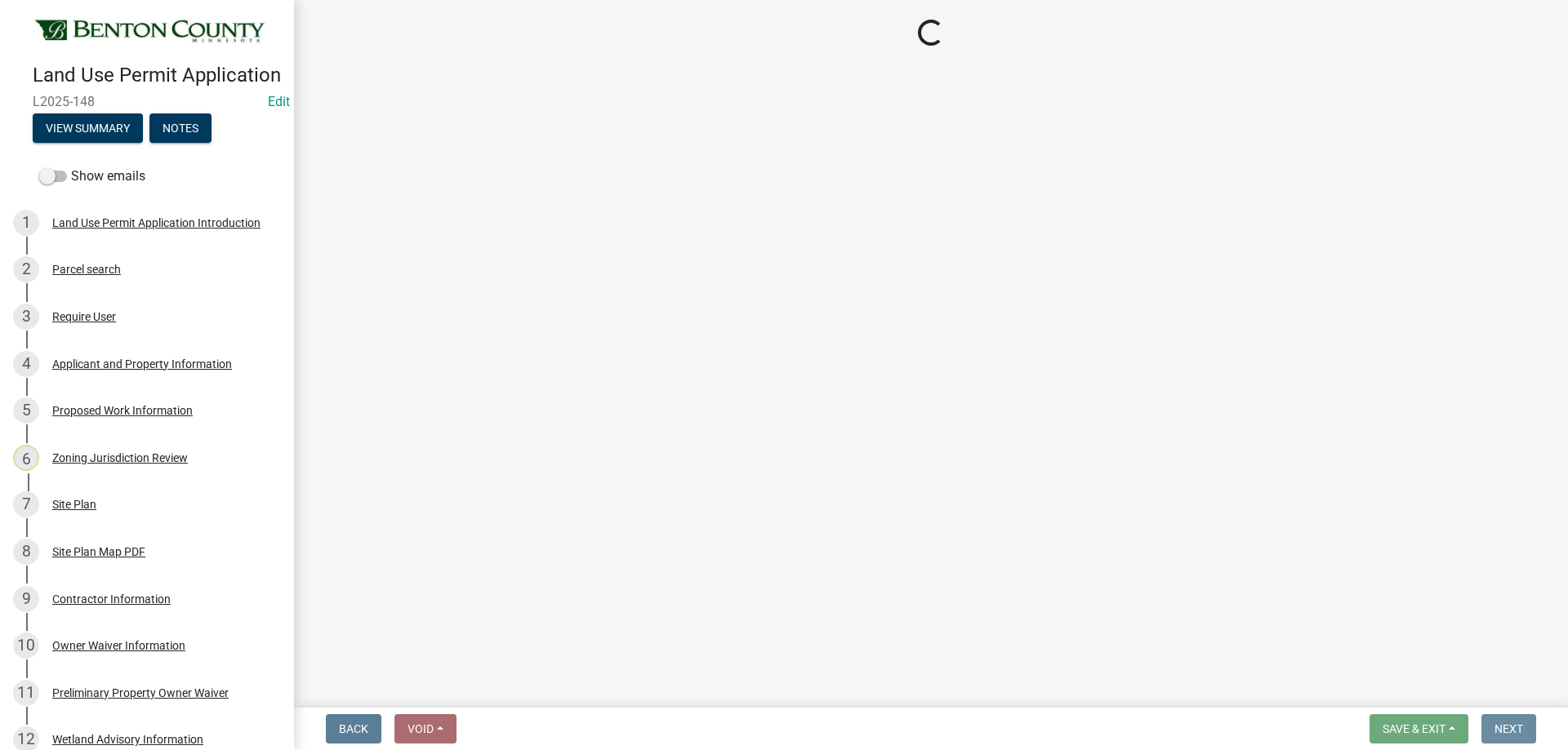
scroll to position [0, 0]
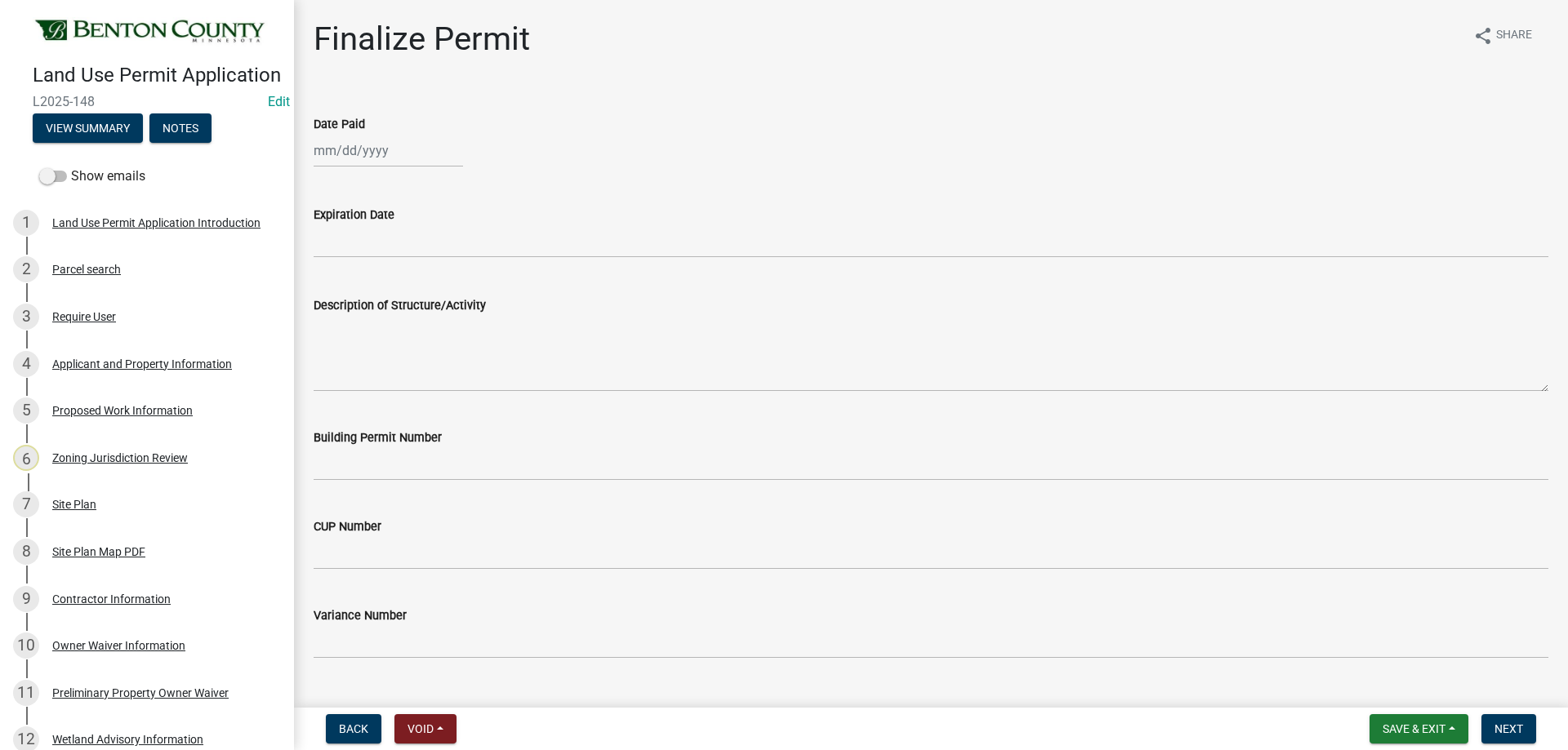
select select "10"
select select "2025"
click at [355, 147] on div "[PERSON_NAME] Feb Mar Apr [PERSON_NAME][DATE] Oct Nov [DATE] 1526 1527 1528 152…" at bounding box center [388, 150] width 149 height 33
click at [331, 286] on div "13" at bounding box center [330, 289] width 26 height 26
type input "[DATE]"
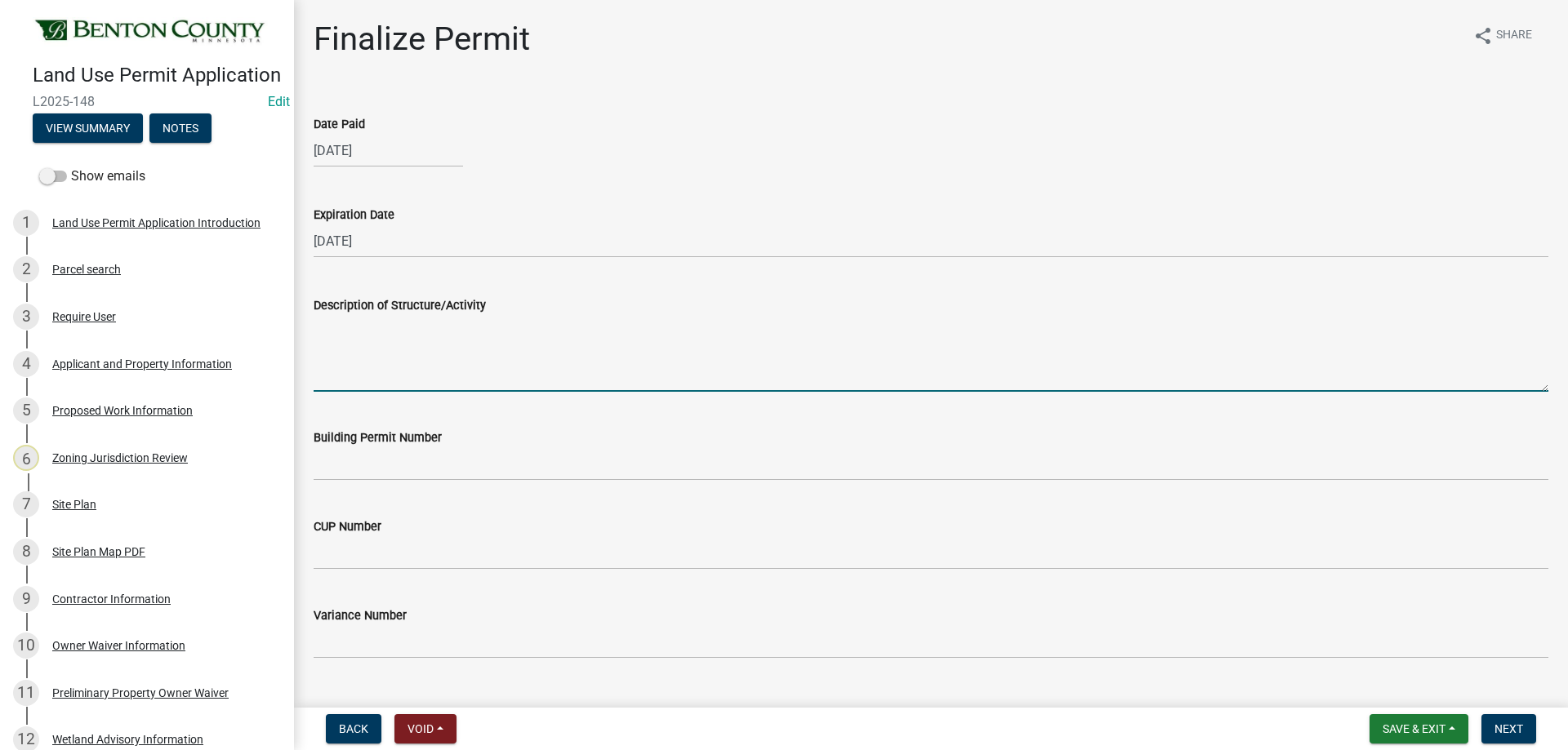
click at [369, 337] on textarea "Description of Structure/Activity" at bounding box center [931, 353] width 1234 height 76
paste textarea "Construction of a 50'x85' Garage Addition to a Single-Family Residence. MUST ME…"
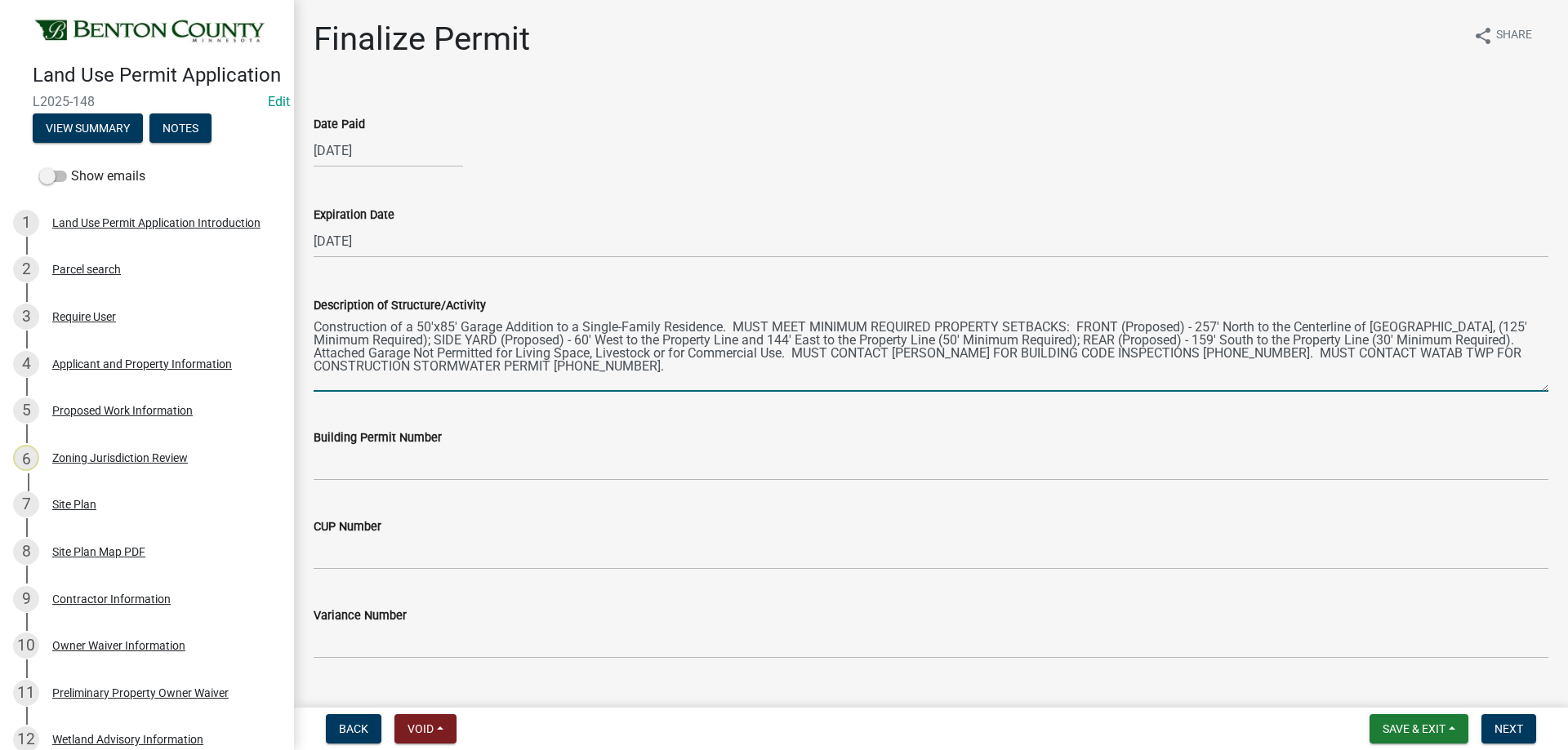
type textarea "Construction of a 50'x85' Garage Addition to a Single-Family Residence. MUST ME…"
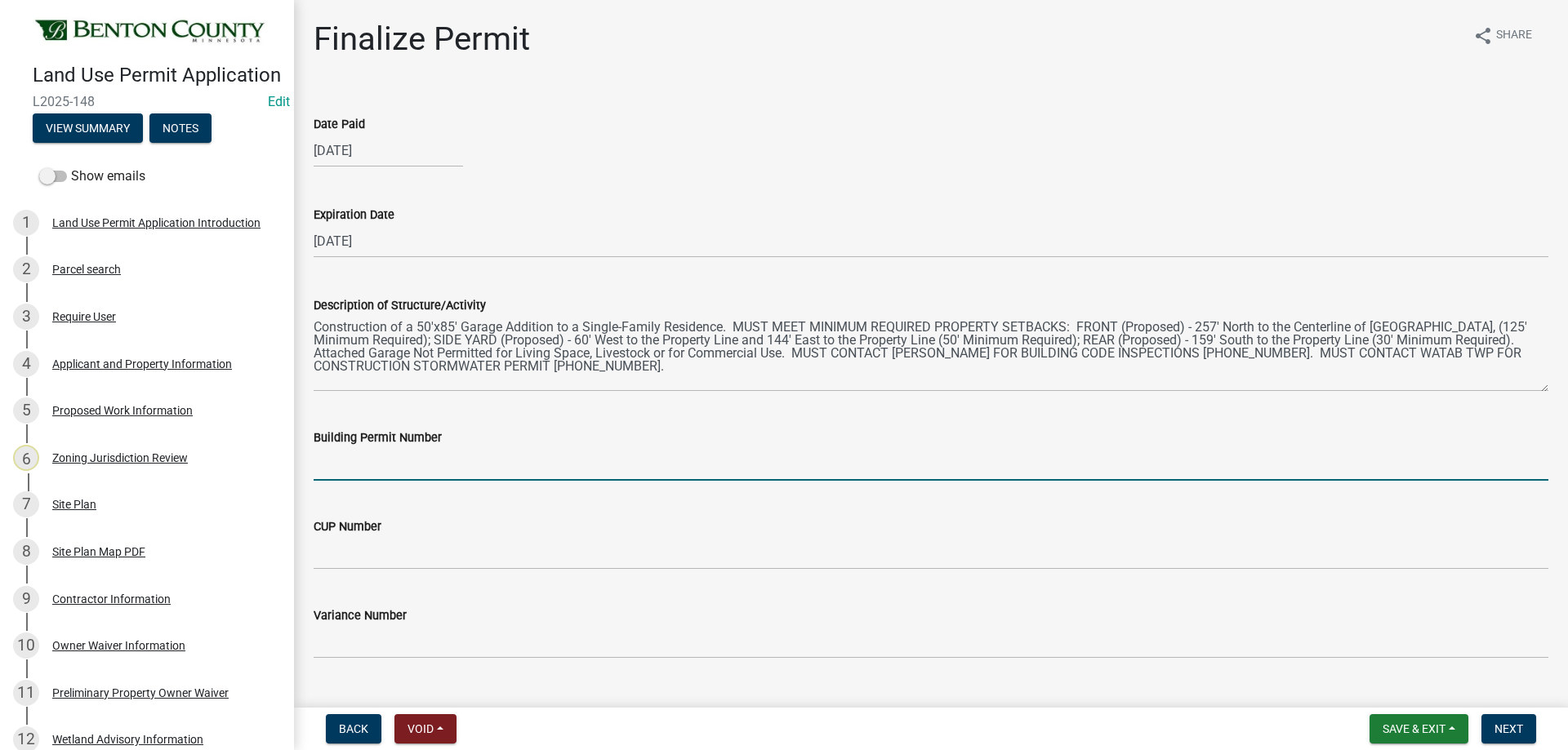
click at [383, 474] on input "Building Permit Number" at bounding box center [931, 464] width 1234 height 33
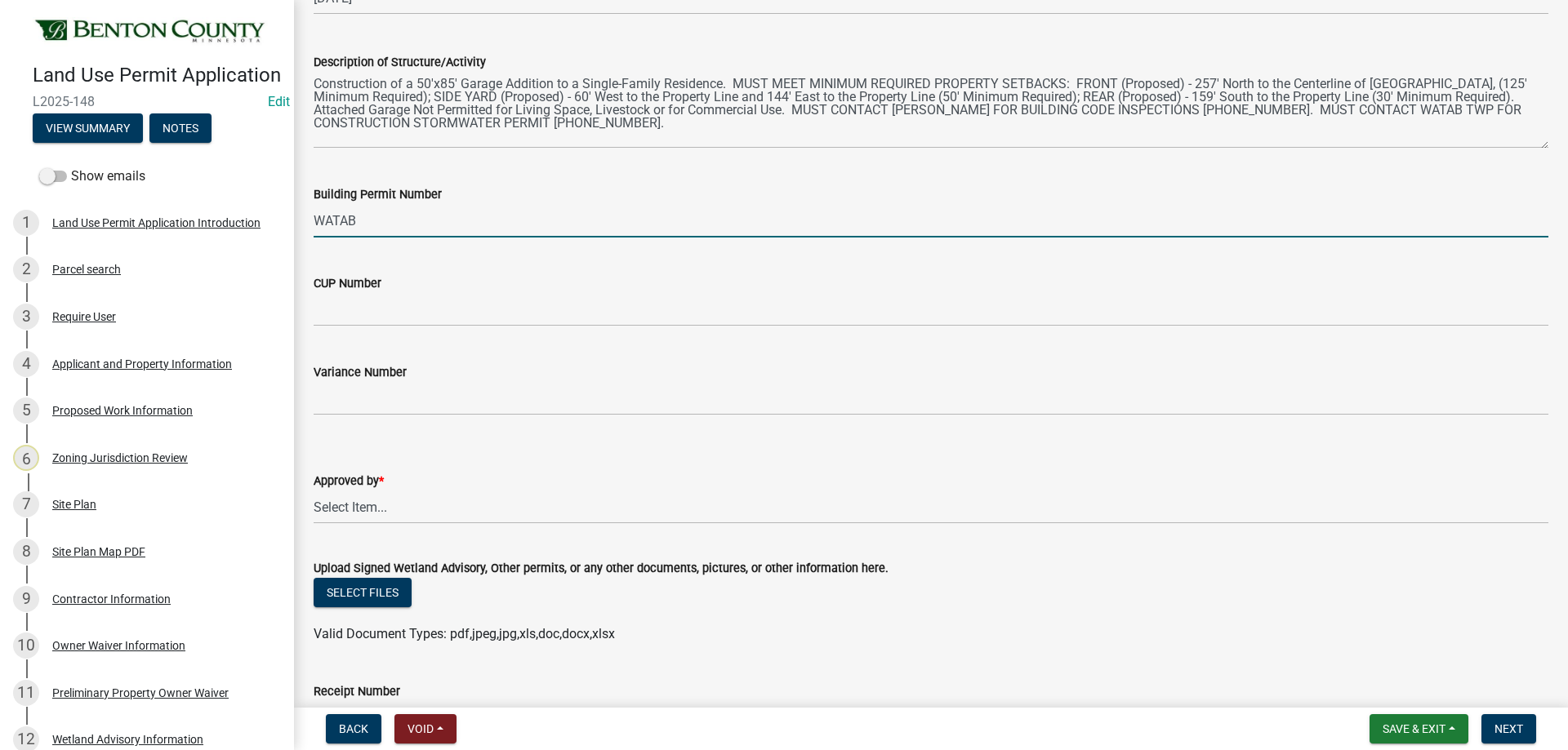
scroll to position [326, 0]
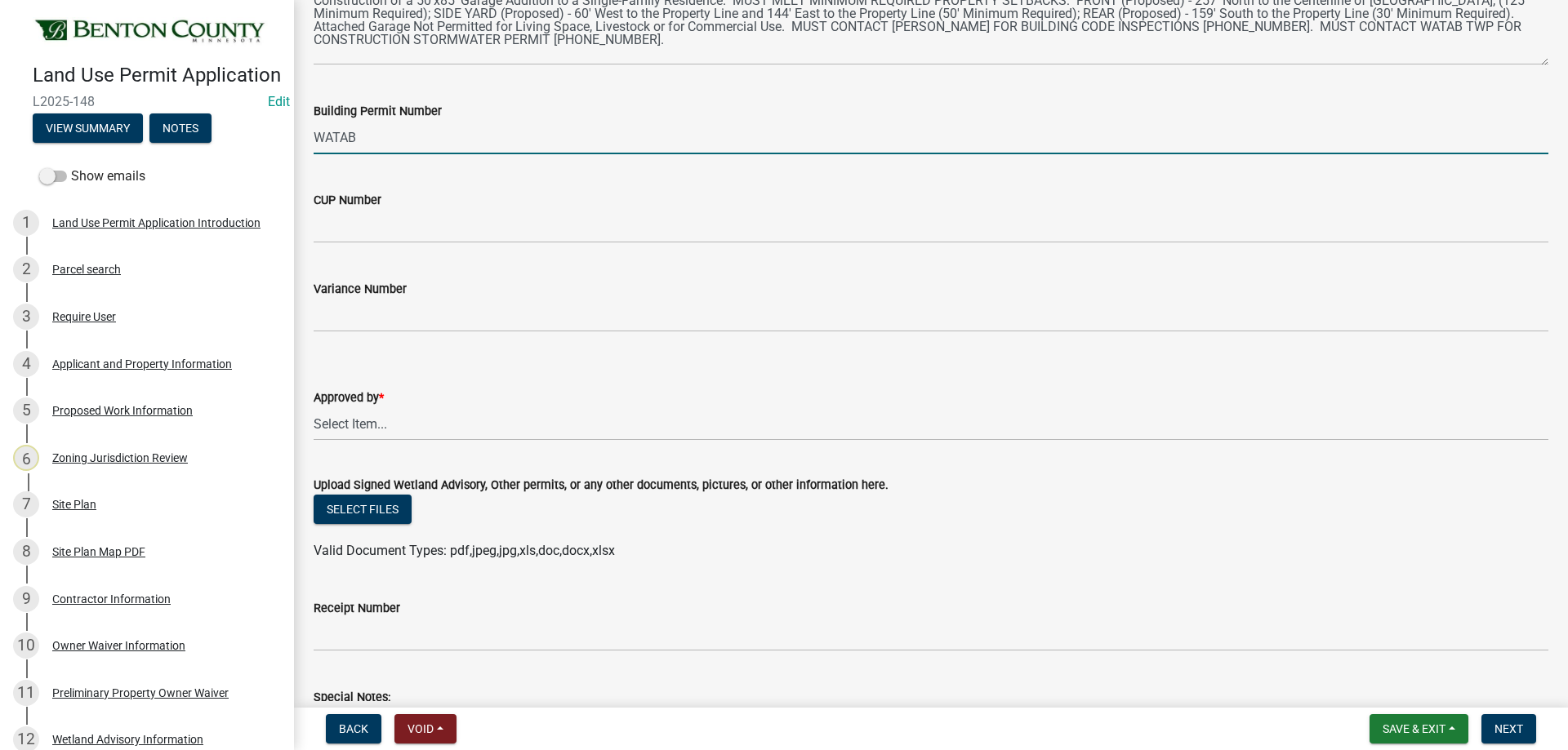
type input "WATAB"
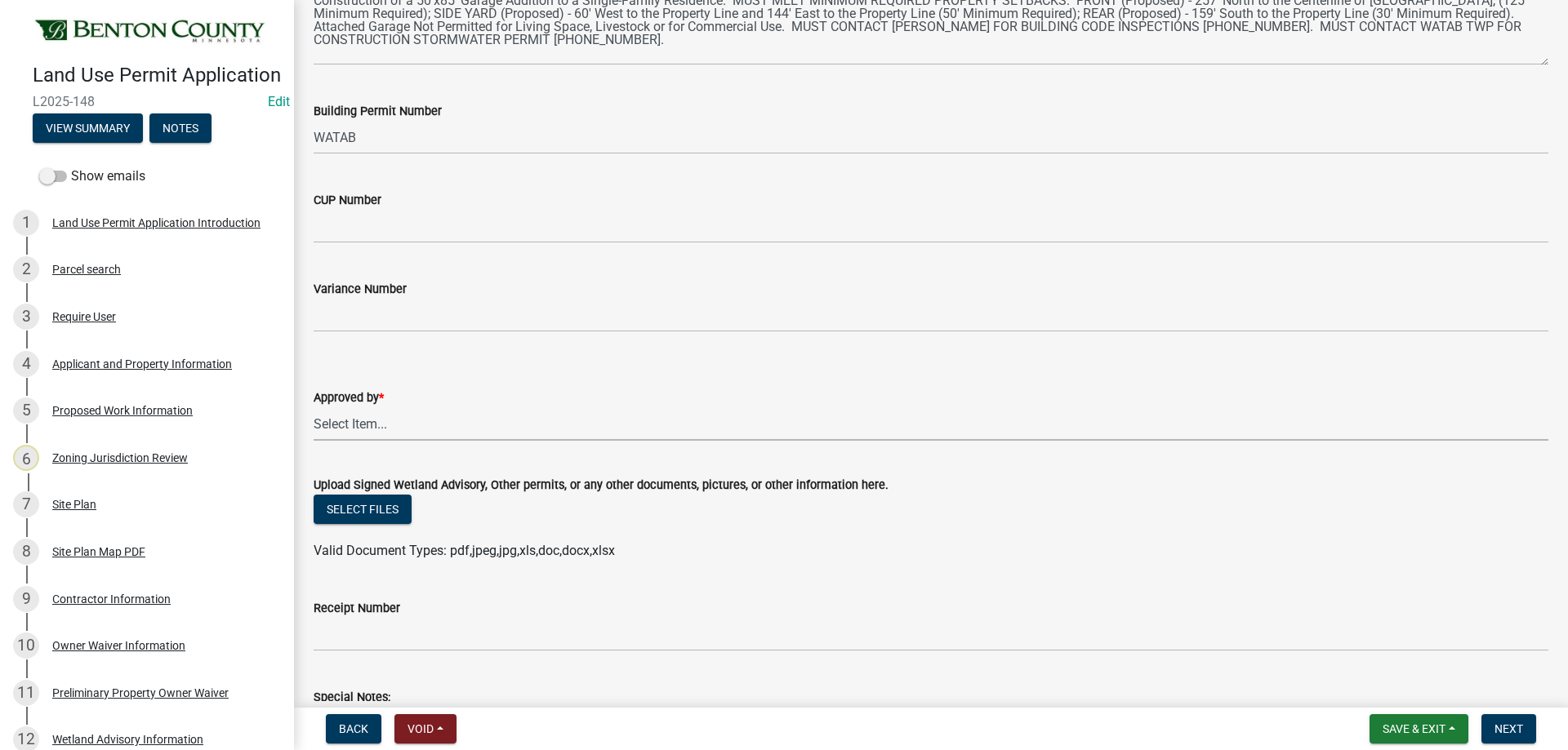
click at [393, 423] on select "Select Item... [PERSON_NAME] [PERSON_NAME] [PERSON_NAME]" at bounding box center [931, 424] width 1234 height 33
click at [314, 407] on select "Select Item... [PERSON_NAME] [PERSON_NAME] [PERSON_NAME]" at bounding box center [931, 424] width 1234 height 33
select select "2873f93f-8df0-4e6b-8434-4300eee57b0f"
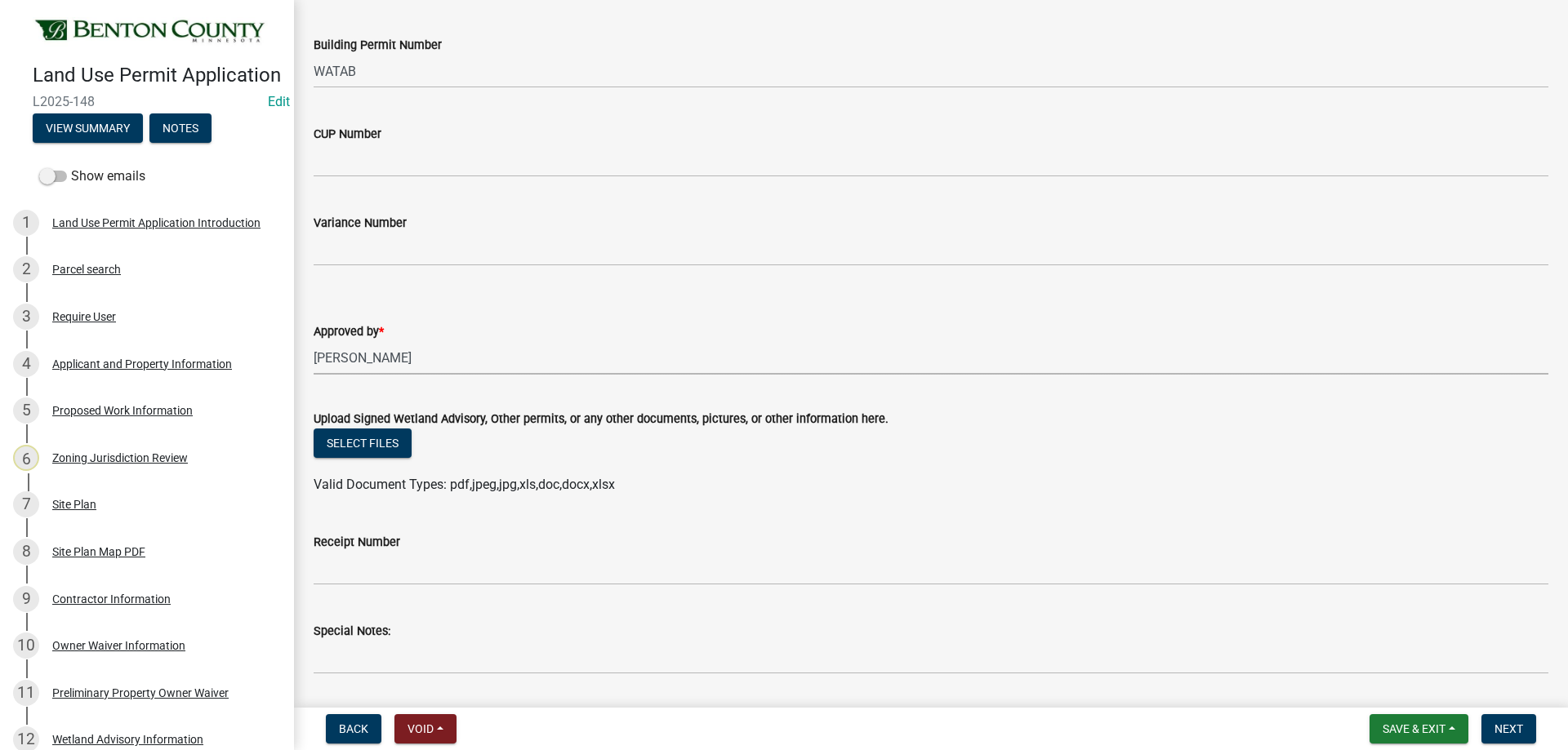
scroll to position [408, 0]
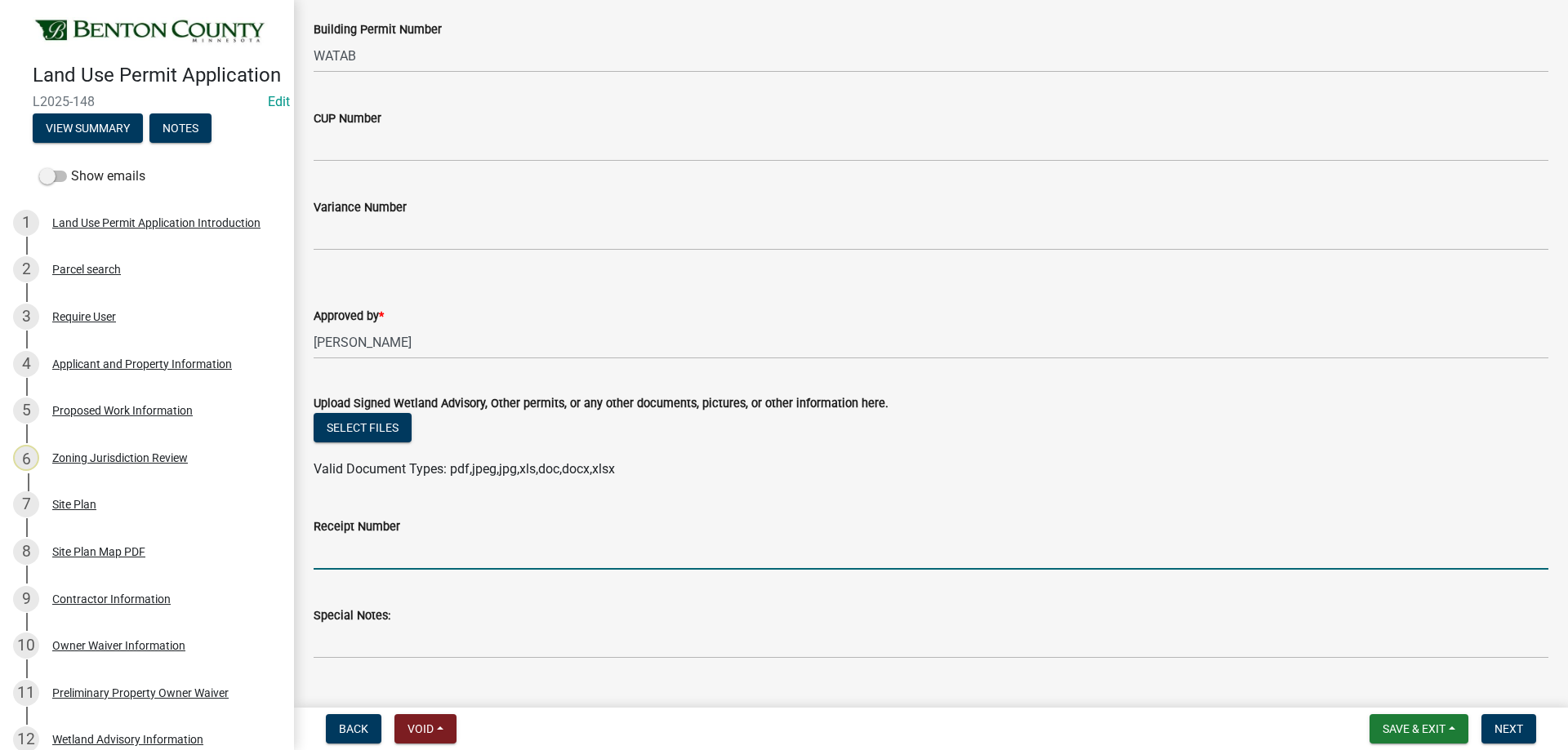
click at [365, 548] on input "Receipt Number" at bounding box center [931, 553] width 1234 height 33
type input "25-000332"
click at [1510, 728] on span "Next" at bounding box center [1508, 729] width 28 height 13
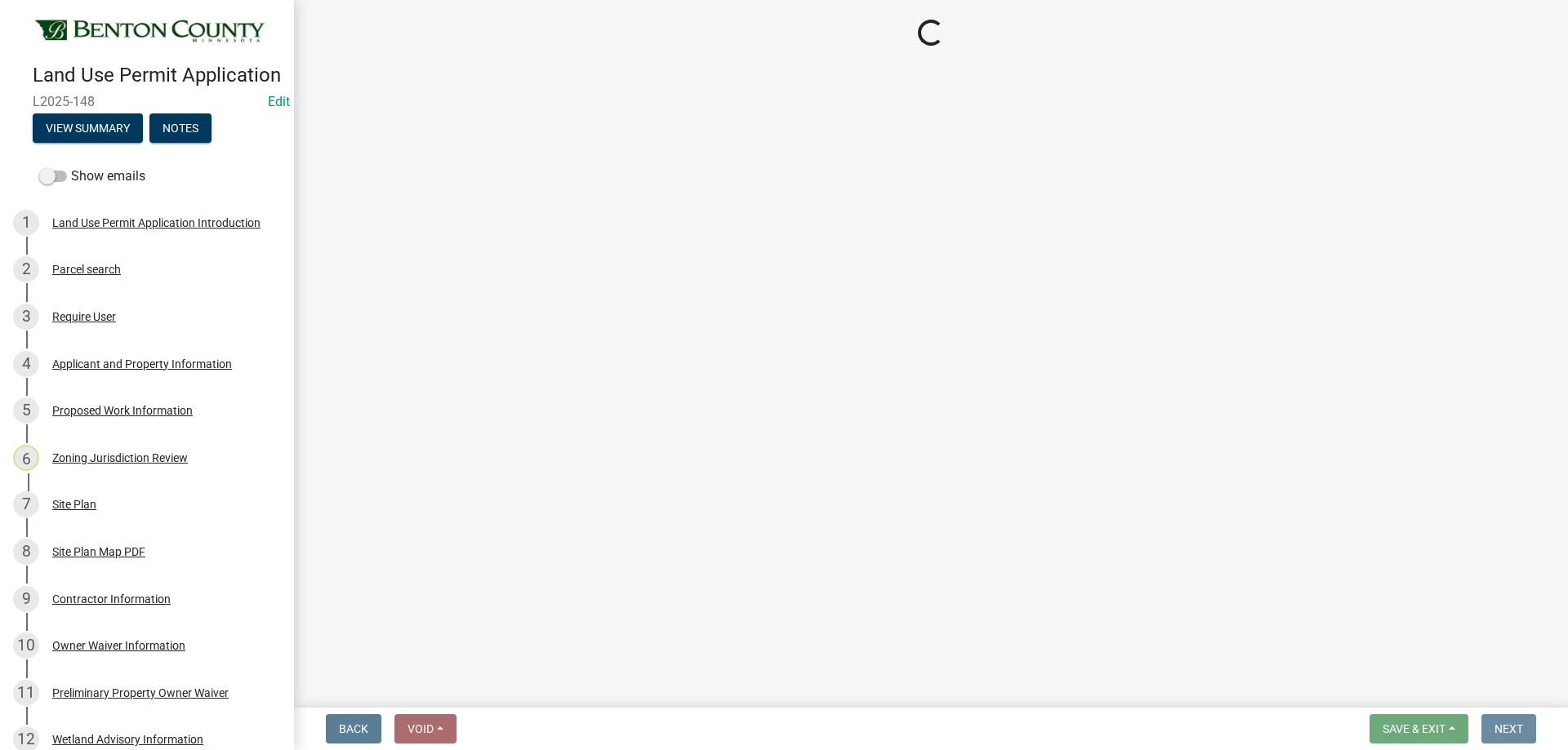
scroll to position [0, 0]
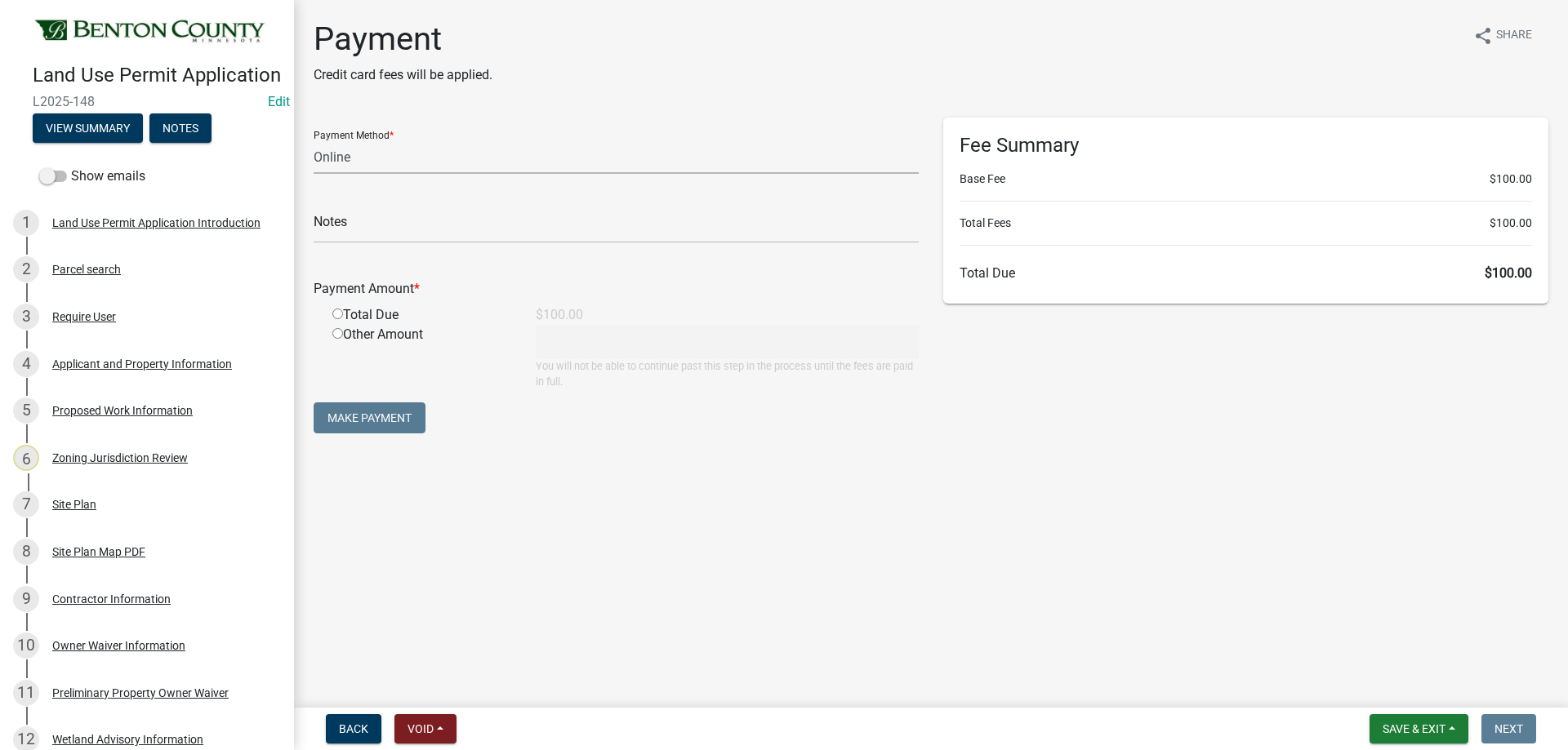
click at [365, 160] on select "Credit Card POS Check Cash Online" at bounding box center [616, 157] width 605 height 33
select select "1: 0"
click at [314, 140] on select "Credit Card POS Check Cash Online" at bounding box center [616, 157] width 605 height 33
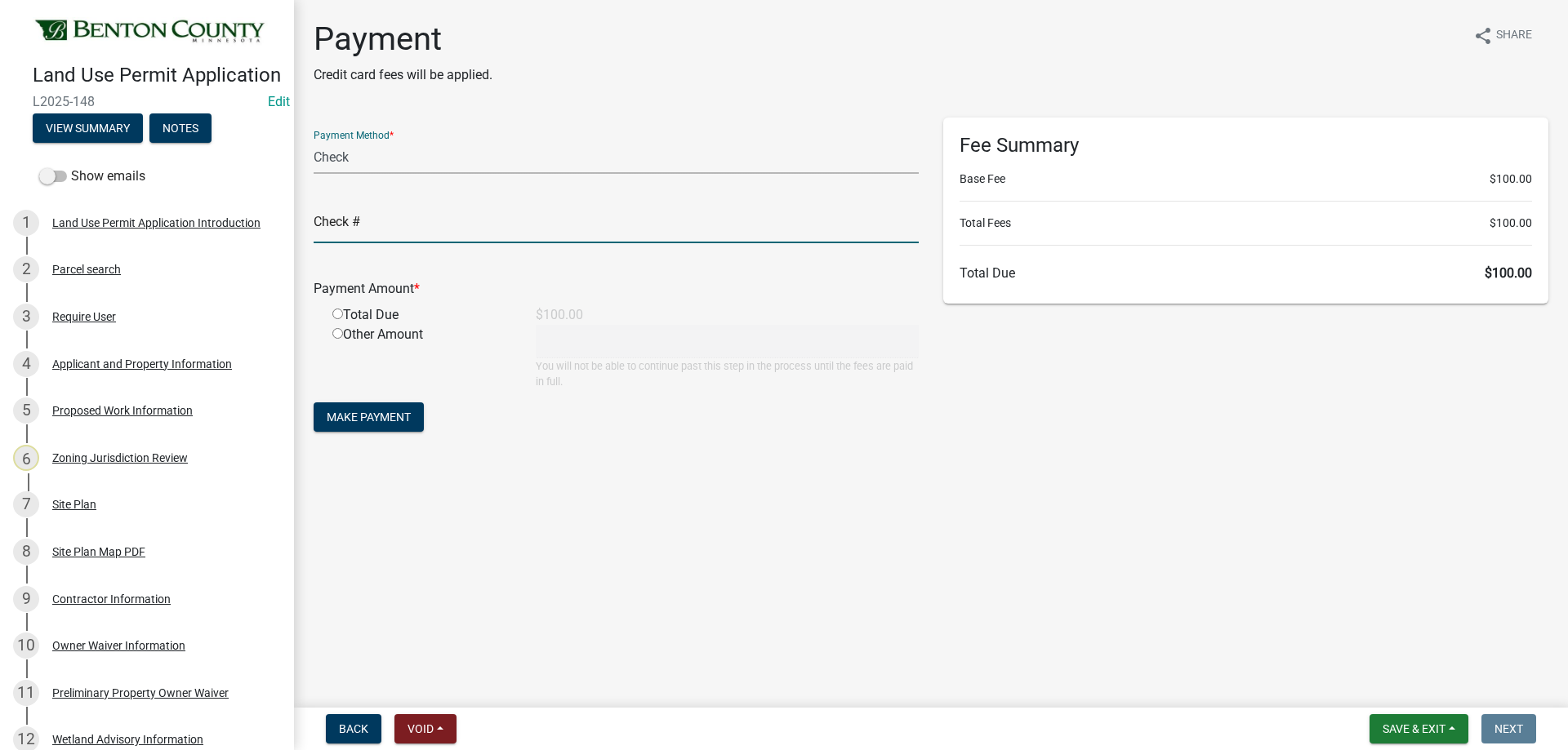
click at [366, 228] on input "text" at bounding box center [616, 226] width 605 height 33
type input "1421"
click at [338, 313] on input "radio" at bounding box center [337, 314] width 11 height 11
radio input "true"
type input "100"
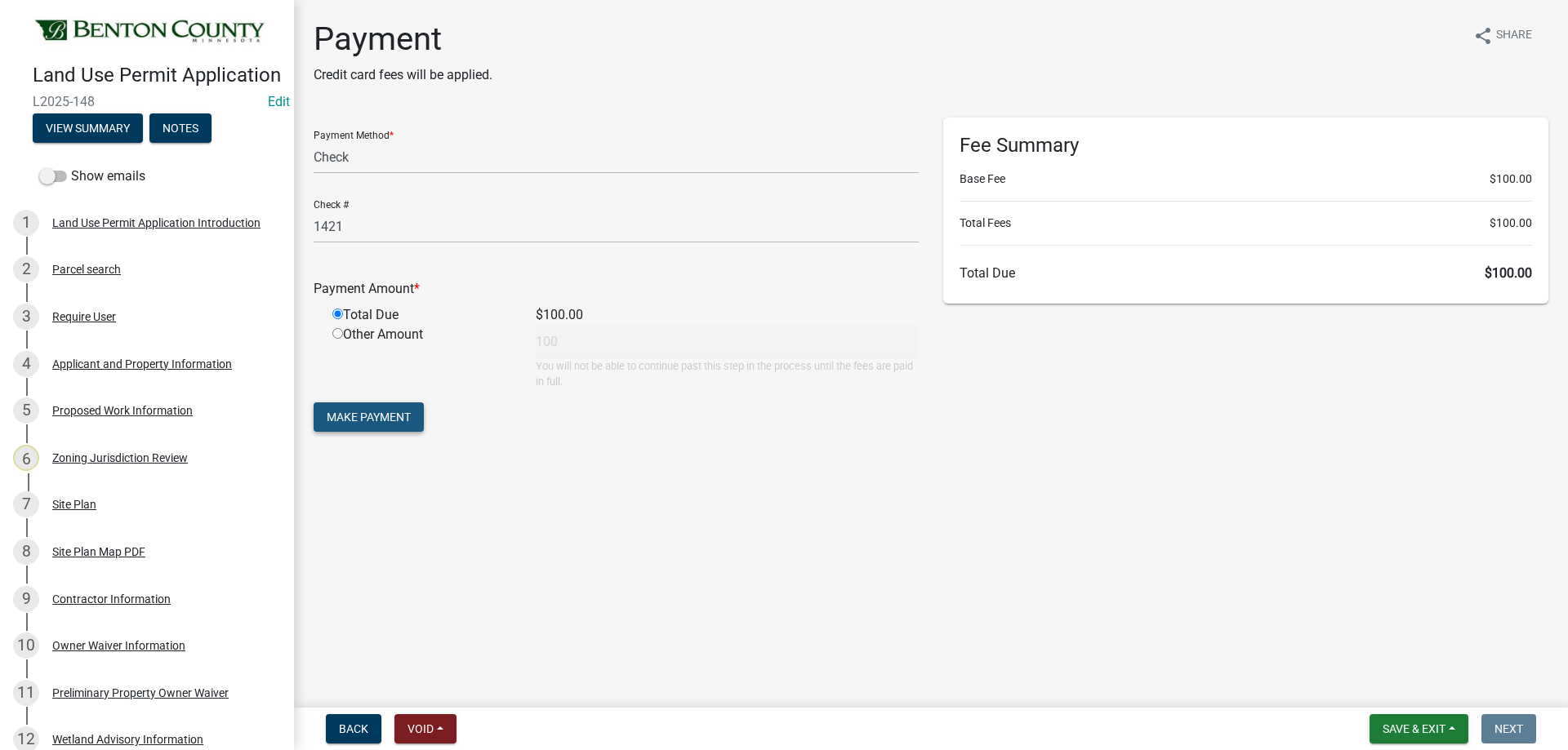
click at [406, 411] on span "Make Payment" at bounding box center [368, 417] width 84 height 13
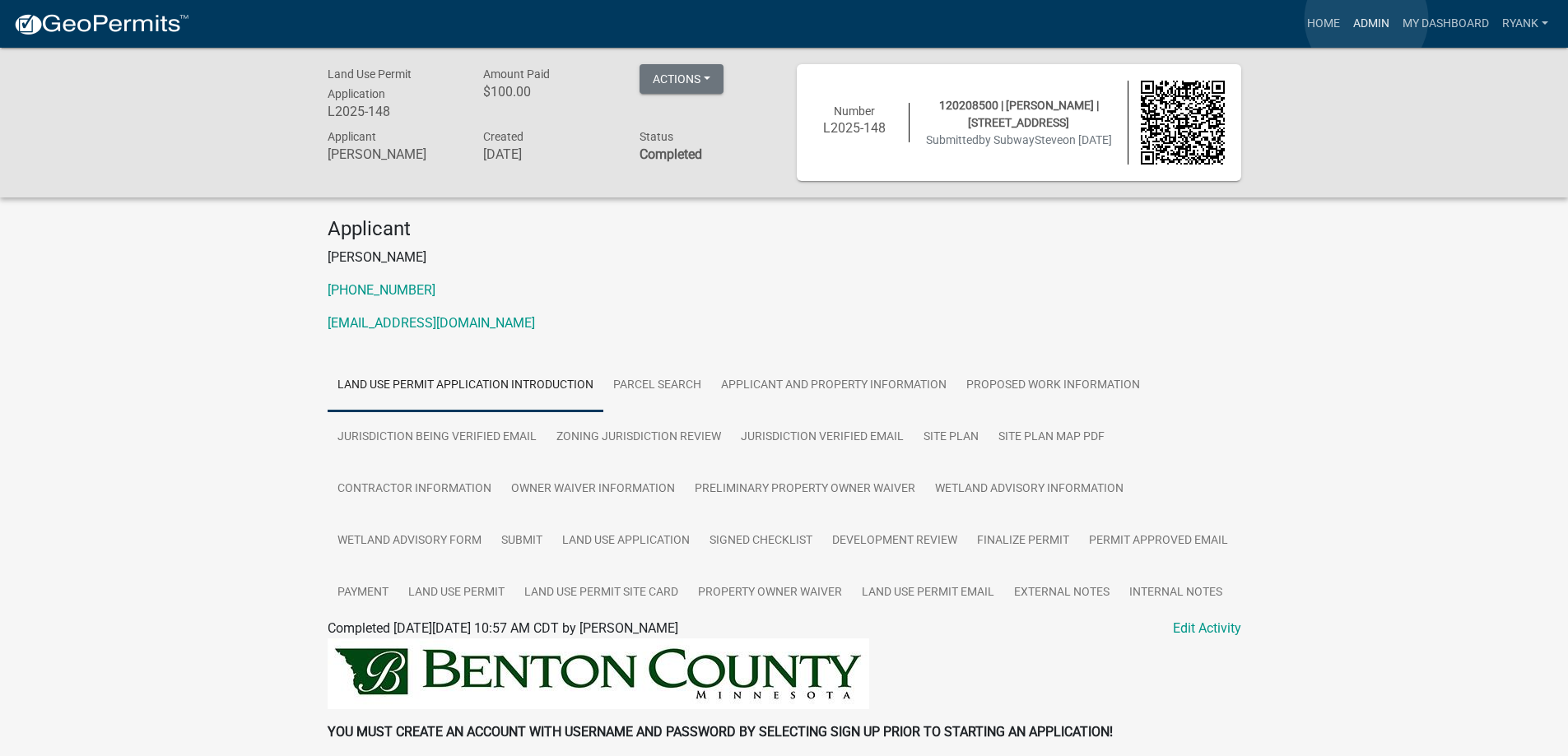
click at [1366, 19] on link "Admin" at bounding box center [1371, 23] width 49 height 31
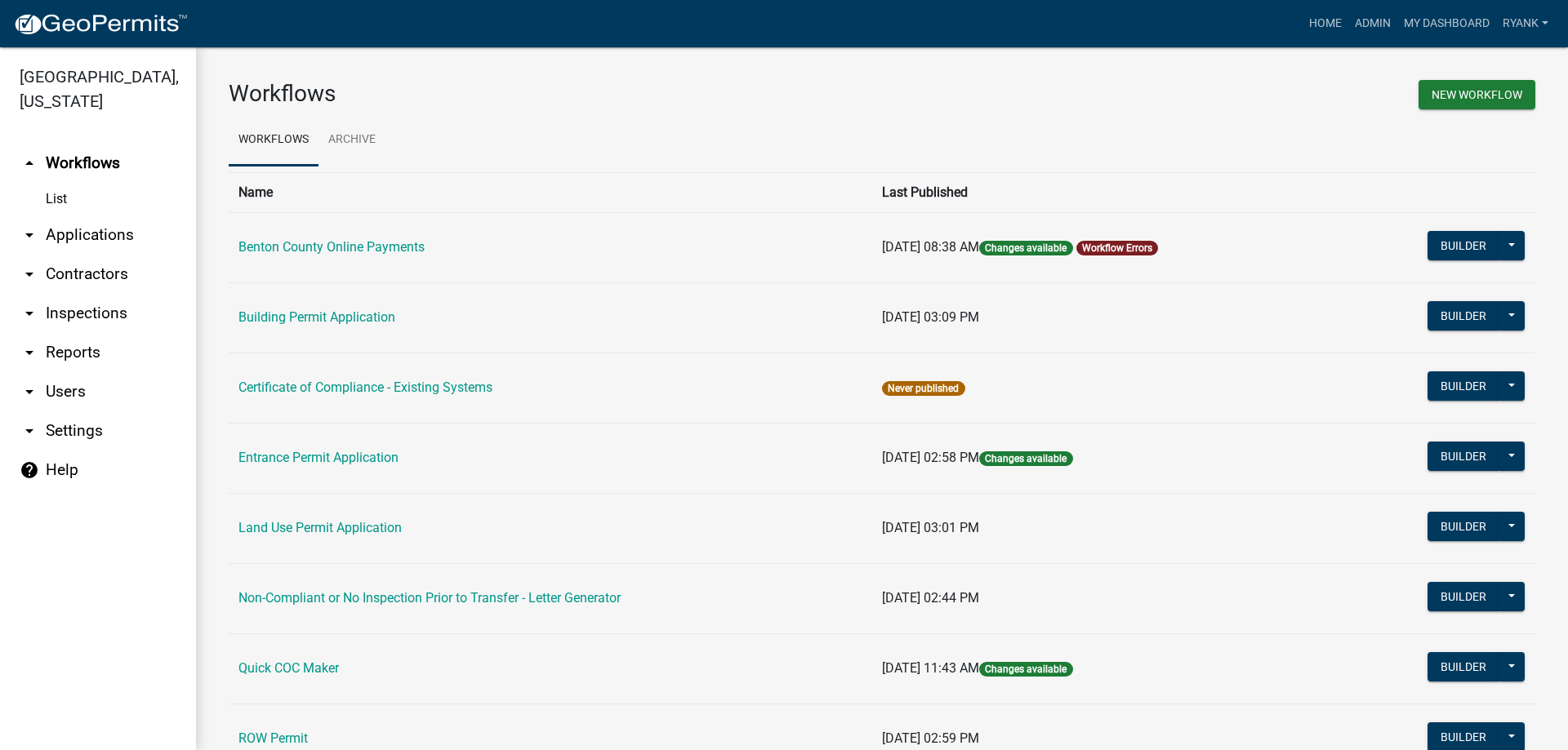
click at [91, 226] on link "arrow_drop_down Applications" at bounding box center [98, 235] width 196 height 39
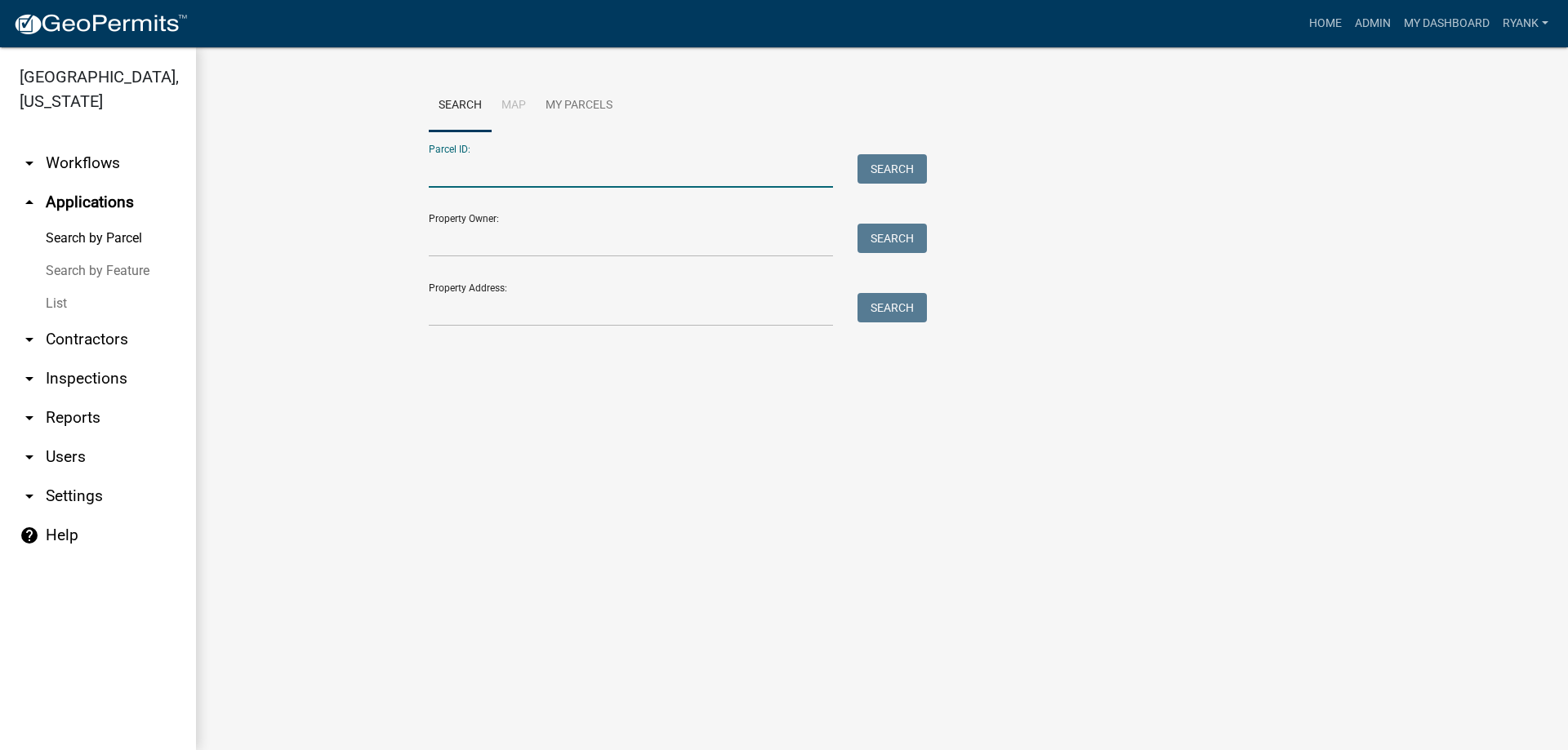
click at [477, 171] on input "Parcel ID:" at bounding box center [630, 171] width 404 height 33
type input "120208500"
click at [897, 169] on button "Search" at bounding box center [892, 168] width 70 height 29
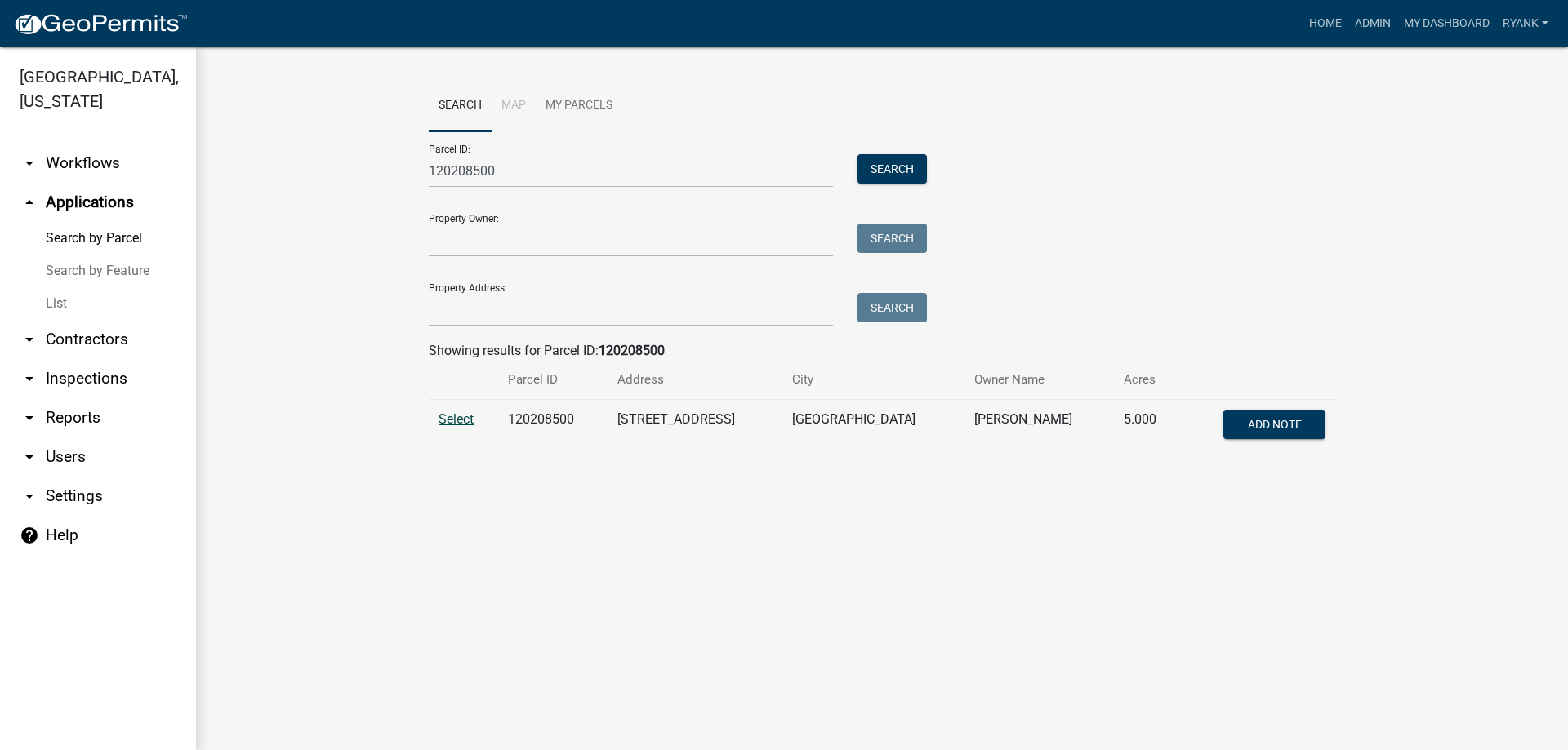
click at [452, 418] on span "Select" at bounding box center [456, 419] width 35 height 16
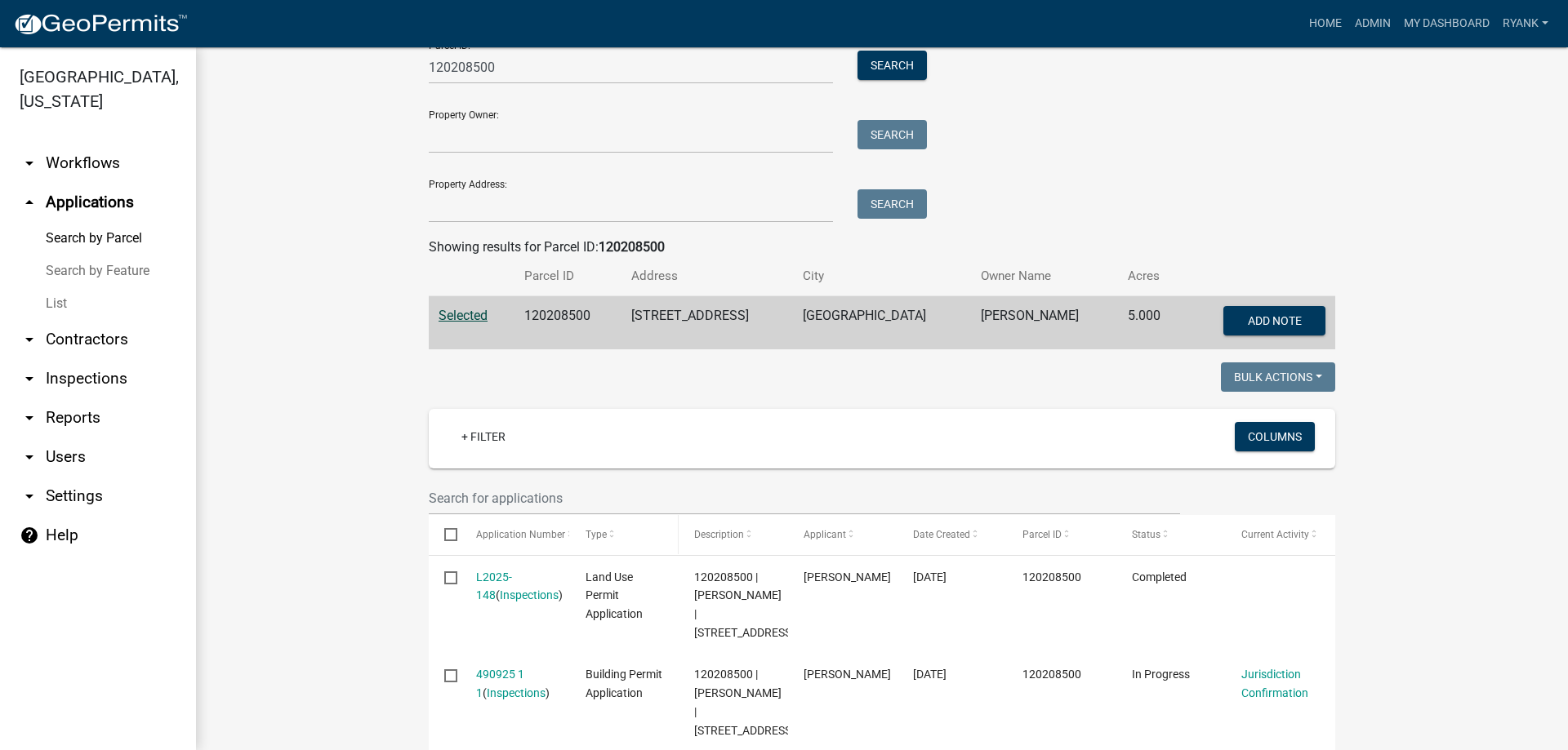
scroll to position [222, 0]
